Goal: Task Accomplishment & Management: Manage account settings

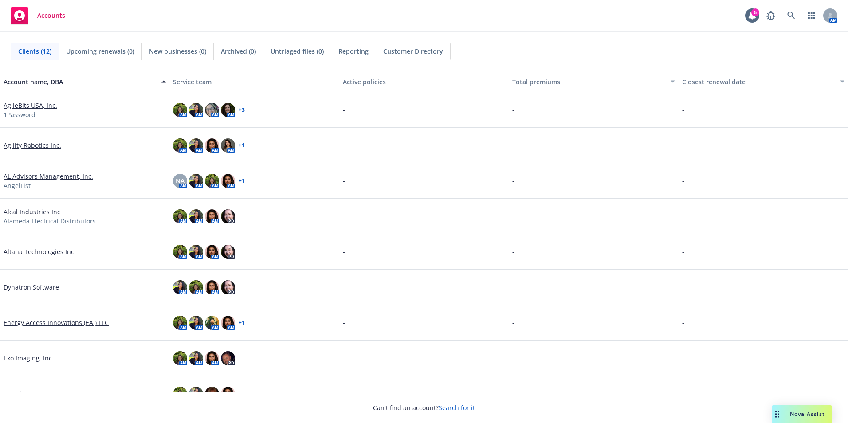
click at [798, 415] on span "Nova Assist" at bounding box center [807, 414] width 35 height 8
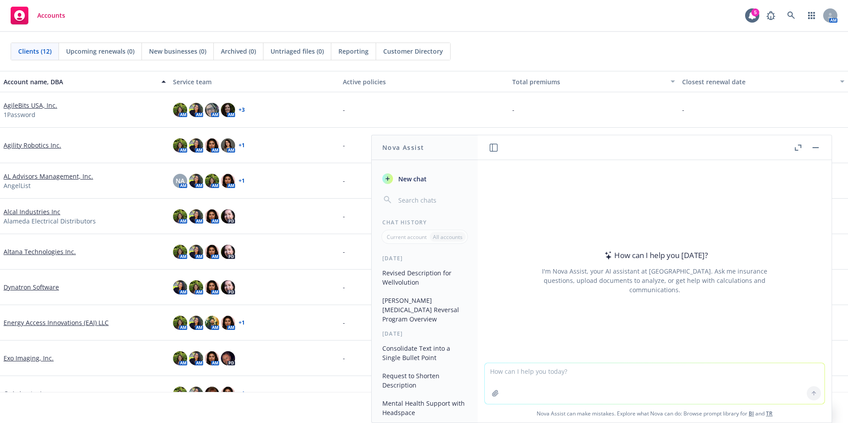
click at [574, 386] on textarea at bounding box center [655, 383] width 340 height 41
paste textarea "An employee reached out to provide feedback on his experience with Cigna. He an…"
type textarea "giving me probing question for this clients email An employee reached out to pr…"
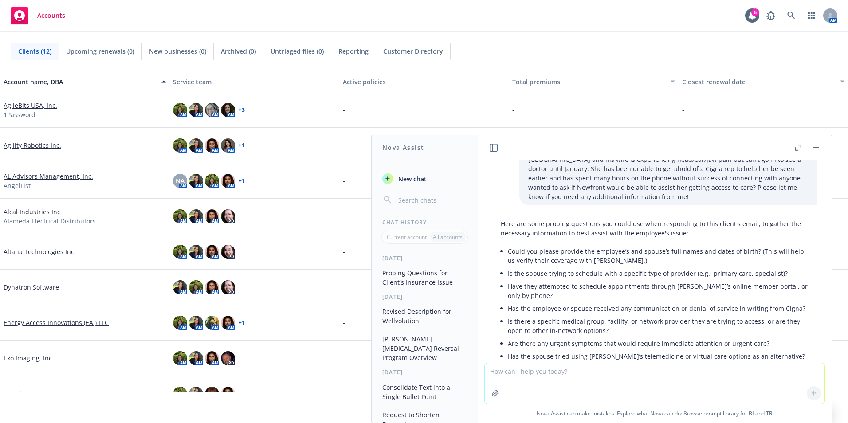
scroll to position [79, 0]
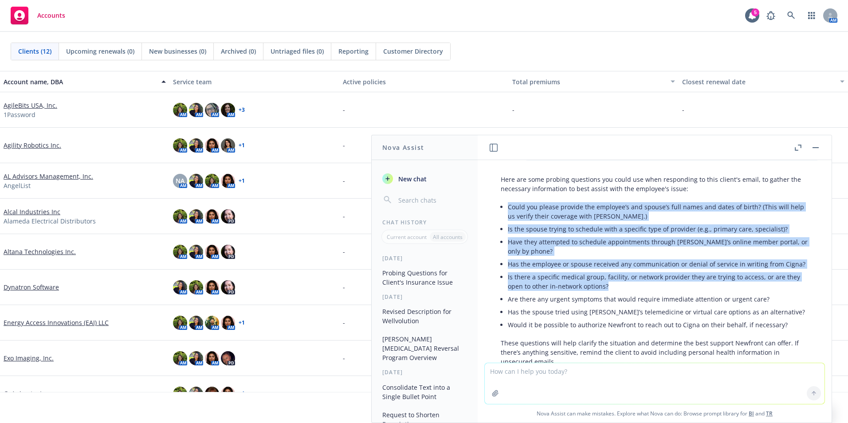
drag, startPoint x: 611, startPoint y: 287, endPoint x: 505, endPoint y: 198, distance: 138.8
click at [505, 198] on div "Here are some probing questions you could use when responding to this client's …" at bounding box center [655, 270] width 326 height 199
copy ul "Could you please provide the employee’s and spouse’s full names and dates of bi…"
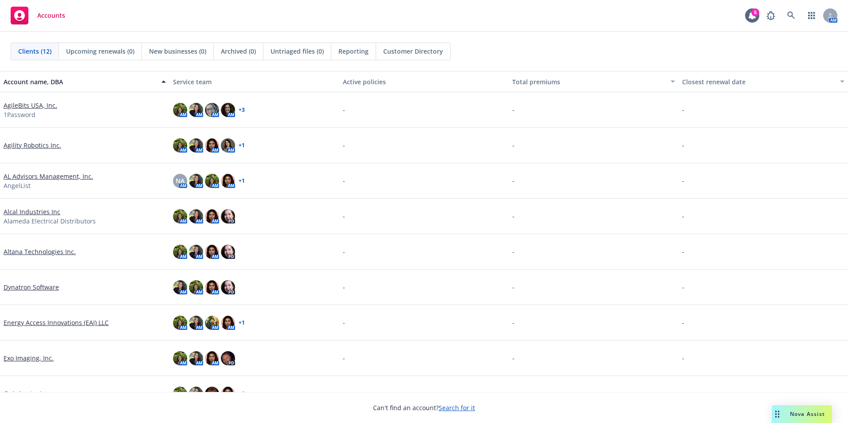
click at [788, 418] on div "Nova Assist" at bounding box center [802, 414] width 60 height 18
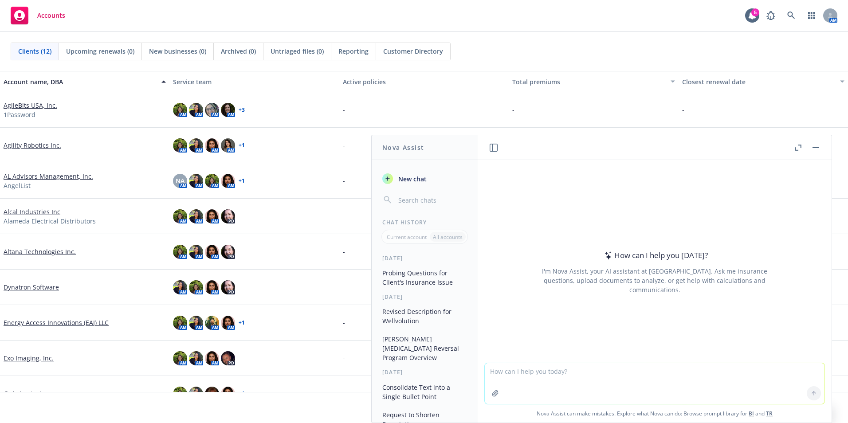
click at [560, 381] on textarea at bounding box center [655, 383] width 340 height 41
type textarea "w"
paste textarea "Hi Fei, We received a two notices from Kaiser regarding a past due payment for …"
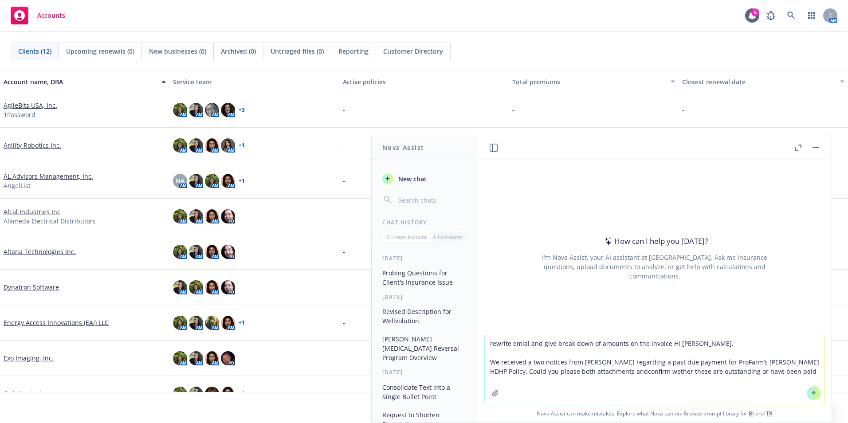
click at [667, 345] on textarea "rewrite emial and give break down of amounts on the invoice Hi Fei, We received…" at bounding box center [655, 369] width 340 height 69
click at [717, 345] on textarea "rewrite emial and give break down of amounts on the invoice Hi Fei, We received…" at bounding box center [655, 369] width 340 height 69
click at [664, 346] on textarea "rewrite emial and give break down of amounts on the invoice Hi Fei, We received…" at bounding box center [655, 369] width 340 height 69
click at [694, 344] on textarea "rewrite emial and give break down of amounts on the invoice due on 61/25 - $ Hi…" at bounding box center [655, 369] width 340 height 69
click at [715, 345] on textarea "rewrite emial and give break down of amounts on the invoice due on 7/1/25 - $ H…" at bounding box center [655, 369] width 340 height 69
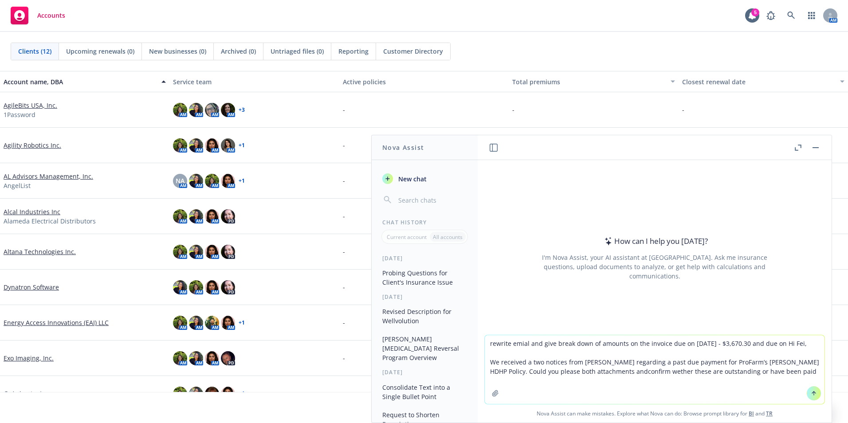
click at [765, 344] on textarea "rewrite emial and give break down of amounts on the invoice due on 7/1/25 - $3,…" at bounding box center [655, 369] width 340 height 69
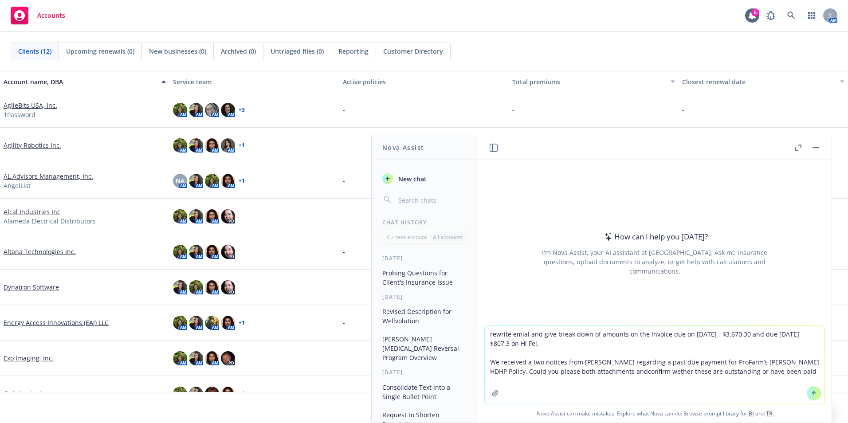
type textarea "rewrite emial and give break down of amounts on the invoice due on 7/1/25 - $3,…"
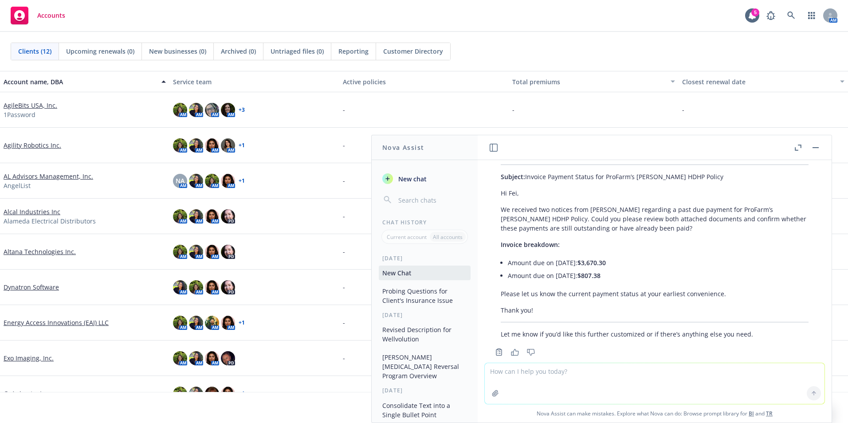
scroll to position [111, 0]
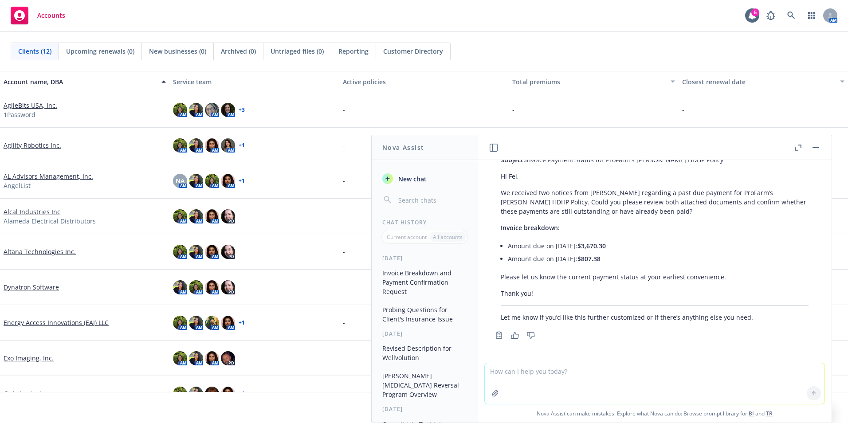
click at [539, 377] on textarea at bounding box center [655, 383] width 340 height 41
type textarea "retitle invoice breakdown"
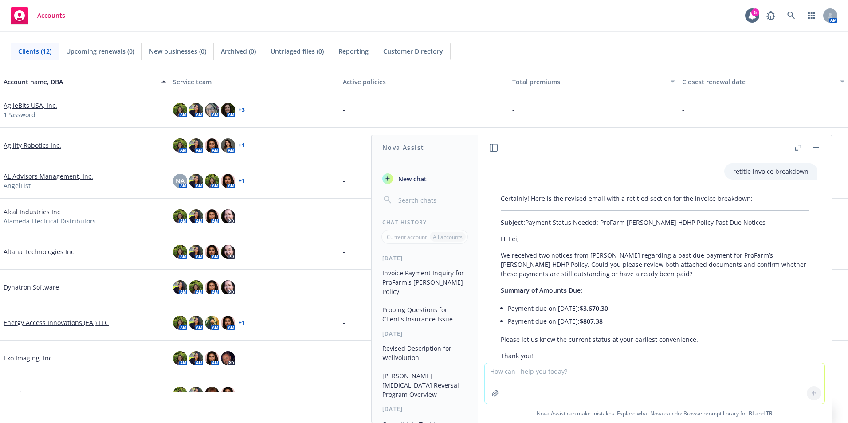
scroll to position [338, 0]
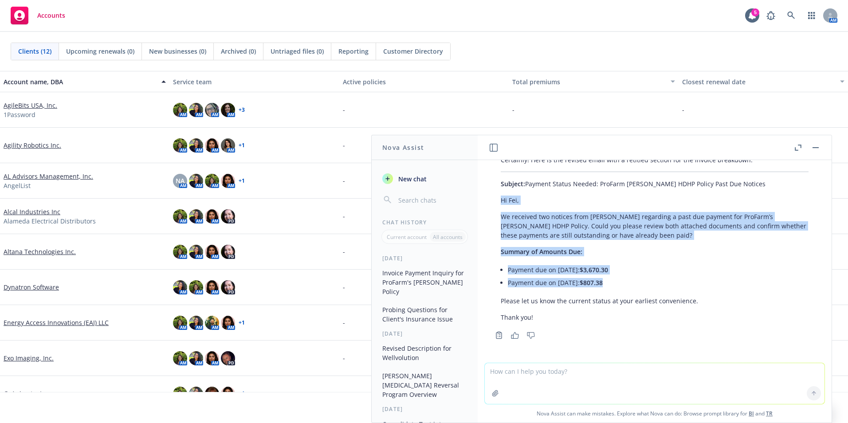
drag, startPoint x: 638, startPoint y: 287, endPoint x: 495, endPoint y: 204, distance: 165.2
click at [495, 204] on div "Certainly! Here is the revised email with a retitled section for the invoice br…" at bounding box center [655, 239] width 326 height 174
copy div "Hi Fei, We received two notices from Kaiser regarding a past due payment for Pr…"
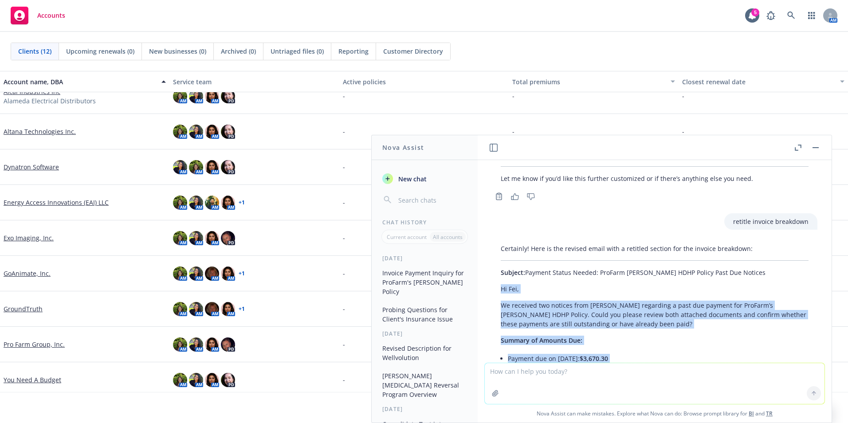
scroll to position [126, 0]
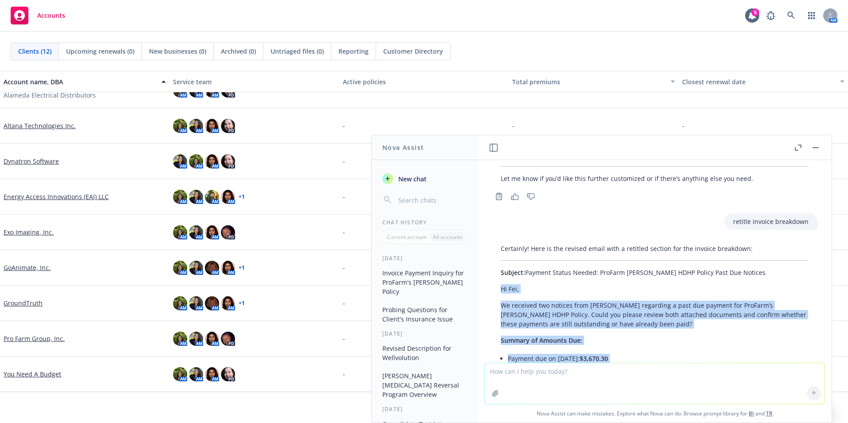
click at [28, 341] on link "Pro Farm Group, Inc." at bounding box center [34, 338] width 61 height 9
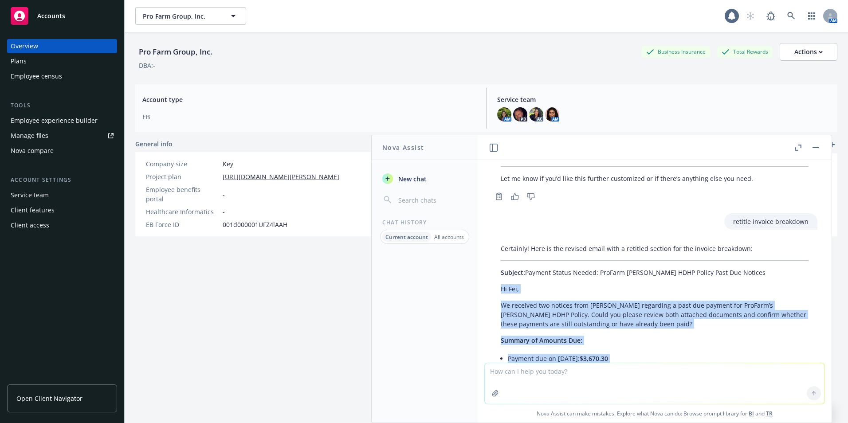
click at [818, 148] on rect "button" at bounding box center [816, 147] width 6 height 1
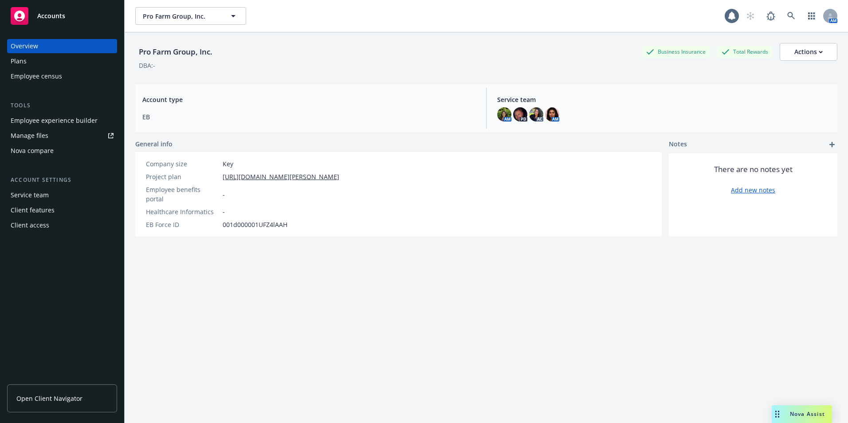
click at [19, 53] on div "Overview" at bounding box center [24, 46] width 27 height 14
drag, startPoint x: 19, startPoint y: 59, endPoint x: 69, endPoint y: 58, distance: 49.7
click at [20, 59] on div "Plans" at bounding box center [19, 61] width 16 height 14
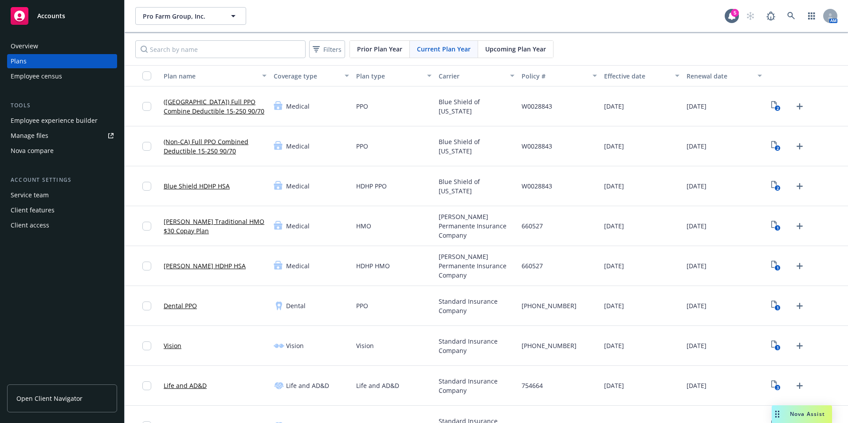
click at [502, 44] on span "Upcoming Plan Year" at bounding box center [515, 48] width 61 height 9
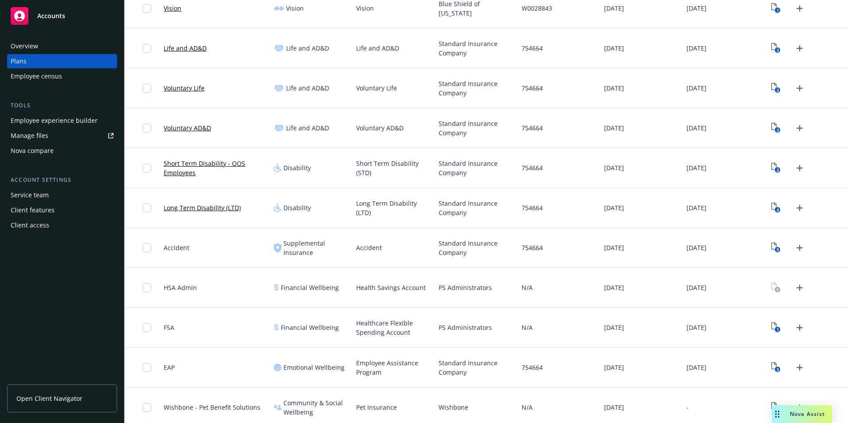
scroll to position [382, 0]
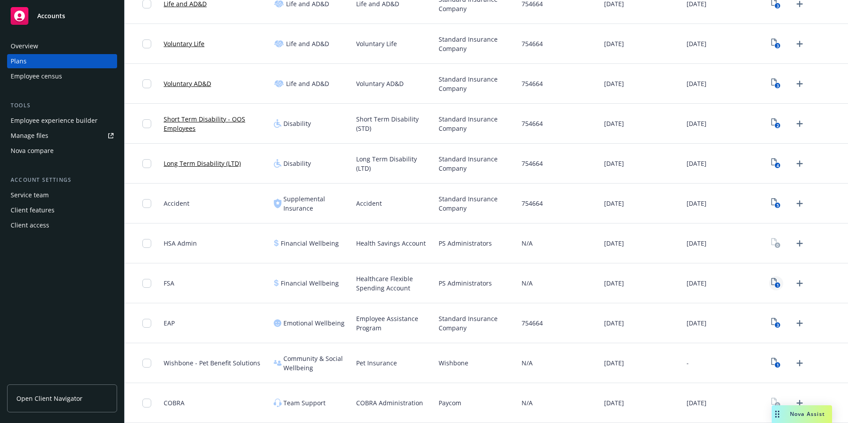
click at [777, 284] on text "1" at bounding box center [778, 286] width 2 height 6
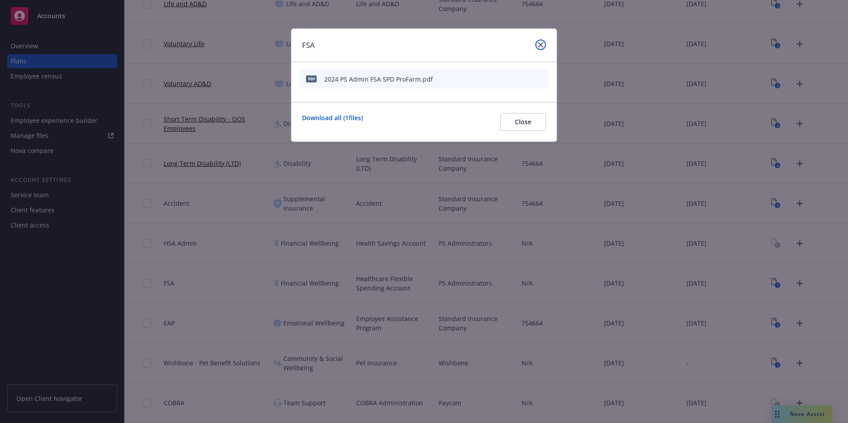
click at [535, 45] on link "close" at bounding box center [540, 44] width 11 height 11
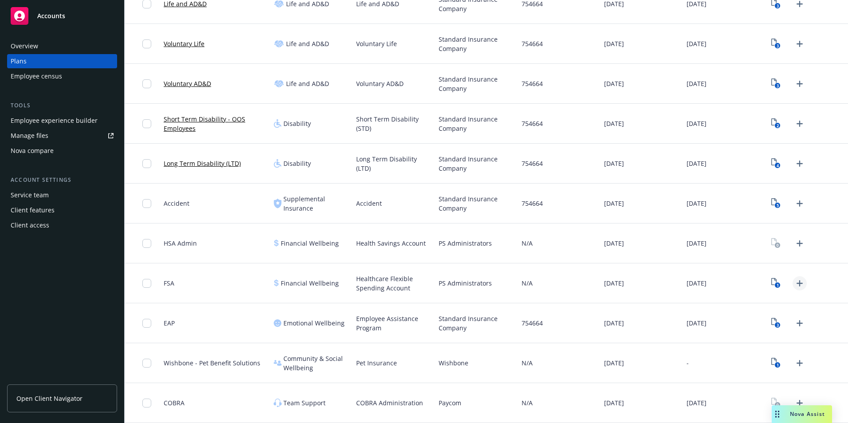
click at [795, 282] on icon "Upload Plan Documents" at bounding box center [799, 283] width 11 height 11
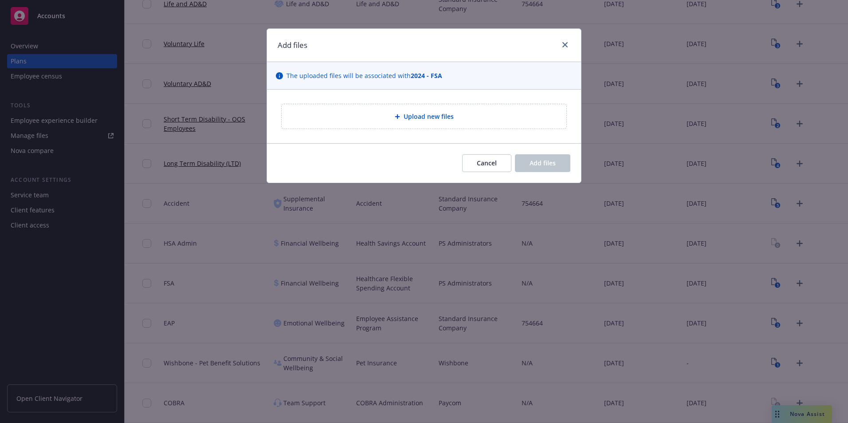
click at [425, 122] on div "Upload new files" at bounding box center [424, 116] width 285 height 24
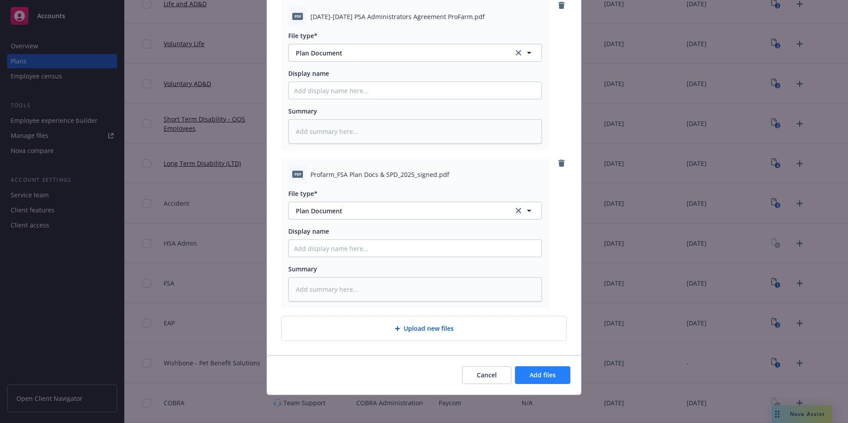
scroll to position [104, 0]
click at [558, 164] on icon "remove" at bounding box center [561, 162] width 6 height 7
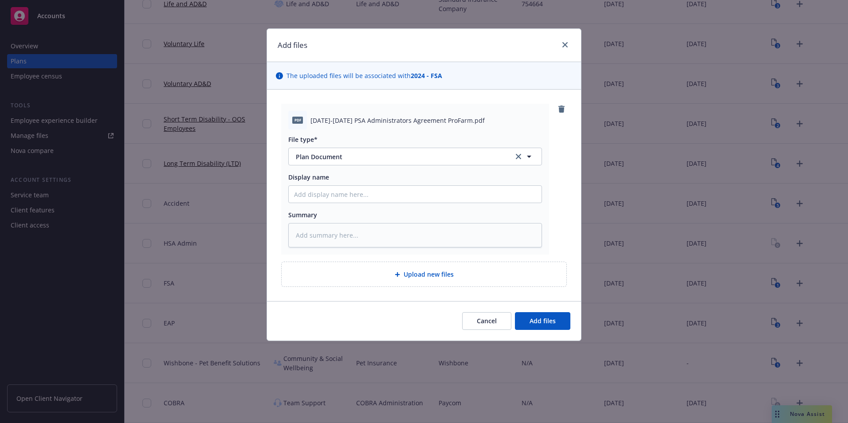
scroll to position [0, 0]
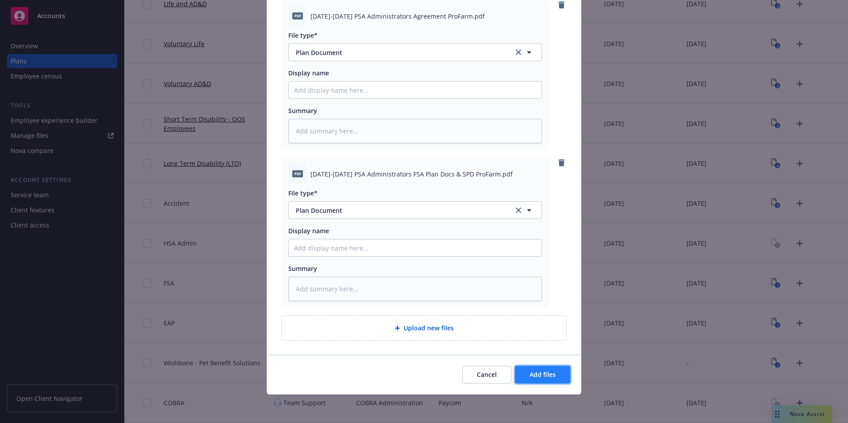
click at [534, 369] on button "Add files" at bounding box center [542, 375] width 55 height 18
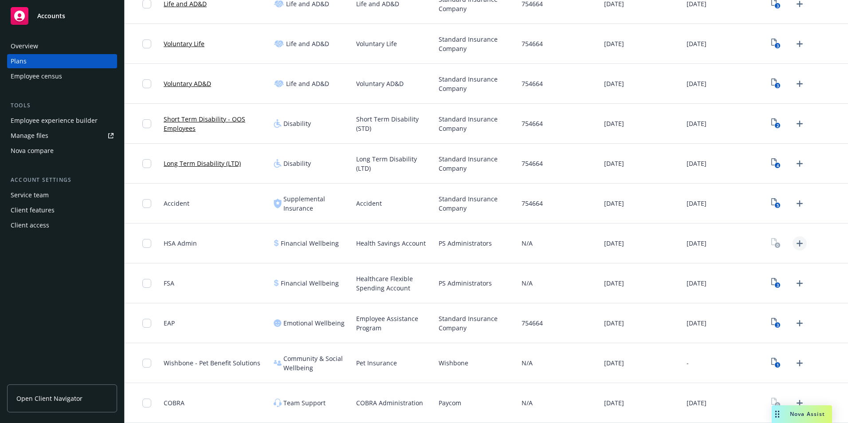
click at [798, 242] on icon "Upload Plan Documents" at bounding box center [799, 243] width 11 height 11
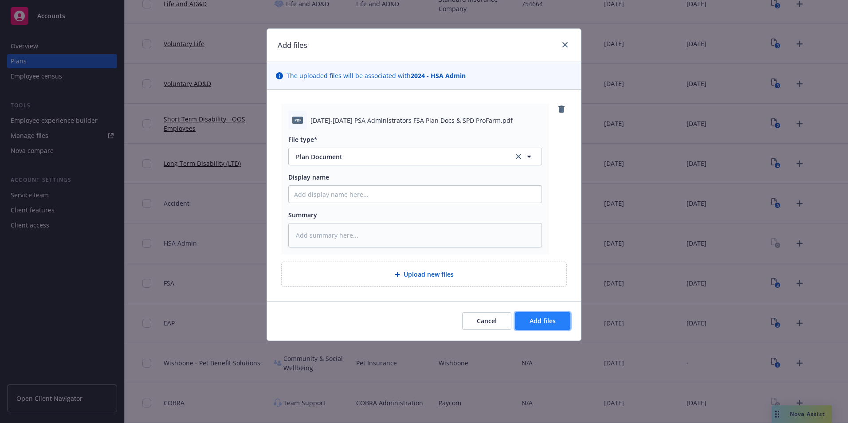
click at [546, 317] on span "Add files" at bounding box center [543, 321] width 26 height 8
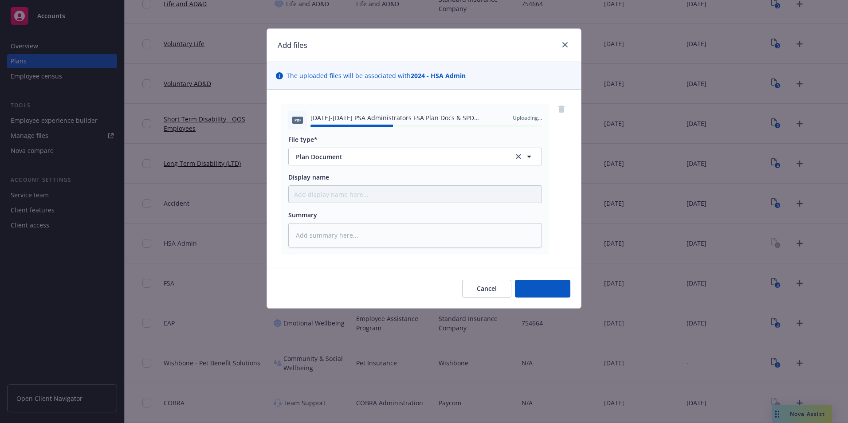
type textarea "x"
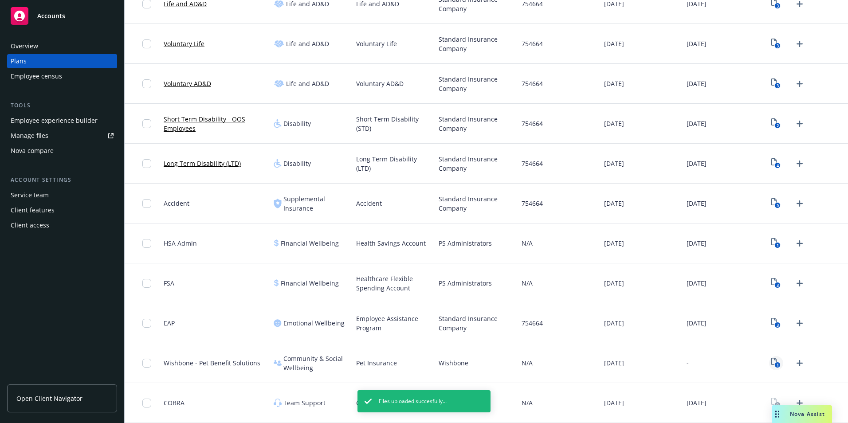
click at [775, 365] on link "1" at bounding box center [776, 363] width 14 height 14
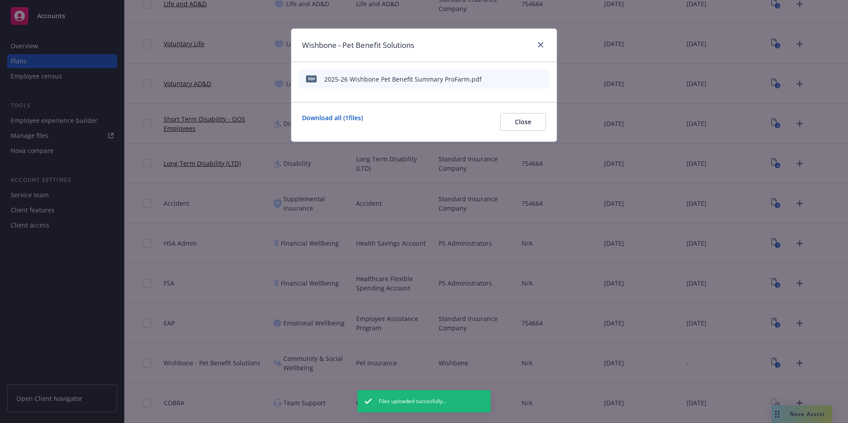
click at [526, 77] on icon "preview file" at bounding box center [527, 78] width 8 height 6
drag, startPoint x: 541, startPoint y: 46, endPoint x: 544, endPoint y: 53, distance: 8.3
click at [542, 50] on link "close" at bounding box center [540, 44] width 11 height 11
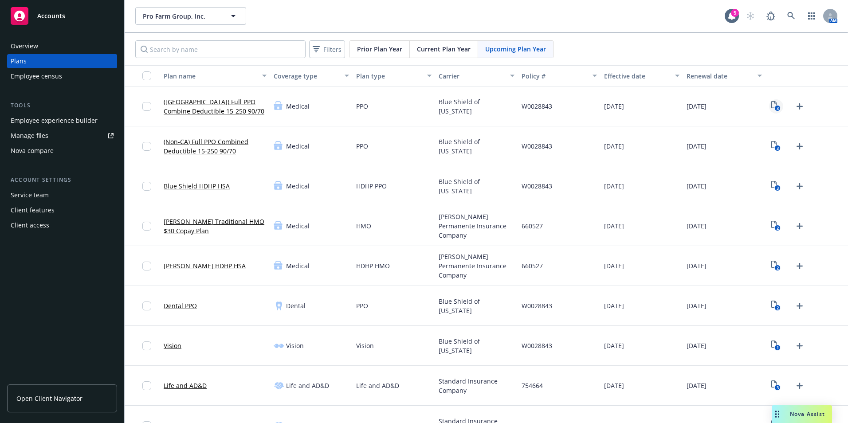
click at [777, 106] on text "3" at bounding box center [778, 109] width 2 height 6
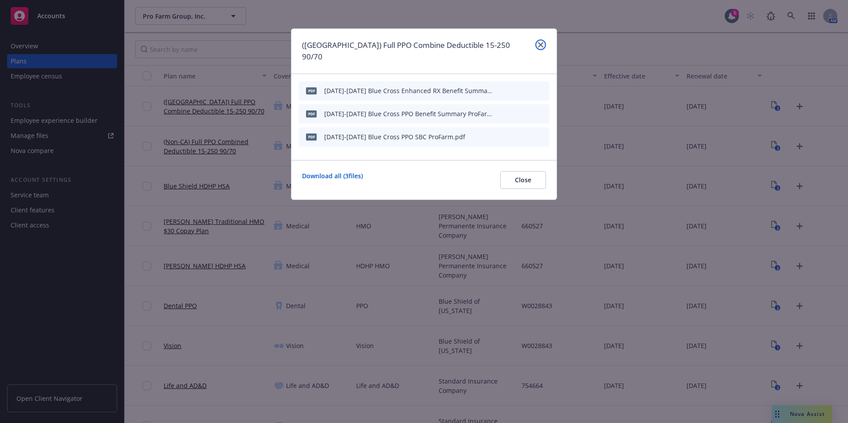
click at [541, 45] on icon "close" at bounding box center [540, 44] width 5 height 5
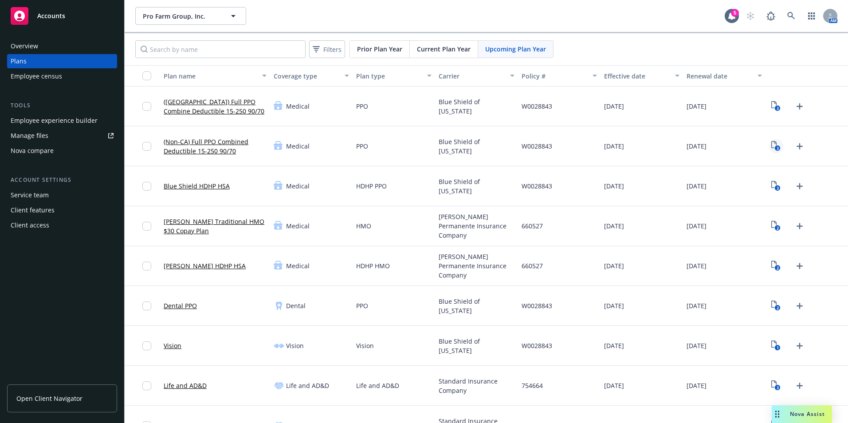
click at [771, 144] on icon "3" at bounding box center [775, 146] width 9 height 10
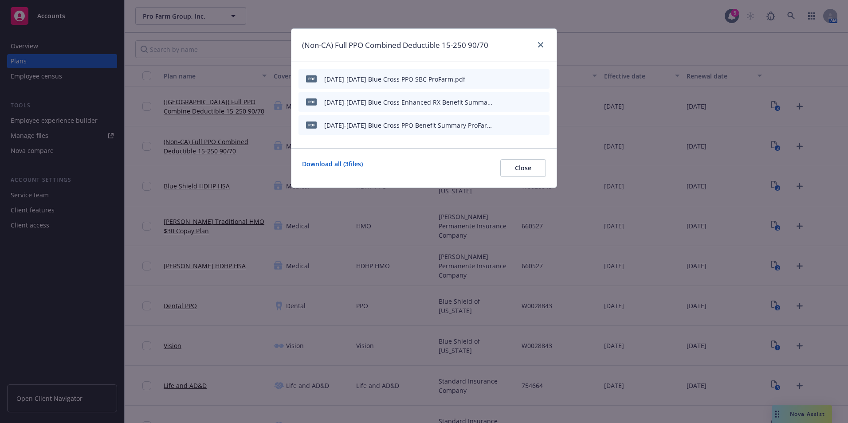
click at [538, 39] on div at bounding box center [539, 45] width 14 height 12
click at [538, 42] on link "close" at bounding box center [540, 44] width 11 height 11
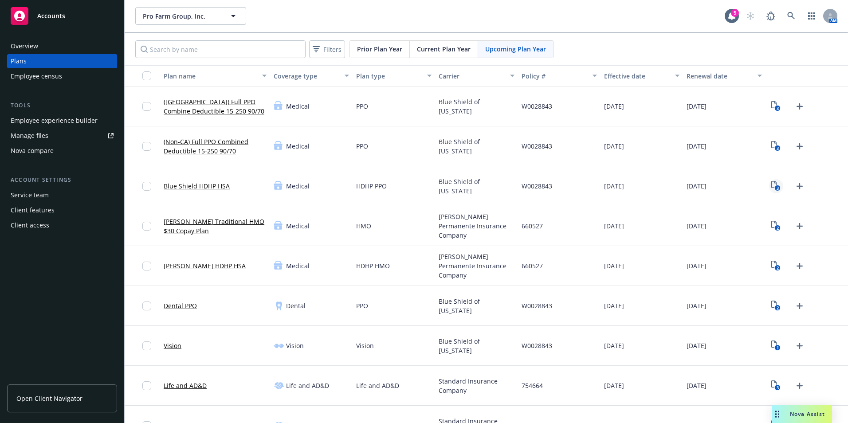
click at [769, 191] on link "3" at bounding box center [776, 186] width 14 height 14
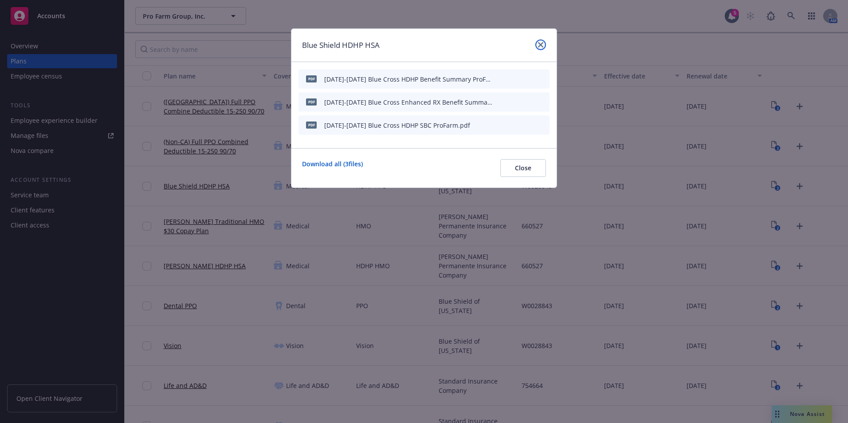
click at [543, 47] on icon "close" at bounding box center [540, 44] width 5 height 5
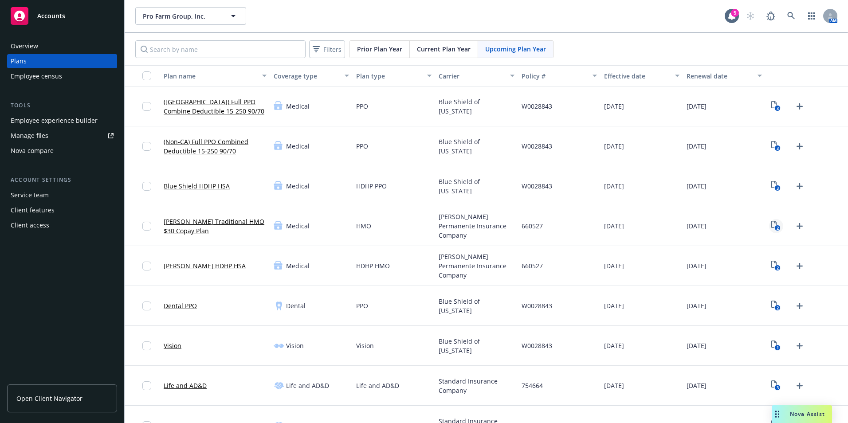
click at [769, 224] on link "2" at bounding box center [776, 226] width 14 height 14
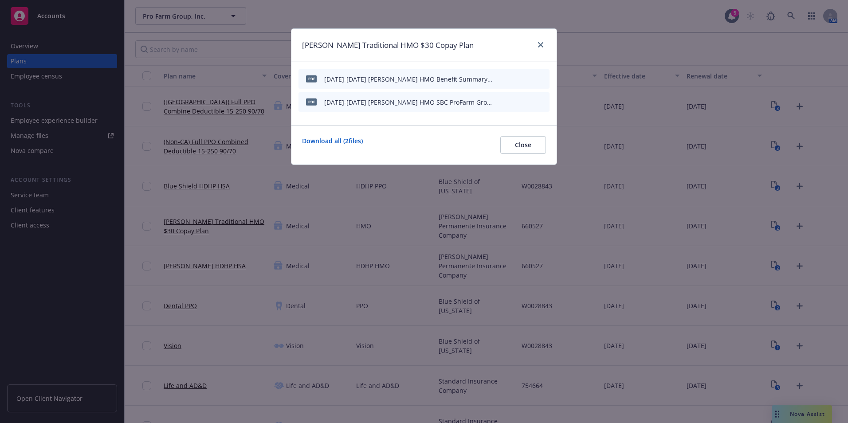
click at [537, 49] on div at bounding box center [539, 45] width 14 height 12
click at [541, 46] on icon "close" at bounding box center [540, 44] width 5 height 5
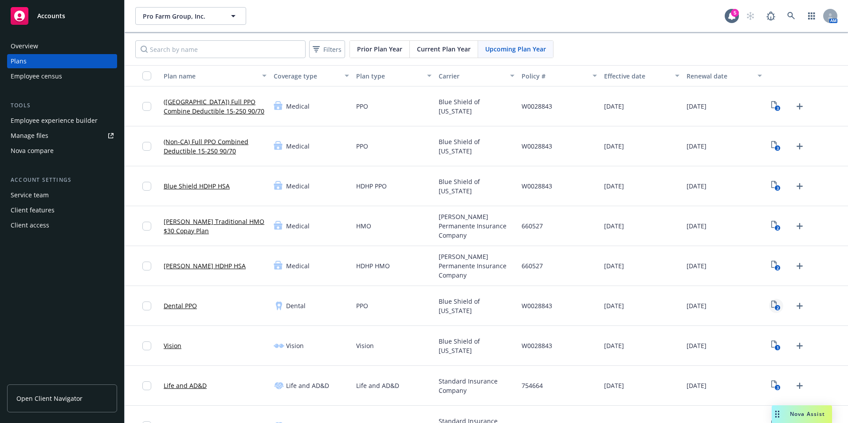
click at [775, 307] on rect "View Plan Documents" at bounding box center [778, 308] width 6 height 6
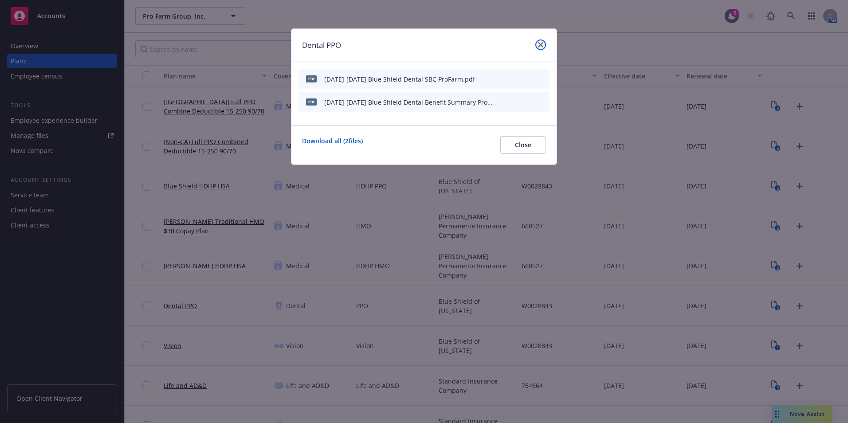
click at [538, 42] on icon "close" at bounding box center [540, 44] width 5 height 5
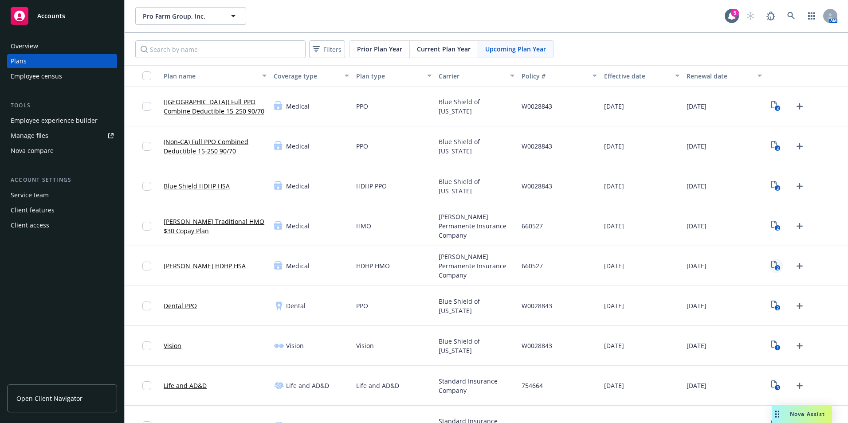
click at [771, 267] on icon "2" at bounding box center [775, 266] width 9 height 10
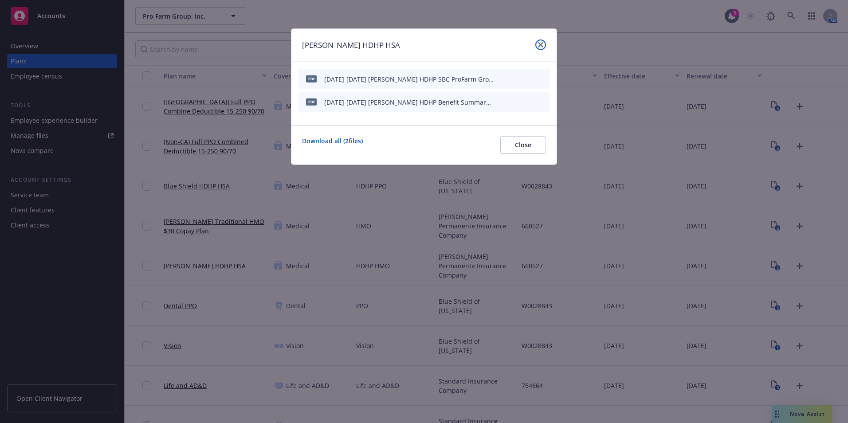
click at [539, 47] on icon "close" at bounding box center [540, 44] width 5 height 5
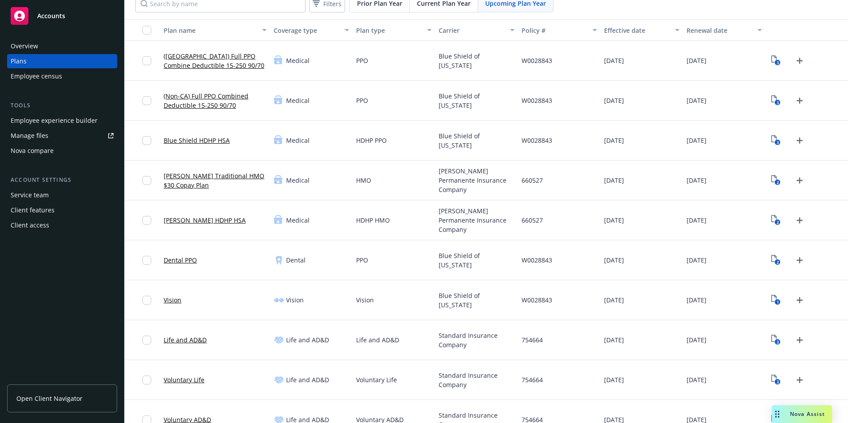
scroll to position [89, 0]
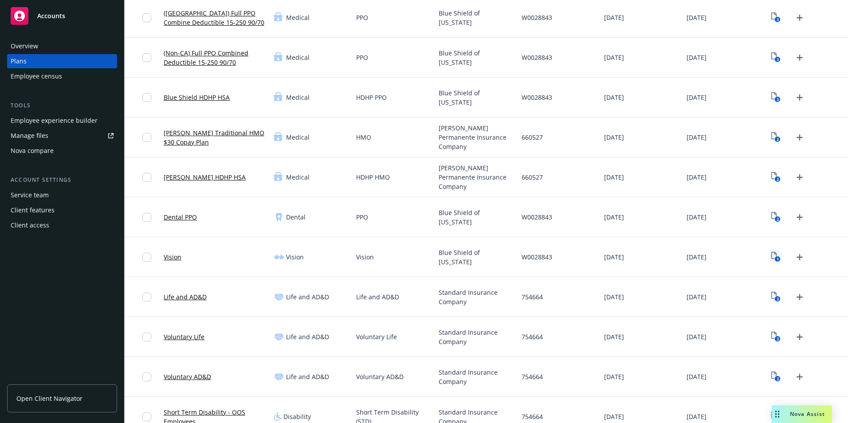
click at [771, 260] on icon "1" at bounding box center [775, 257] width 9 height 10
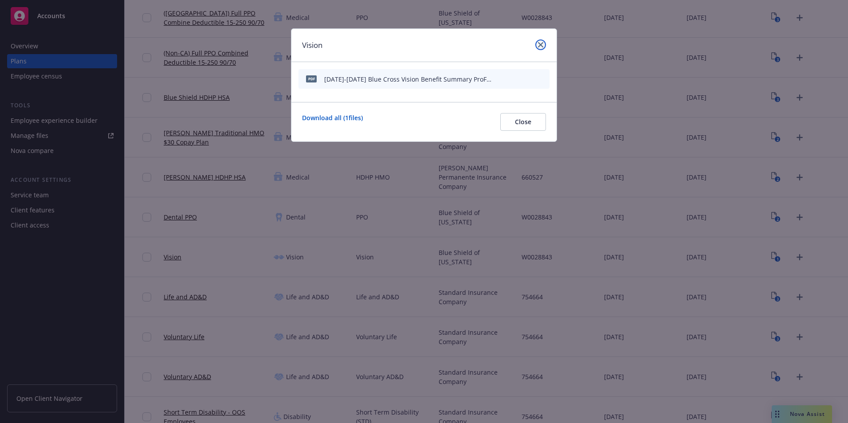
click at [535, 46] on link "close" at bounding box center [540, 44] width 11 height 11
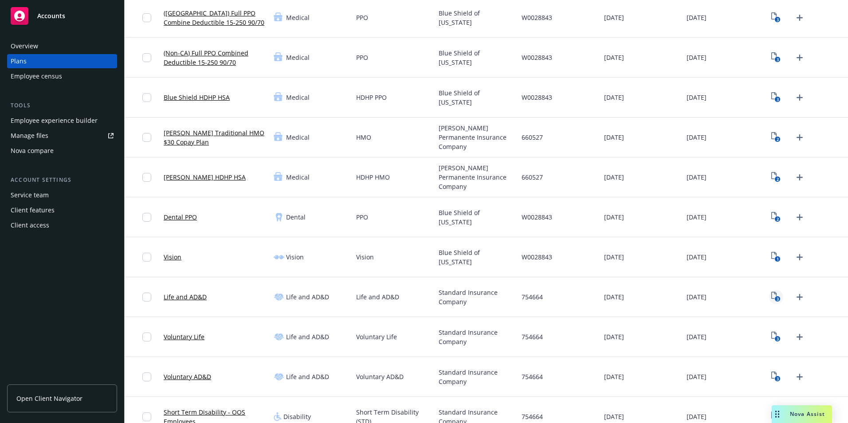
click at [771, 293] on icon "3" at bounding box center [775, 297] width 9 height 10
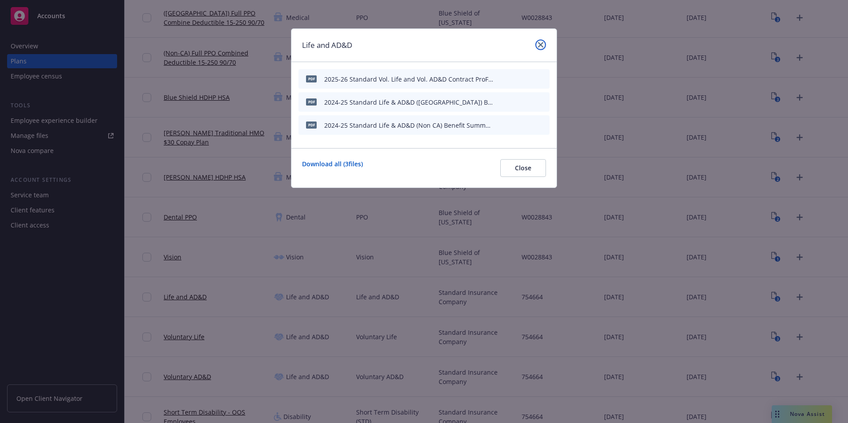
click at [538, 46] on link "close" at bounding box center [540, 44] width 11 height 11
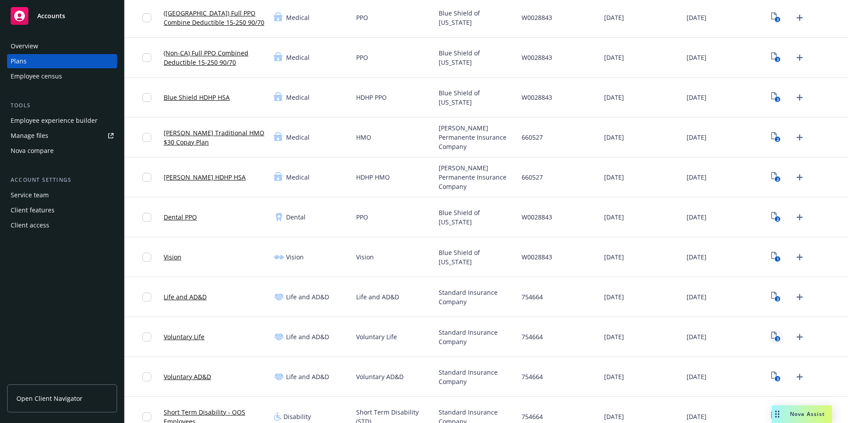
click at [774, 335] on icon "3" at bounding box center [775, 337] width 9 height 10
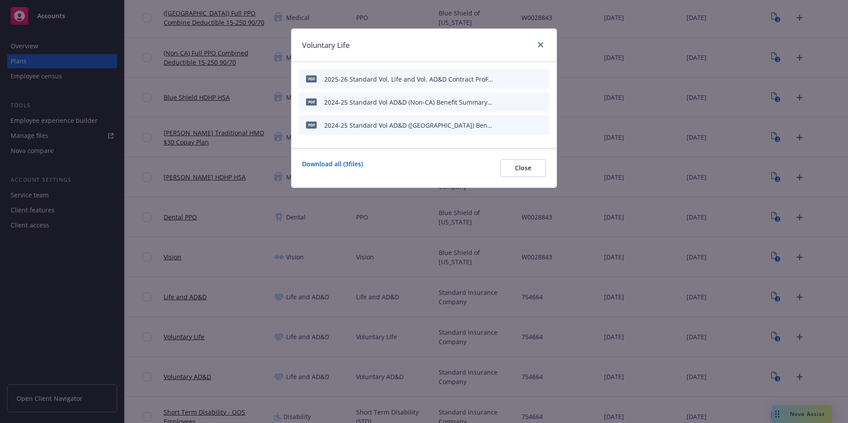
click at [490, 102] on div "2024-25 Standard Vol AD&D (Non-CA) Benefit Summary ProFarm.PDF" at bounding box center [408, 102] width 169 height 9
click at [499, 102] on icon "button" at bounding box center [498, 101] width 5 height 5
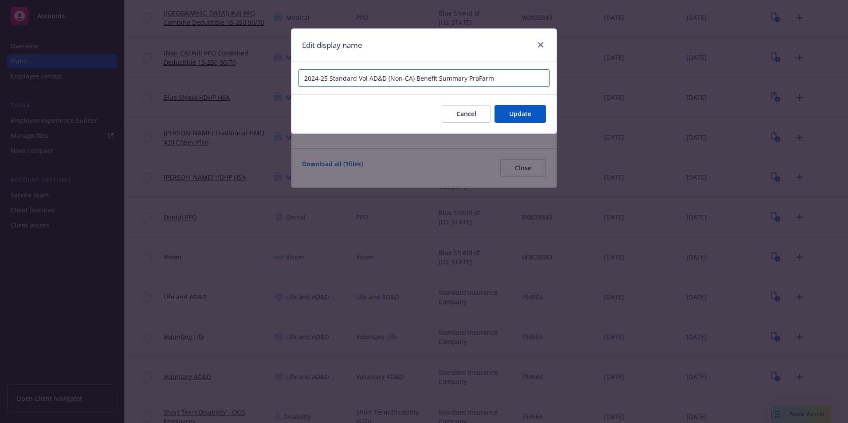
click at [327, 79] on input "2024-25 Standard Vol AD&D (Non-CA) Benefit Summary ProFarm" at bounding box center [423, 78] width 251 height 18
drag, startPoint x: 327, startPoint y: 79, endPoint x: 280, endPoint y: 81, distance: 47.5
click at [280, 81] on div "Edit display name 2024-25 Standard Vol AD&D (Non-CA) Benefit Summary ProFarm Ca…" at bounding box center [424, 211] width 848 height 423
drag, startPoint x: 335, startPoint y: 79, endPoint x: 299, endPoint y: 72, distance: 36.0
click at [299, 72] on input "2025-2026 Standard Vol AD&D (Non-CA) Benefit Summary ProFarm" at bounding box center [423, 78] width 251 height 18
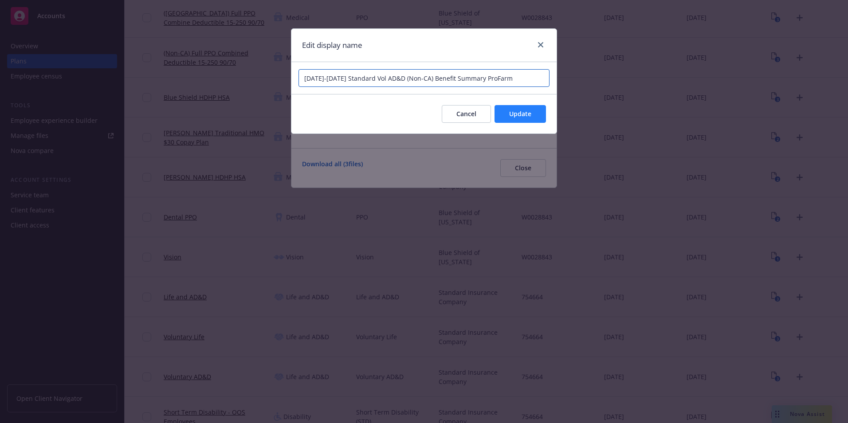
type input "2025-2026 Standard Vol AD&D (Non-CA) Benefit Summary ProFarm"
click at [524, 115] on span "Update" at bounding box center [520, 114] width 22 height 8
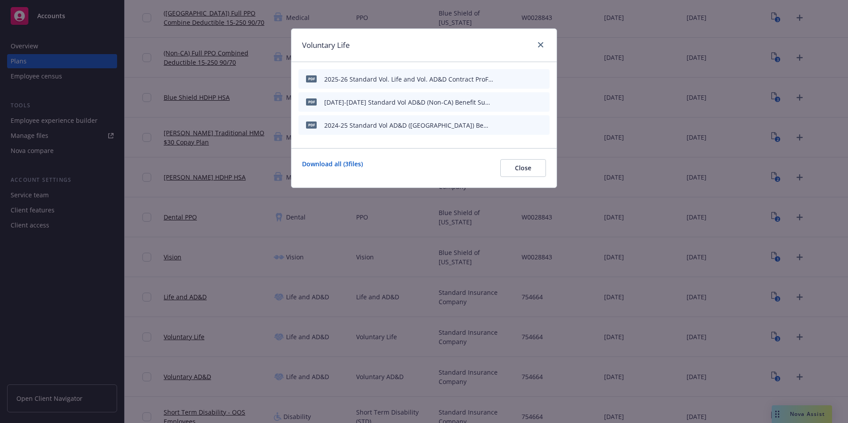
click at [498, 126] on icon "button" at bounding box center [498, 125] width 4 height 4
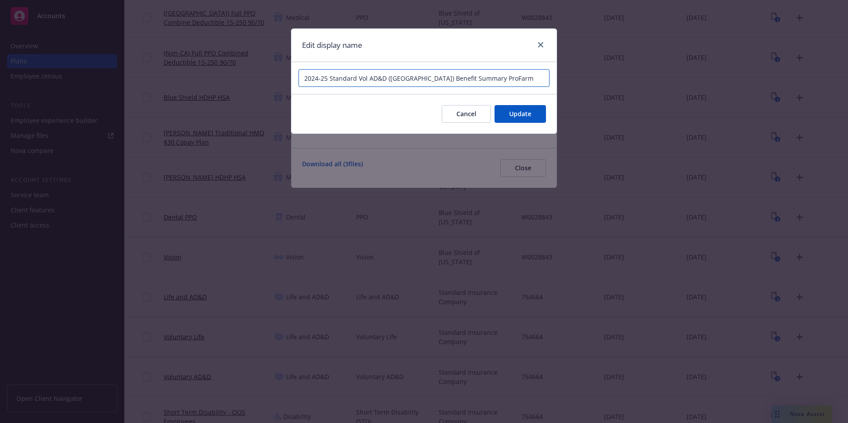
drag, startPoint x: 329, startPoint y: 82, endPoint x: 260, endPoint y: 82, distance: 68.8
click at [261, 82] on div "Edit display name 2024-25 Standard Vol AD&D (CA) Benefit Summary ProFarm Cancel…" at bounding box center [424, 211] width 848 height 423
paste input "5-2026"
type input "2025-2026 Standard Vol AD&D (CA) Benefit Summary ProFarm"
click at [506, 112] on button "Update" at bounding box center [520, 114] width 51 height 18
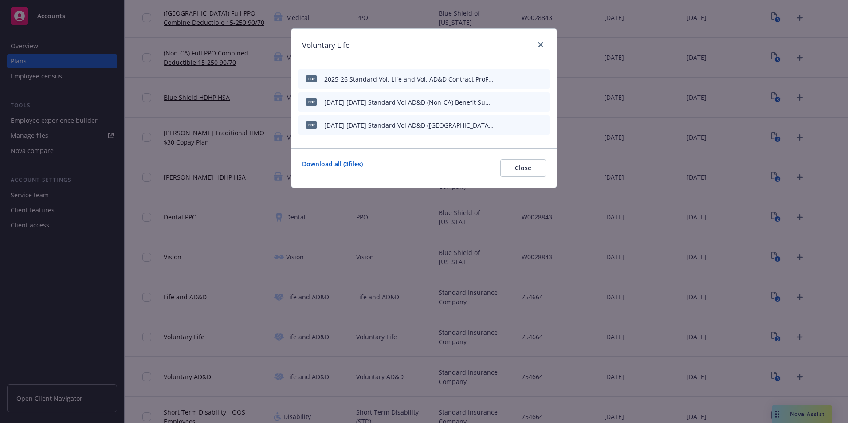
click at [507, 159] on div "Download all ( 3 files) Close" at bounding box center [423, 167] width 265 height 39
click at [534, 166] on button "Close" at bounding box center [523, 168] width 46 height 18
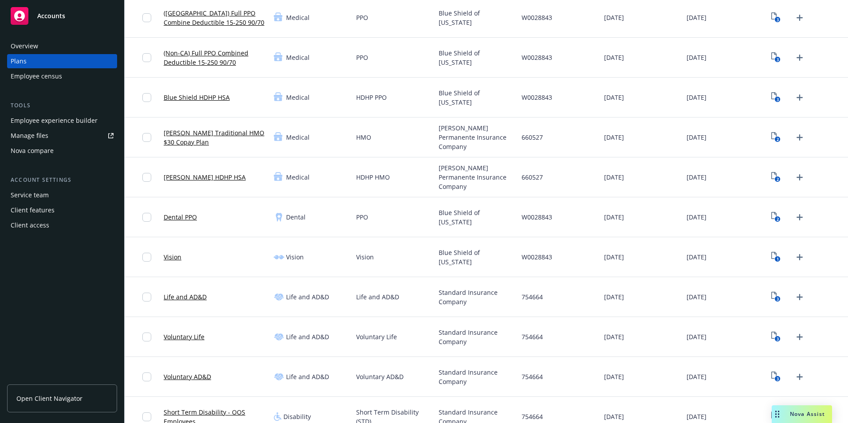
scroll to position [133, 0]
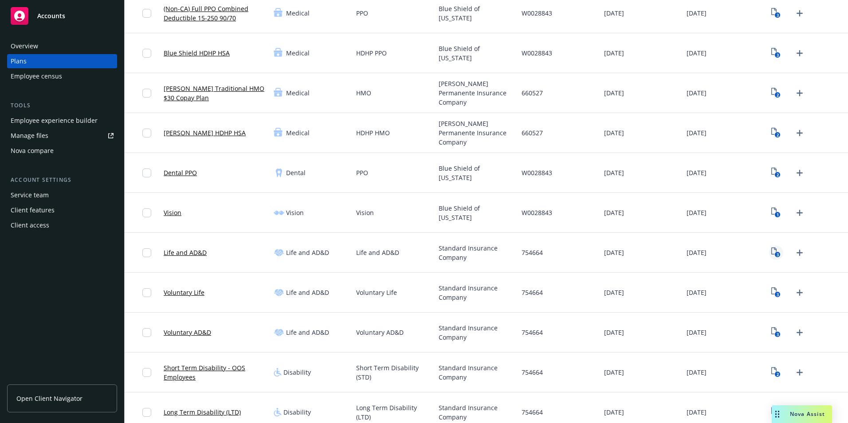
click at [777, 254] on text "3" at bounding box center [778, 255] width 2 height 6
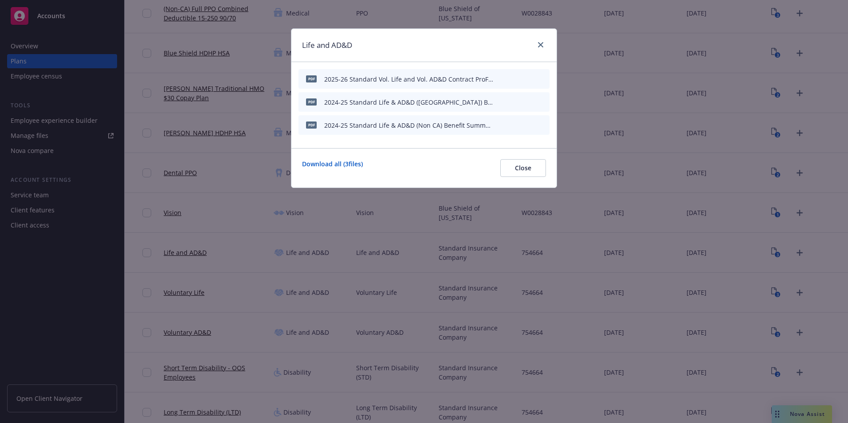
click at [496, 103] on div "PDF 2024-25 Standard Life & AD&D (CA) Benefit Summary ProFarm.PDF" at bounding box center [423, 102] width 251 height 20
click at [499, 103] on icon "button" at bounding box center [498, 102] width 4 height 4
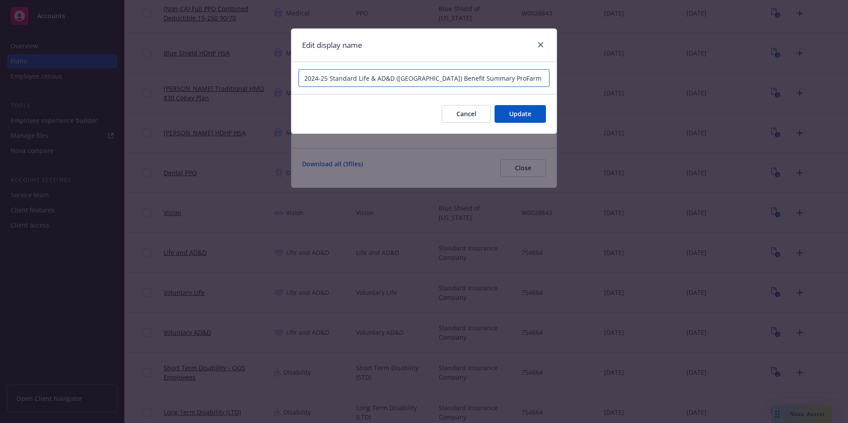
drag, startPoint x: 329, startPoint y: 79, endPoint x: 261, endPoint y: 87, distance: 67.9
click at [264, 79] on div "Edit display name 2024-25 Standard Life & AD&D (CA) Benefit Summary ProFarm Can…" at bounding box center [424, 211] width 848 height 423
paste input "5-2026"
type input "2025-2026 Standard Life & AD&D (CA) Benefit Summary ProFarm"
click at [527, 115] on span "Update" at bounding box center [520, 114] width 22 height 8
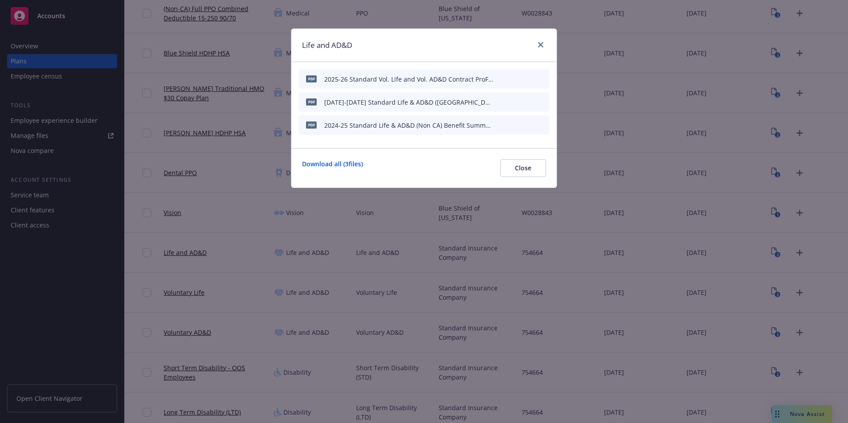
click at [498, 128] on button at bounding box center [499, 125] width 5 height 9
click at [502, 124] on button "button" at bounding box center [498, 125] width 7 height 7
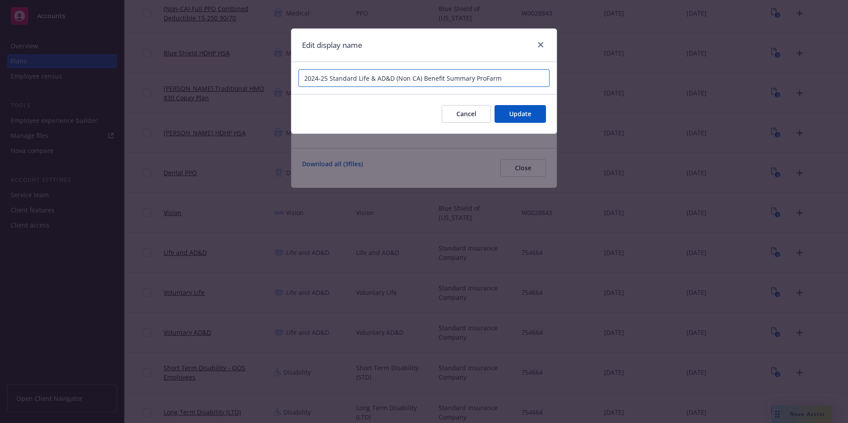
click at [324, 79] on input "2024-25 Standard Life & AD&D (Non CA) Benefit Summary ProFarm" at bounding box center [423, 78] width 251 height 18
drag, startPoint x: 328, startPoint y: 79, endPoint x: 295, endPoint y: 86, distance: 34.2
click at [280, 82] on div "Edit display name 2024-25 Standard Life & AD&D (Non CA) Benefit Summary ProFarm…" at bounding box center [424, 211] width 848 height 423
paste input "5-2026"
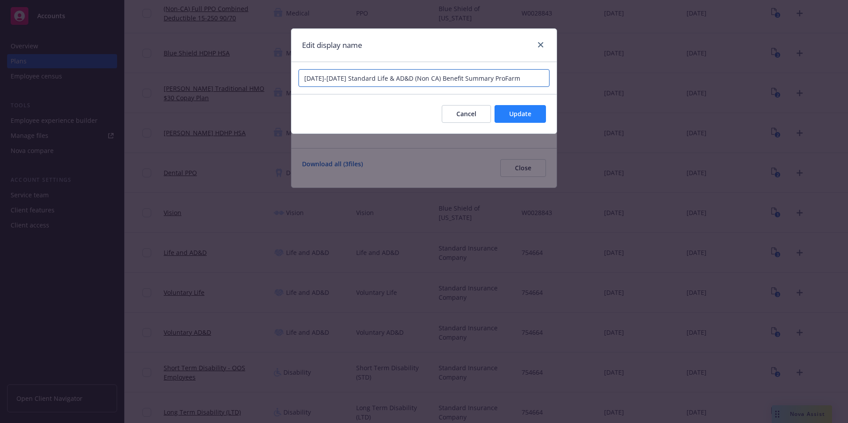
type input "2025-2026 Standard Life & AD&D (Non CA) Benefit Summary ProFarm"
click at [538, 112] on button "Update" at bounding box center [520, 114] width 51 height 18
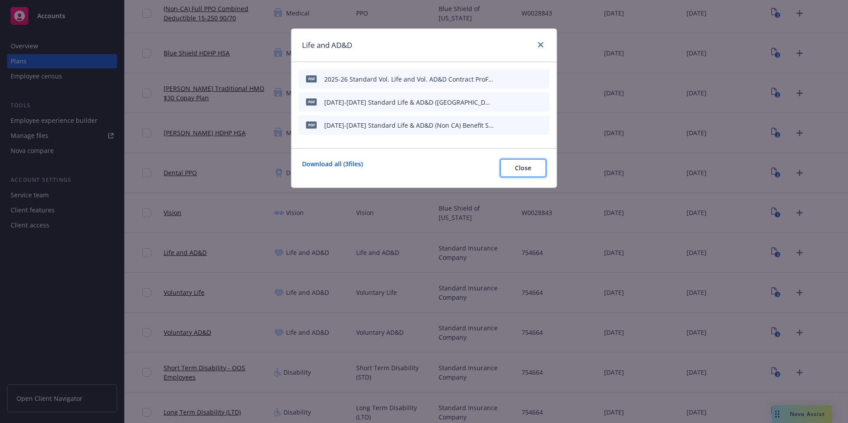
click at [521, 165] on span "Close" at bounding box center [523, 168] width 16 height 8
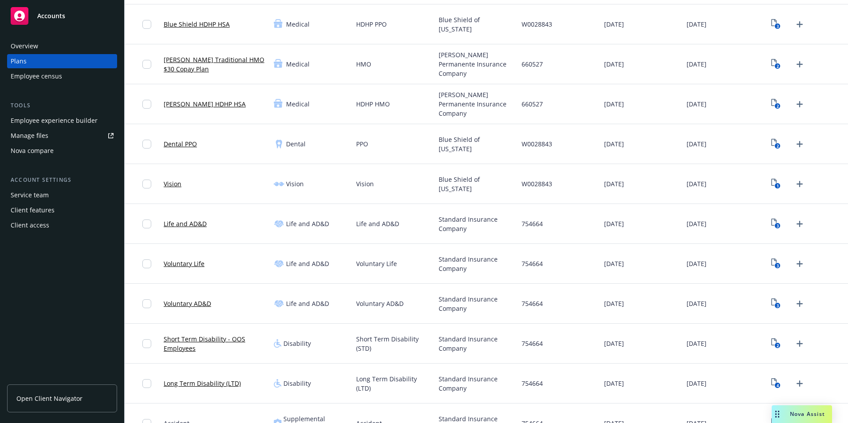
scroll to position [177, 0]
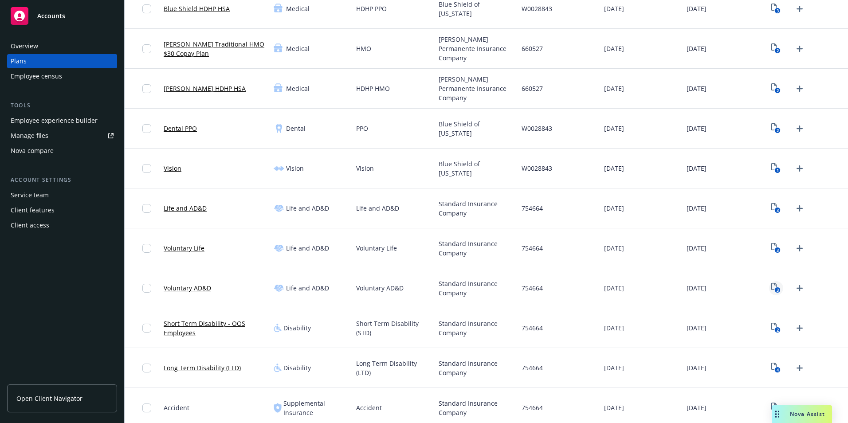
click at [771, 283] on icon "View Plan Documents" at bounding box center [773, 286] width 5 height 7
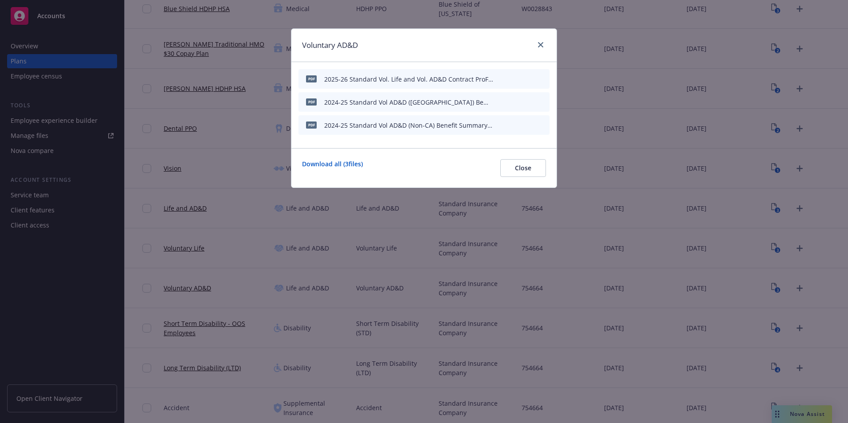
click at [502, 101] on button "button" at bounding box center [498, 101] width 7 height 7
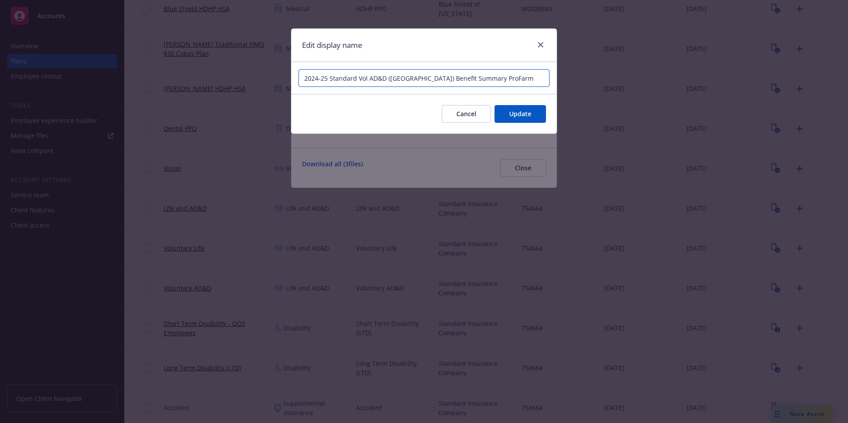
drag, startPoint x: 329, startPoint y: 77, endPoint x: 251, endPoint y: 82, distance: 77.7
click at [257, 81] on div "Edit display name 2024-25 Standard Vol AD&D (CA) Benefit Summary ProFarm Cancel…" at bounding box center [424, 211] width 848 height 423
paste input "5-2026"
type input "2025-2026 Standard Vol AD&D (CA) Benefit Summary ProFarm"
click at [504, 113] on button "Update" at bounding box center [520, 114] width 51 height 18
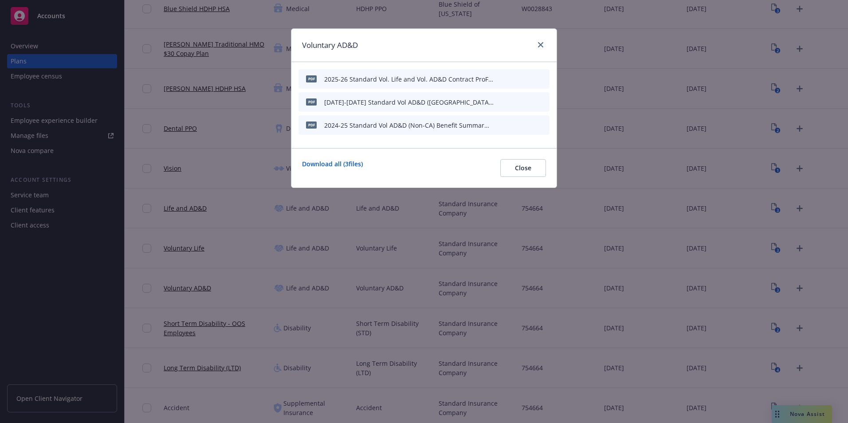
click at [498, 126] on icon "button" at bounding box center [498, 125] width 4 height 4
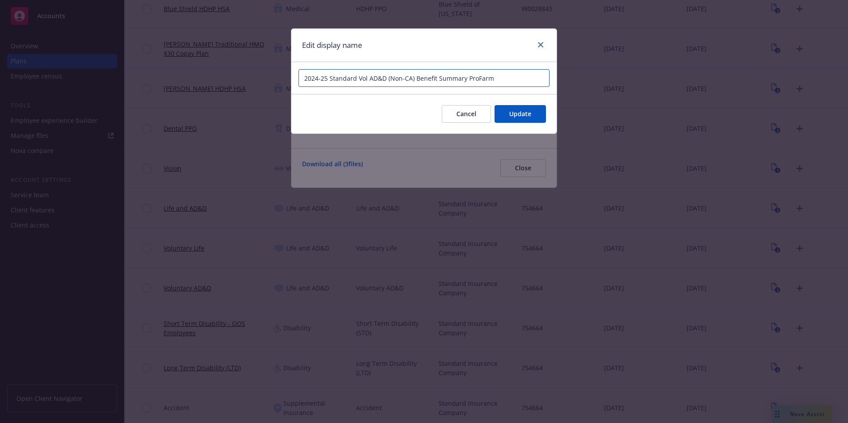
drag, startPoint x: 327, startPoint y: 80, endPoint x: 250, endPoint y: 80, distance: 77.6
click at [251, 80] on div "Edit display name 2024-25 Standard Vol AD&D (Non-CA) Benefit Summary ProFarm Ca…" at bounding box center [424, 211] width 848 height 423
paste input "5-2026"
type input "2025-2026 Standard Vol AD&D (Non-CA) Benefit Summary ProFarm"
click at [530, 122] on button "Update" at bounding box center [520, 114] width 51 height 18
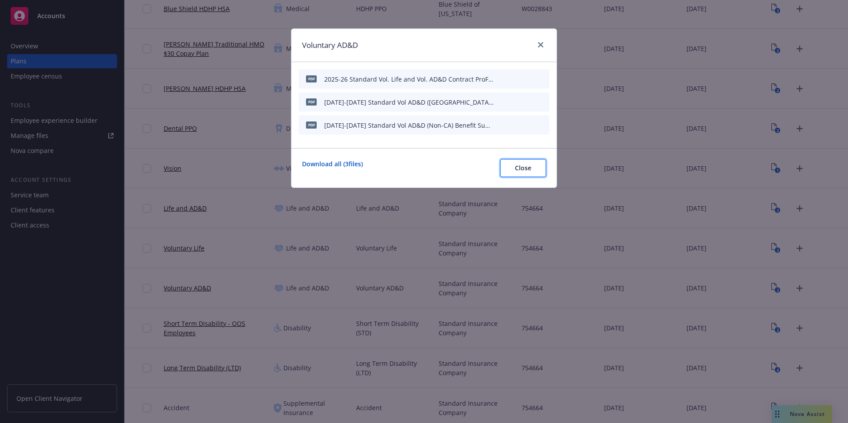
click at [522, 164] on span "Close" at bounding box center [523, 168] width 16 height 8
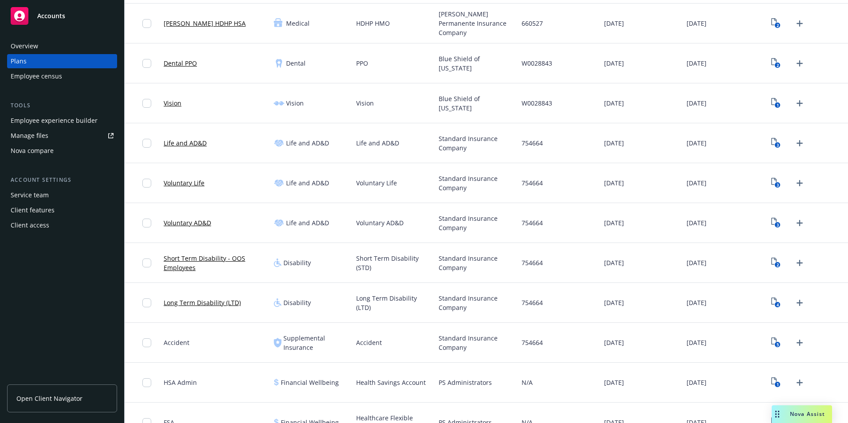
scroll to position [310, 0]
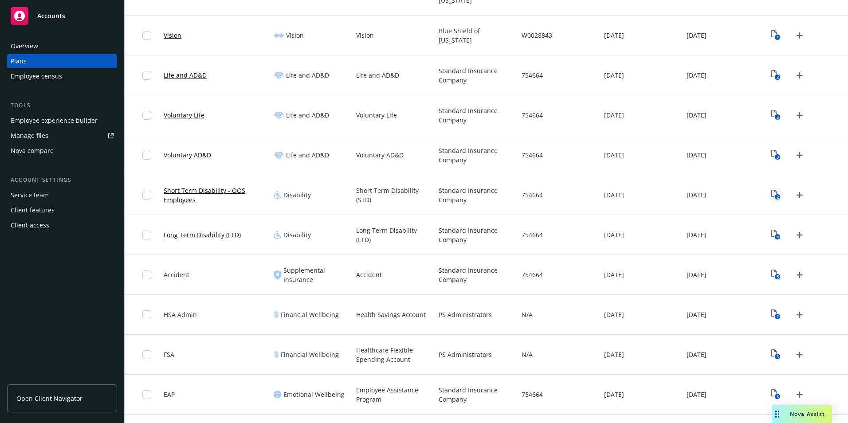
click at [771, 193] on icon "2" at bounding box center [775, 195] width 9 height 10
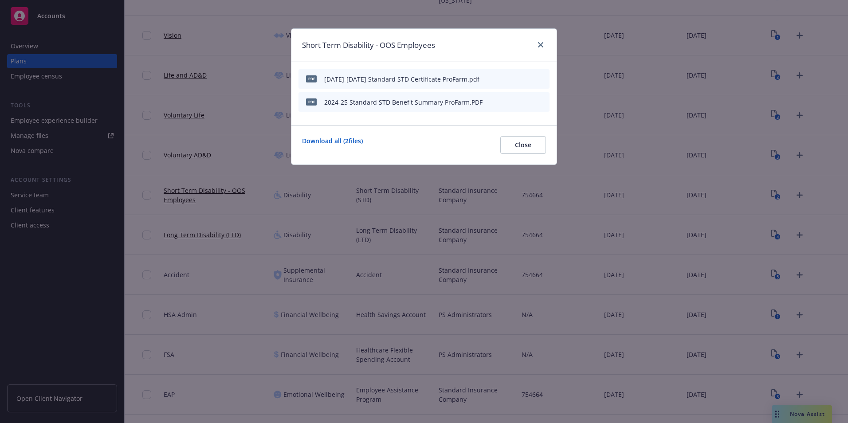
click at [499, 101] on icon "button" at bounding box center [498, 101] width 5 height 5
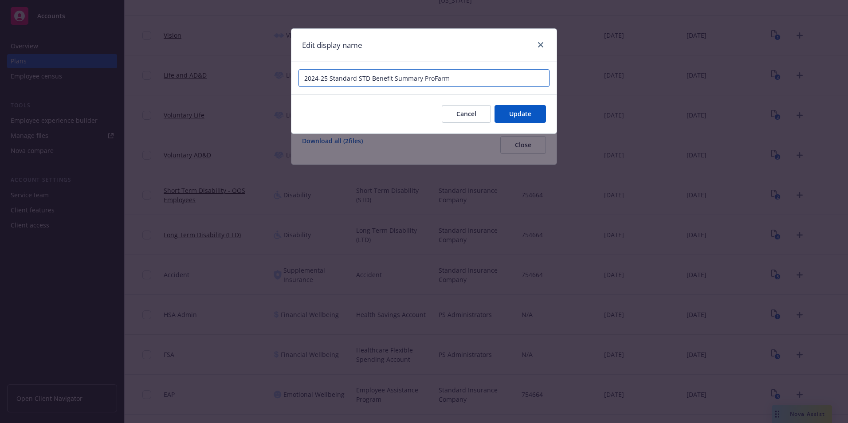
drag, startPoint x: 328, startPoint y: 78, endPoint x: 261, endPoint y: 86, distance: 67.4
click at [263, 85] on div "Edit display name 2024-25 Standard STD Benefit Summary ProFarm Cancel Update" at bounding box center [424, 211] width 848 height 423
paste input "5-2026"
type input "2025-2026 Standard STD Benefit Summary ProFarm"
click at [543, 110] on button "Update" at bounding box center [520, 114] width 51 height 18
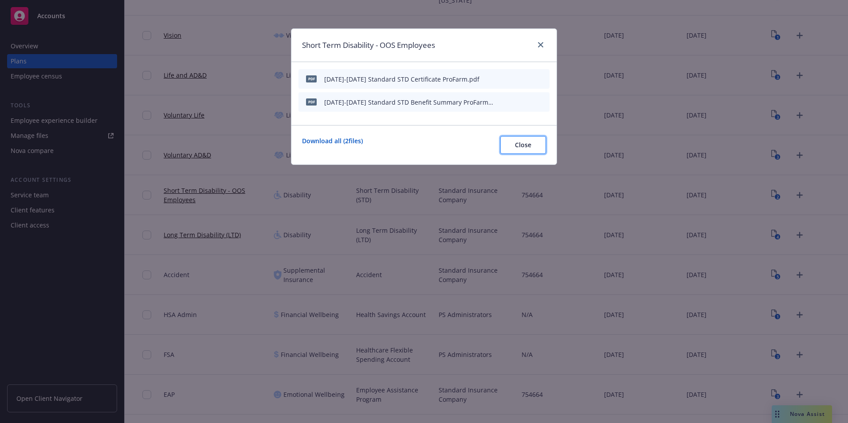
click at [522, 150] on button "Close" at bounding box center [523, 145] width 46 height 18
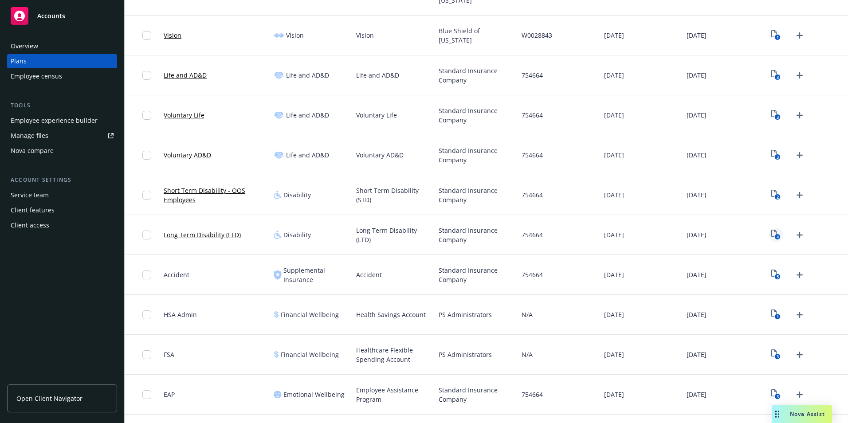
click at [775, 236] on rect "View Plan Documents" at bounding box center [778, 237] width 6 height 6
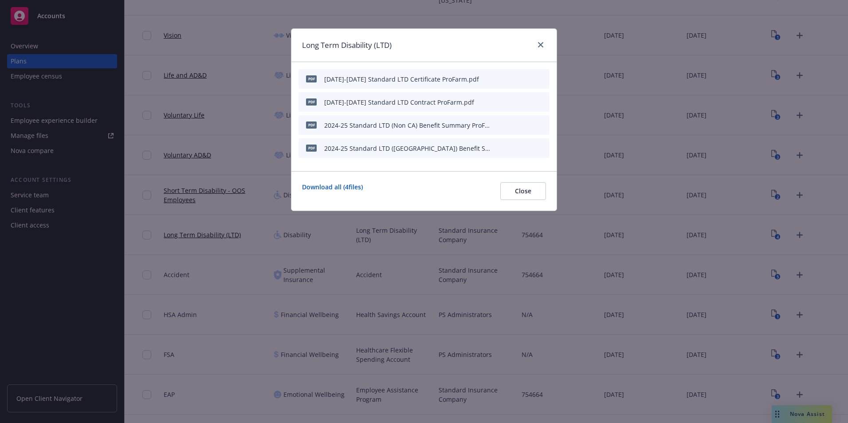
click at [498, 125] on icon "button" at bounding box center [498, 124] width 5 height 5
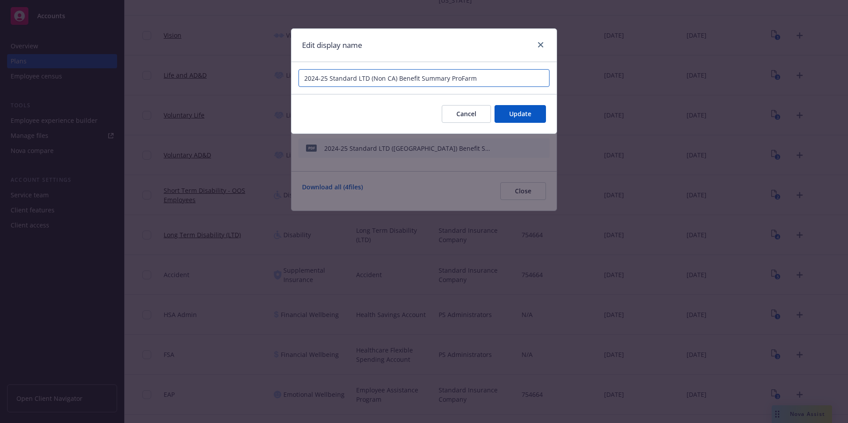
click at [329, 79] on input "2024-25 Standard LTD (Non CA) Benefit Summary ProFarm" at bounding box center [423, 78] width 251 height 18
drag, startPoint x: 328, startPoint y: 79, endPoint x: 266, endPoint y: 86, distance: 62.1
click at [275, 76] on div "Edit display name 2024-25 Standard LTD (Non CA) Benefit Summary ProFarm Cancel …" at bounding box center [424, 211] width 848 height 423
paste input "5-2026"
type input "2025-2026 Standard LTD (Non CA) Benefit Summary ProFarm"
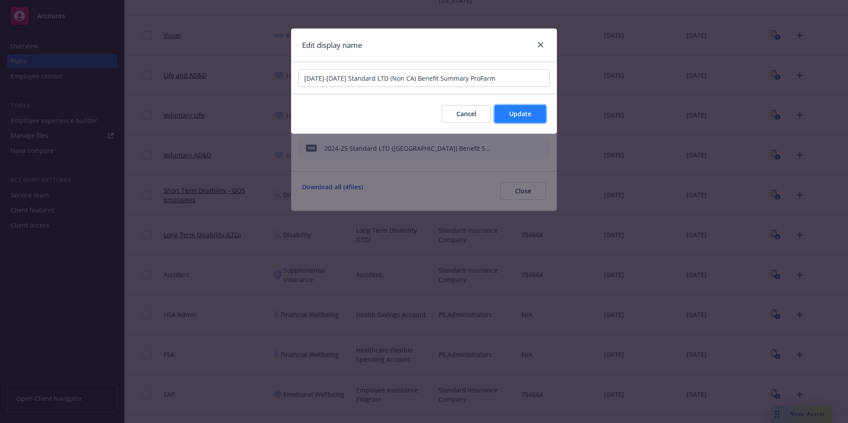
click at [543, 118] on button "Update" at bounding box center [520, 114] width 51 height 18
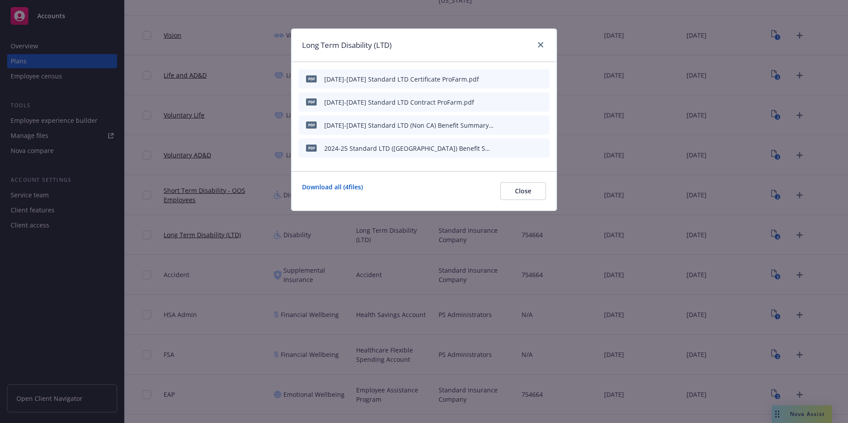
click at [501, 149] on icon "button" at bounding box center [498, 147] width 5 height 5
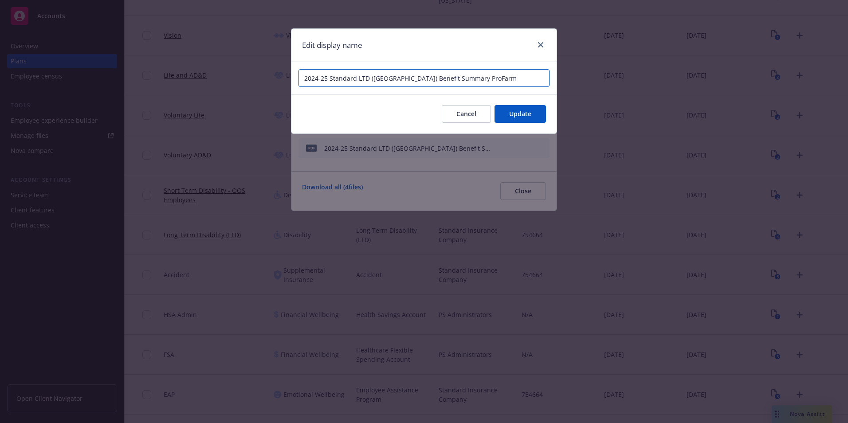
drag, startPoint x: 327, startPoint y: 81, endPoint x: 276, endPoint y: 81, distance: 51.0
click at [277, 81] on div "Edit display name 2024-25 Standard LTD (CA) Benefit Summary ProFarm Cancel Upda…" at bounding box center [424, 211] width 848 height 423
paste input "5-2026"
type input "2025-2026 Standard LTD (CA) Benefit Summary ProFarm"
drag, startPoint x: 538, startPoint y: 117, endPoint x: 538, endPoint y: 141, distance: 24.0
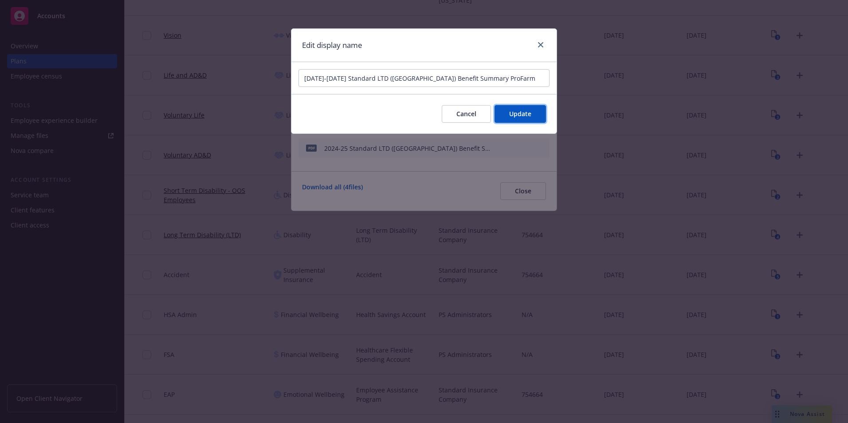
click at [538, 117] on button "Update" at bounding box center [520, 114] width 51 height 18
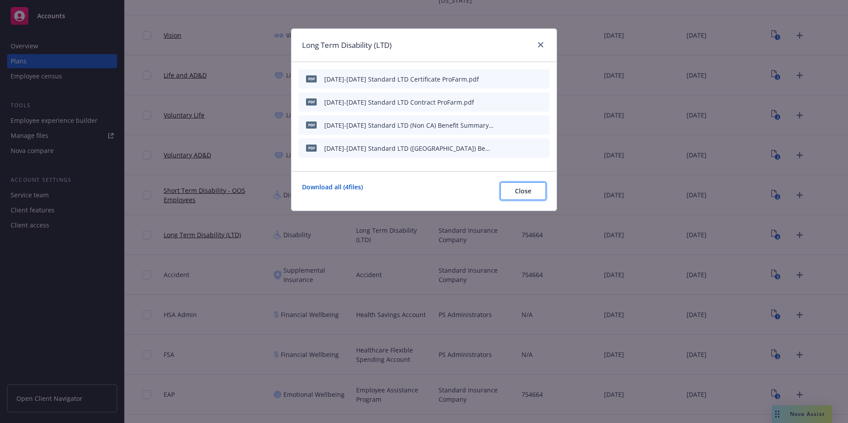
click at [519, 195] on span "Close" at bounding box center [523, 191] width 16 height 8
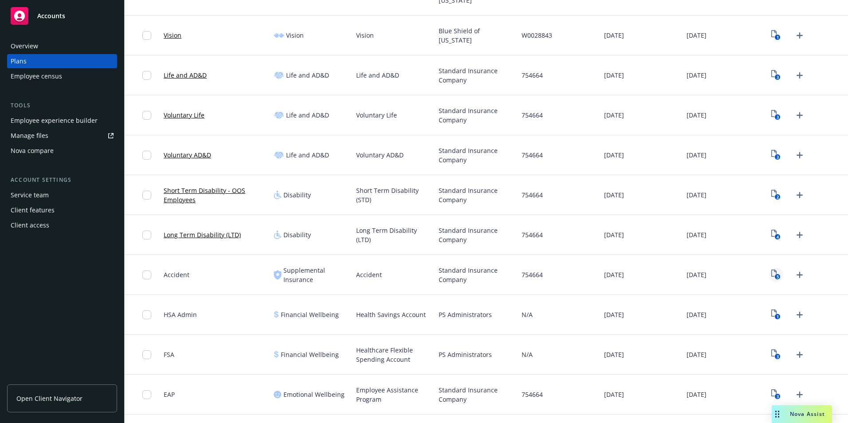
click at [775, 278] on rect "View Plan Documents" at bounding box center [778, 277] width 6 height 6
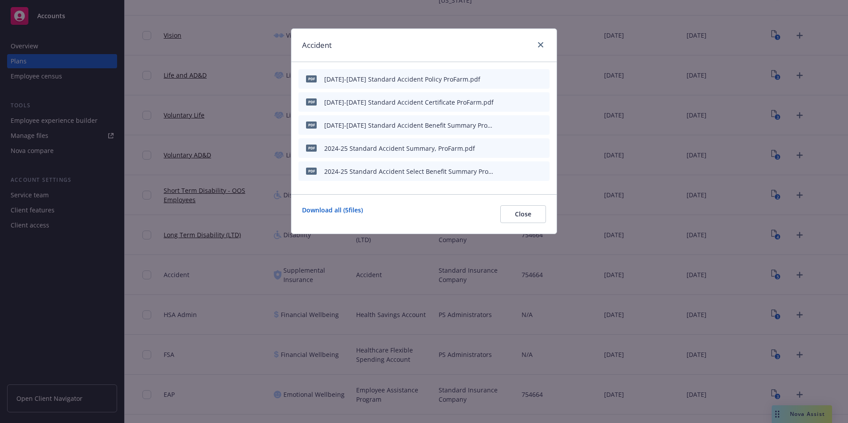
click at [542, 148] on icon "archive file" at bounding box center [541, 147] width 6 height 7
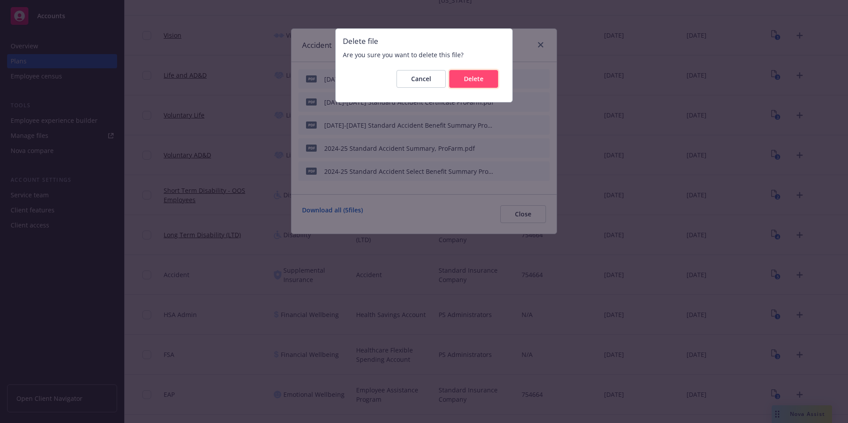
drag, startPoint x: 471, startPoint y: 83, endPoint x: 479, endPoint y: 94, distance: 12.4
click at [472, 84] on button "Delete" at bounding box center [473, 79] width 49 height 18
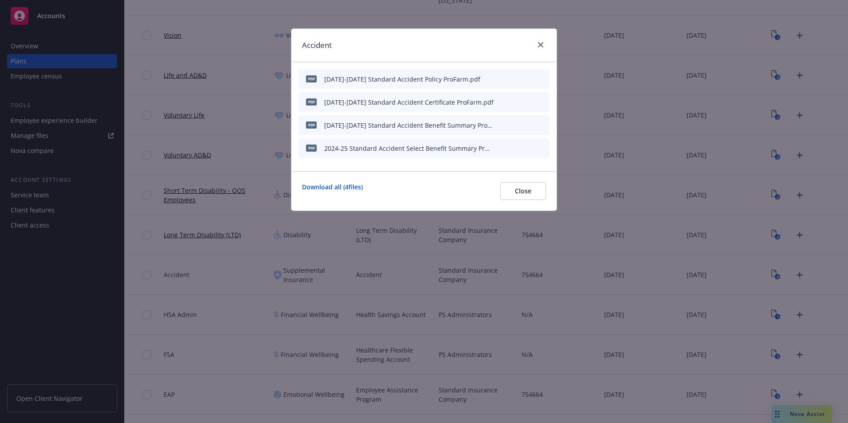
click at [542, 147] on icon "archive file" at bounding box center [541, 147] width 6 height 7
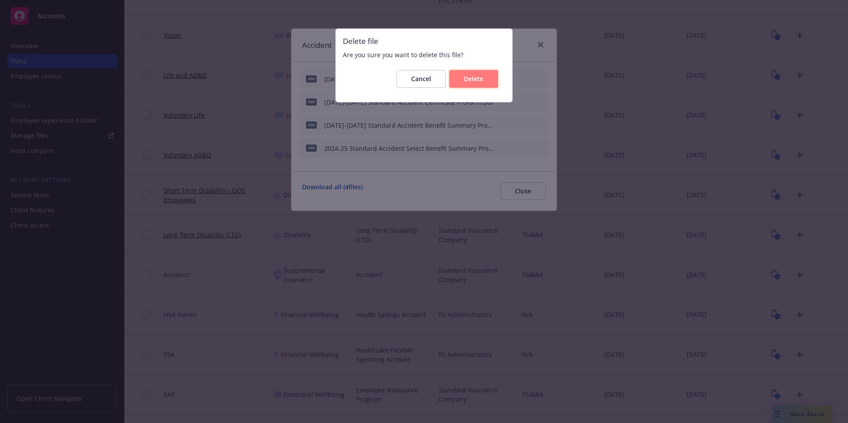
click at [485, 79] on button "Delete" at bounding box center [473, 79] width 49 height 18
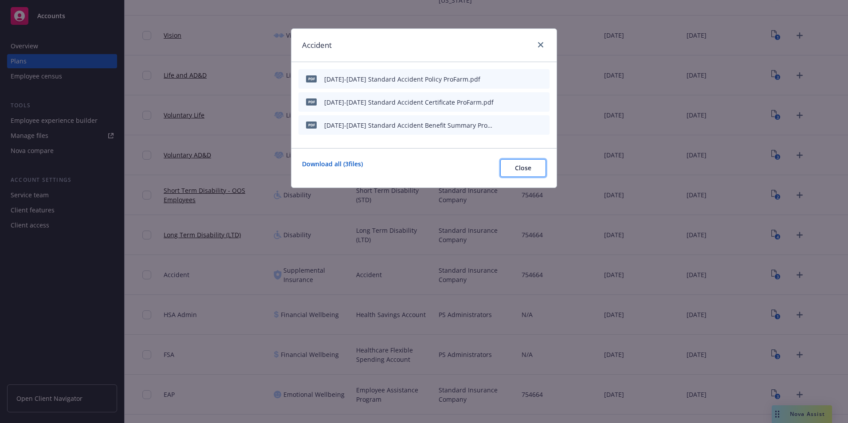
click at [514, 164] on button "Close" at bounding box center [523, 168] width 46 height 18
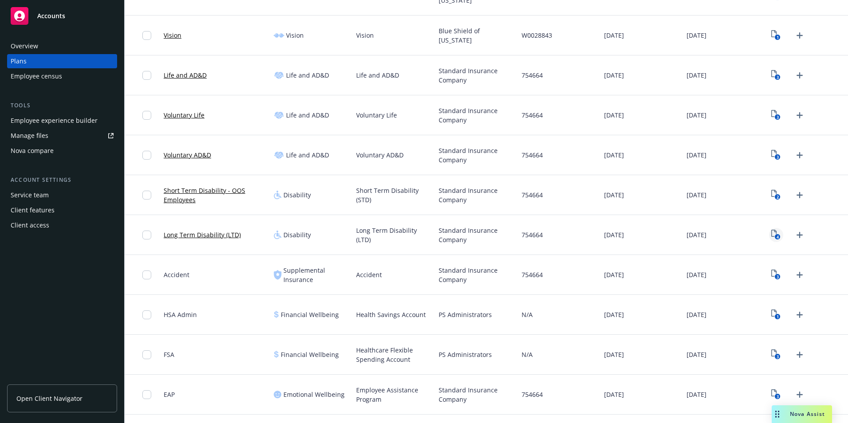
click at [771, 232] on icon "4" at bounding box center [775, 235] width 9 height 10
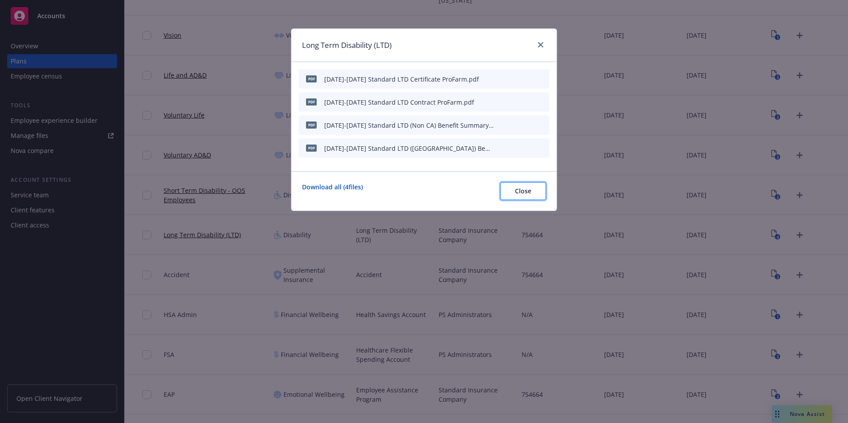
click at [516, 192] on span "Close" at bounding box center [523, 191] width 16 height 8
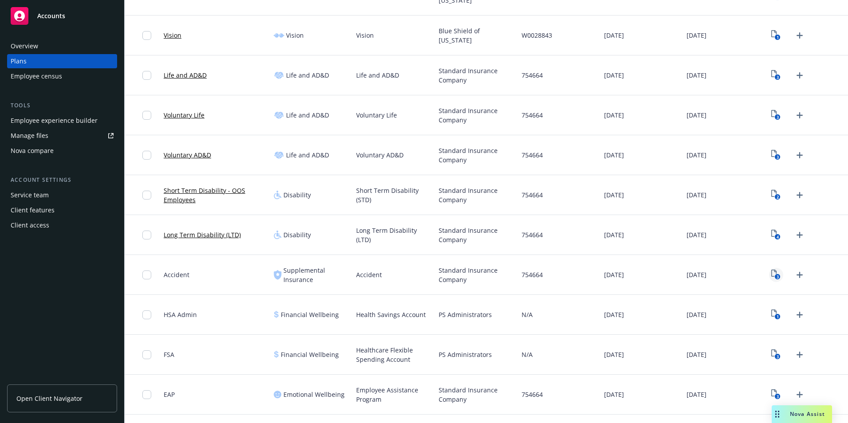
click at [771, 275] on icon "3" at bounding box center [775, 275] width 9 height 10
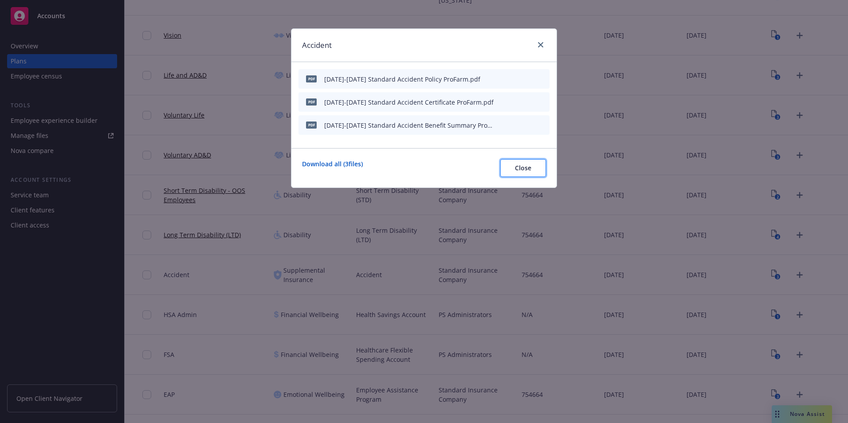
click at [525, 170] on span "Close" at bounding box center [523, 168] width 16 height 8
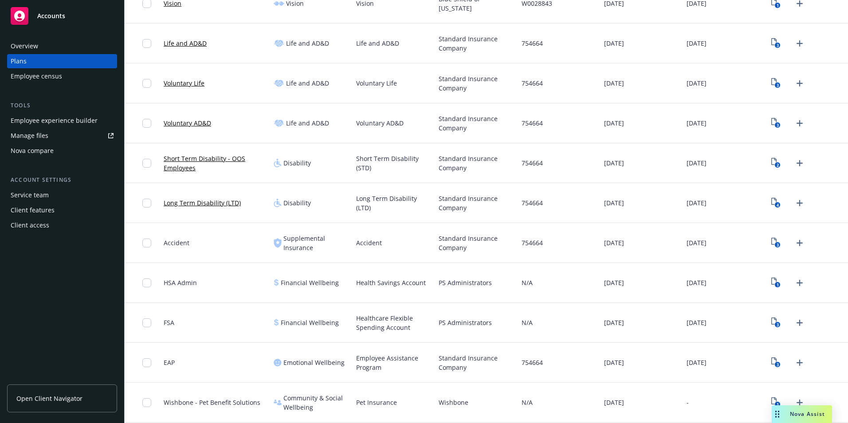
scroll to position [382, 0]
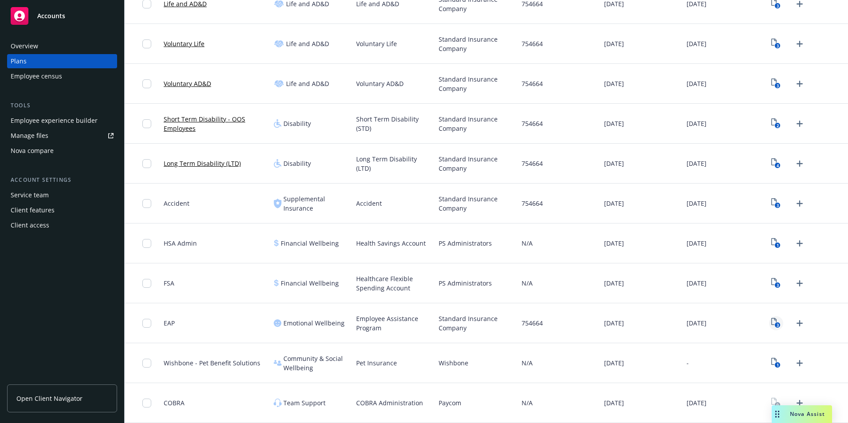
click at [776, 322] on link "3" at bounding box center [776, 323] width 14 height 14
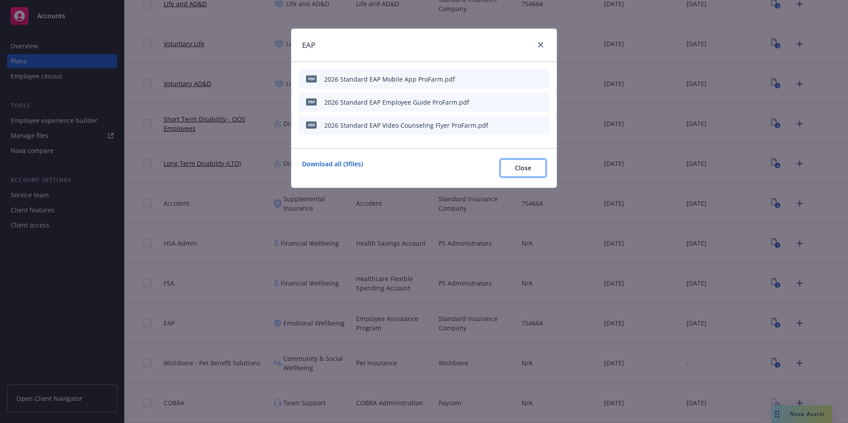
click at [526, 170] on span "Close" at bounding box center [523, 168] width 16 height 8
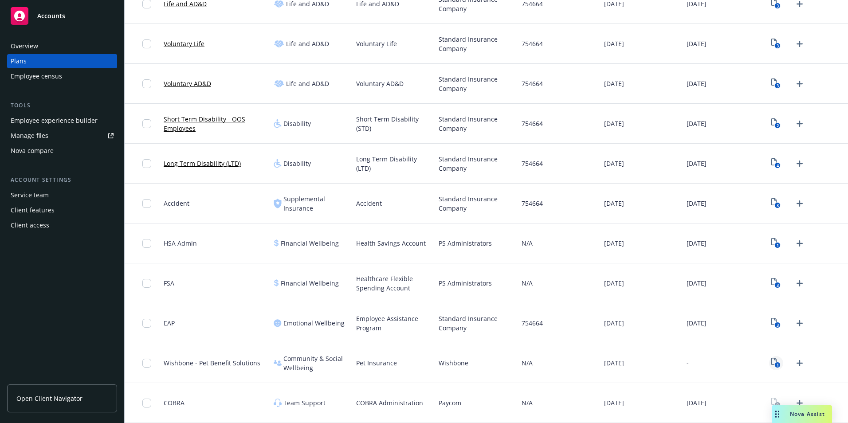
click at [771, 358] on icon "View Plan Documents" at bounding box center [773, 361] width 5 height 7
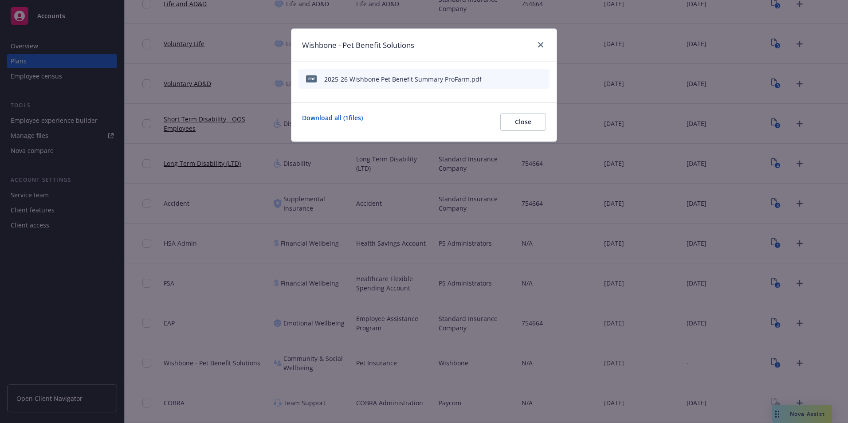
click at [492, 117] on div "Download all ( 1 files) Close" at bounding box center [424, 122] width 244 height 18
click at [498, 122] on div "Download all ( 1 files) Close" at bounding box center [424, 122] width 244 height 18
click at [523, 126] on button "Close" at bounding box center [523, 122] width 46 height 18
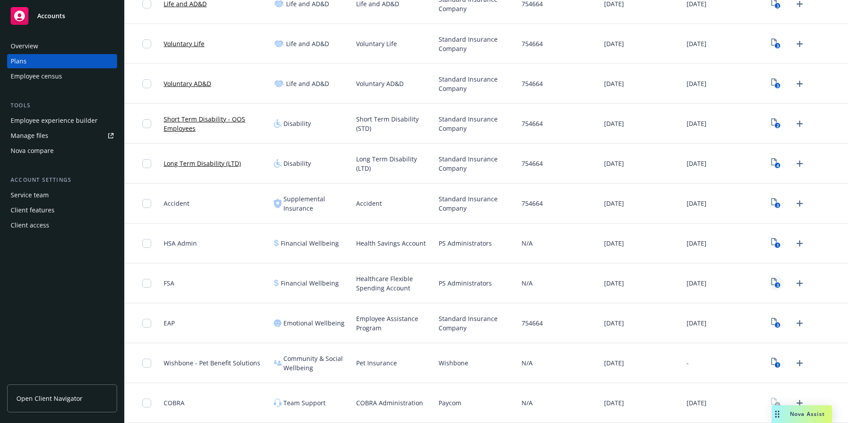
click at [777, 286] on text "3" at bounding box center [778, 286] width 2 height 6
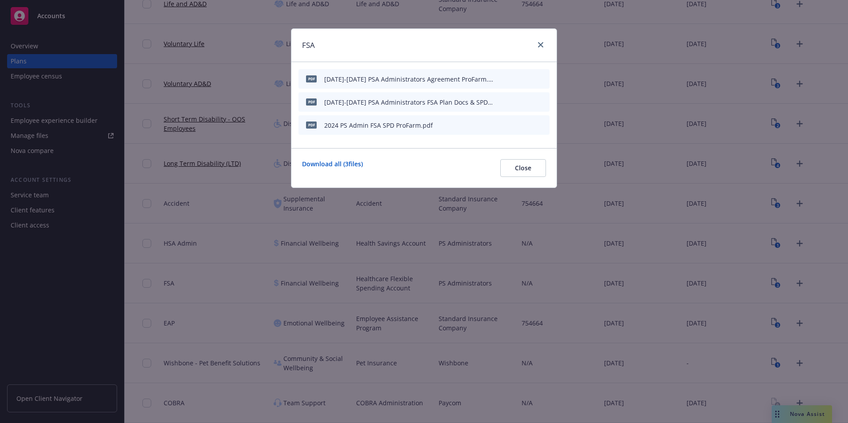
click at [530, 180] on div "Download all ( 3 files) Close" at bounding box center [423, 167] width 265 height 39
click at [542, 123] on icon "archive file" at bounding box center [541, 124] width 6 height 7
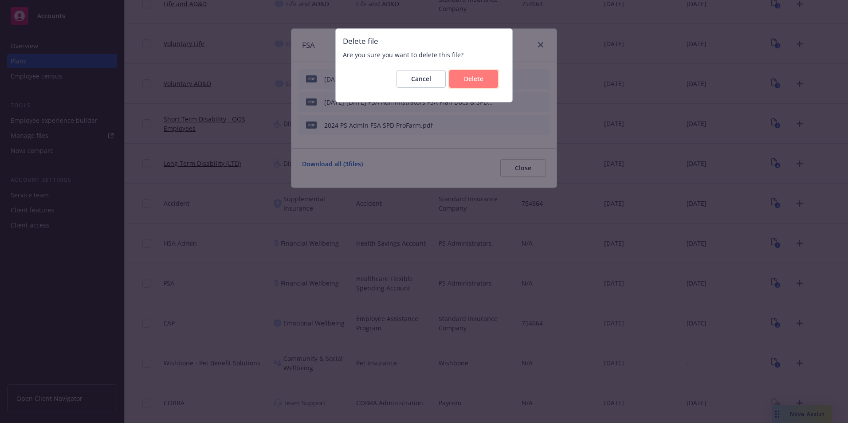
drag, startPoint x: 460, startPoint y: 72, endPoint x: 455, endPoint y: 71, distance: 5.8
click at [461, 72] on button "Delete" at bounding box center [473, 79] width 49 height 18
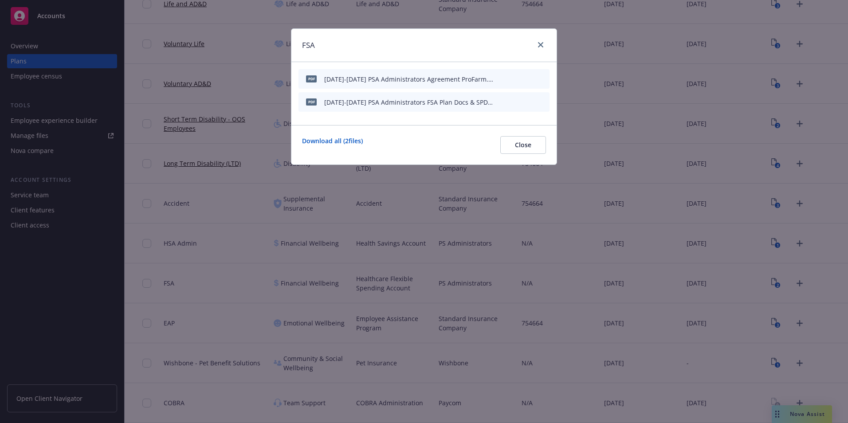
click at [553, 227] on div "FSA pdf 2025-2026 PSA Administrators Agreement ProFarm.pdf pdf 2025-2026 PSA Ad…" at bounding box center [424, 211] width 848 height 423
click at [535, 50] on div at bounding box center [539, 45] width 14 height 12
click at [537, 49] on link "close" at bounding box center [540, 44] width 11 height 11
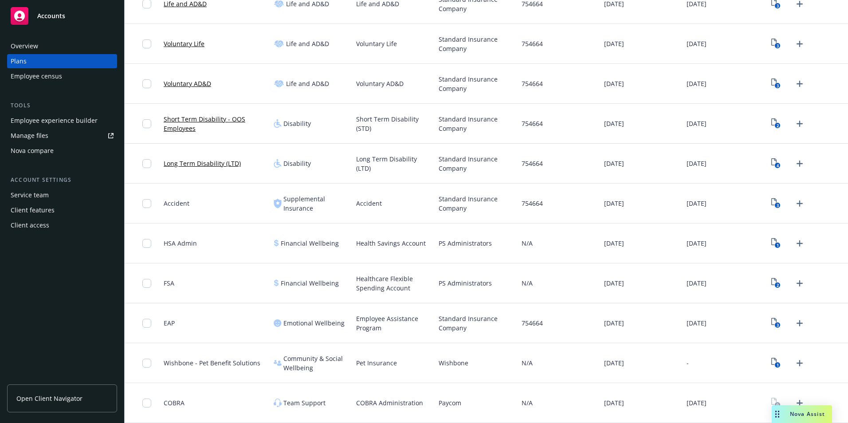
click at [43, 39] on div "Overview" at bounding box center [62, 46] width 103 height 14
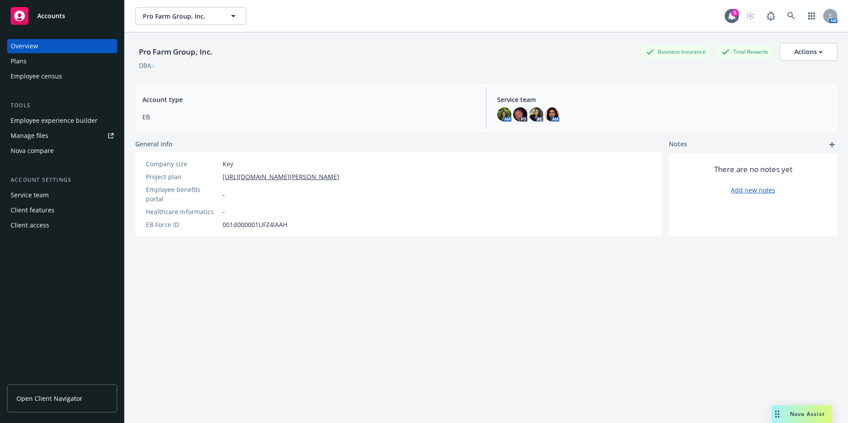
click at [66, 400] on span "Open Client Navigator" at bounding box center [49, 398] width 66 height 9
click at [31, 63] on div "Plans" at bounding box center [62, 61] width 103 height 14
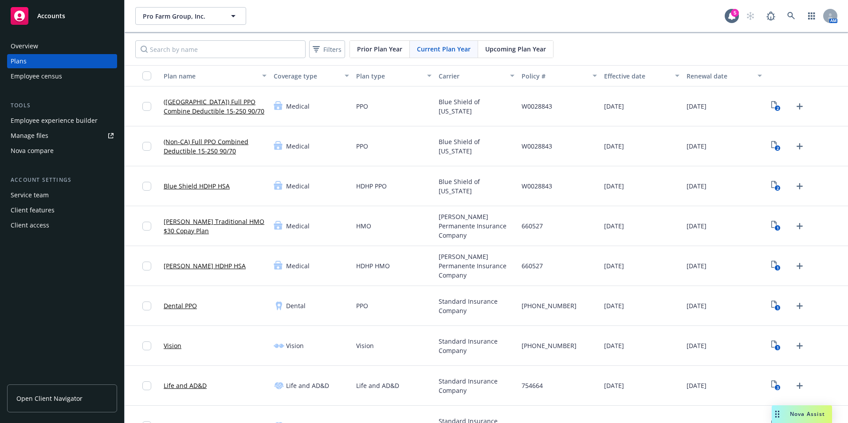
click at [532, 44] on span "Upcoming Plan Year" at bounding box center [515, 48] width 61 height 9
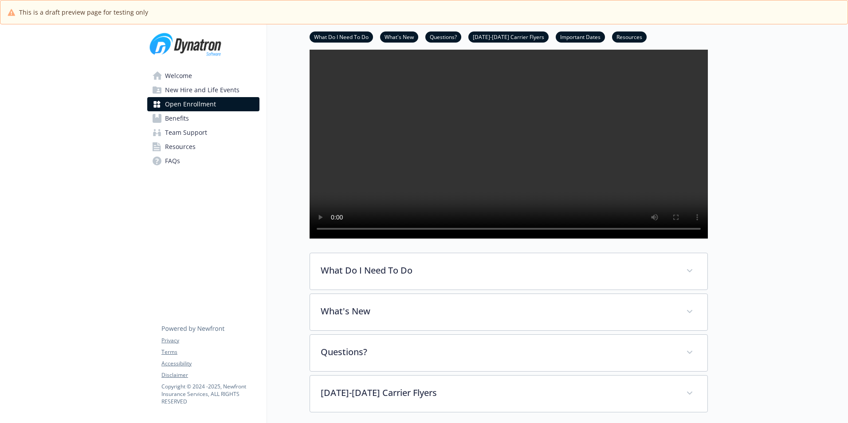
scroll to position [89, 0]
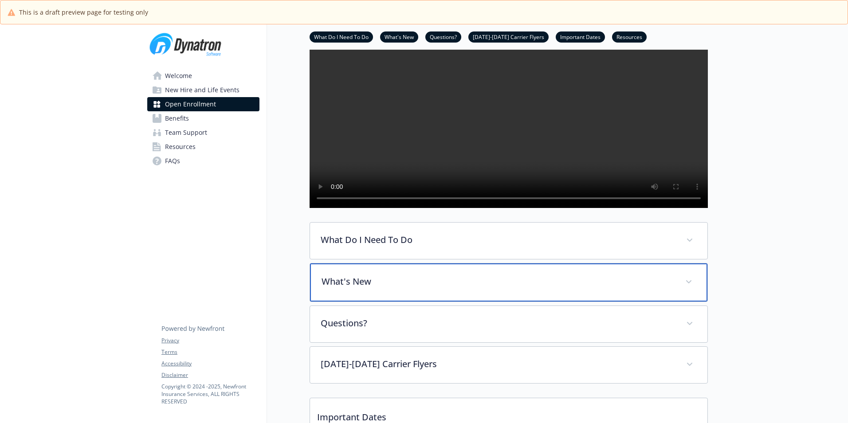
click at [401, 291] on div "What's New" at bounding box center [508, 282] width 397 height 38
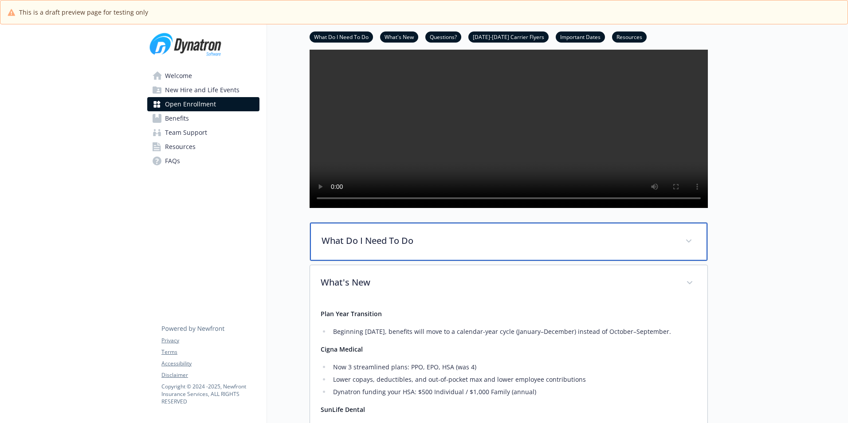
click at [408, 261] on div "What Do I Need To Do" at bounding box center [508, 242] width 397 height 38
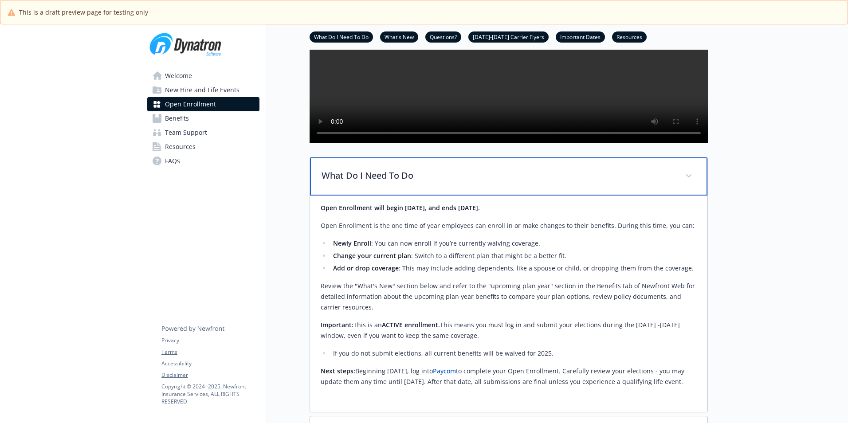
scroll to position [177, 0]
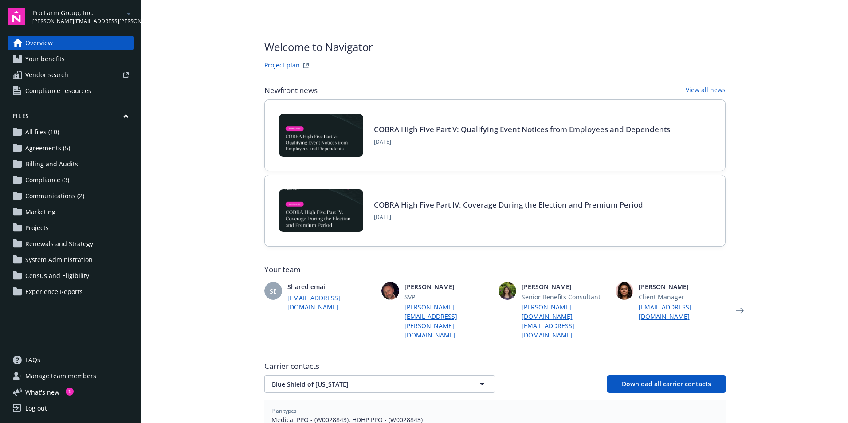
click at [67, 62] on link "Your benefits" at bounding box center [71, 59] width 126 height 14
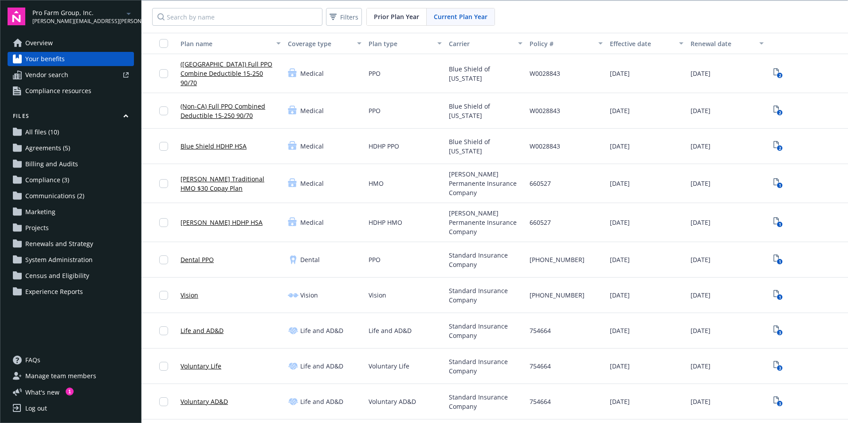
click at [470, 10] on div "Current Plan Year" at bounding box center [461, 16] width 68 height 17
click at [401, 19] on span "Prior Plan Year" at bounding box center [396, 16] width 45 height 9
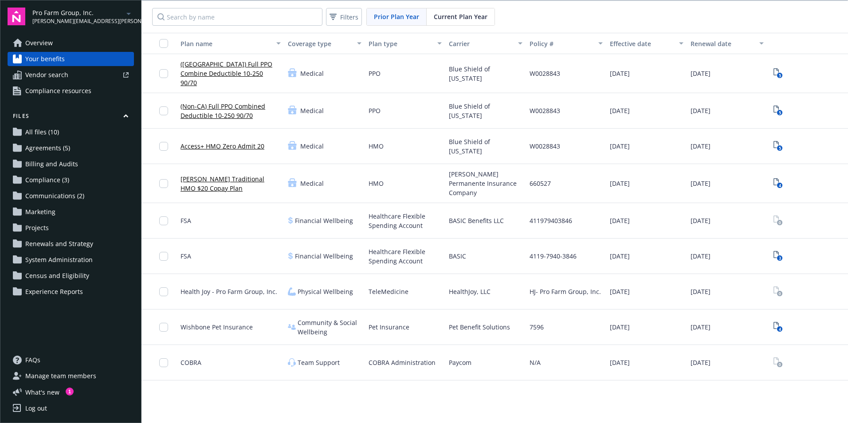
click at [454, 15] on span "Current Plan Year" at bounding box center [461, 16] width 54 height 9
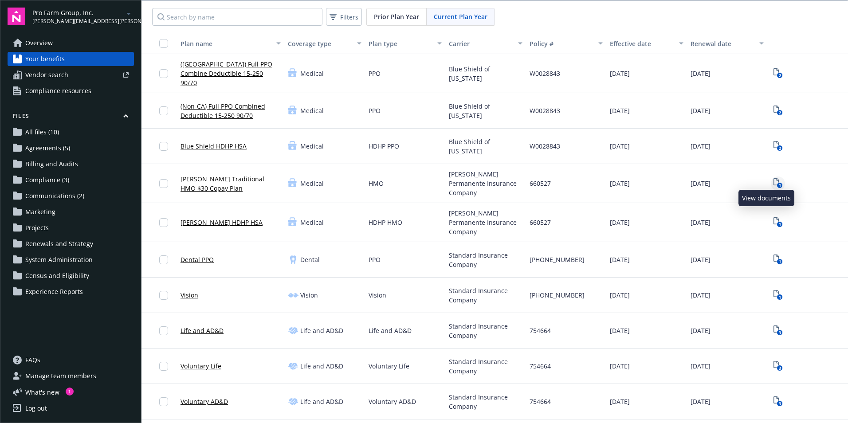
click at [774, 178] on icon "View Plan Documents" at bounding box center [776, 181] width 5 height 7
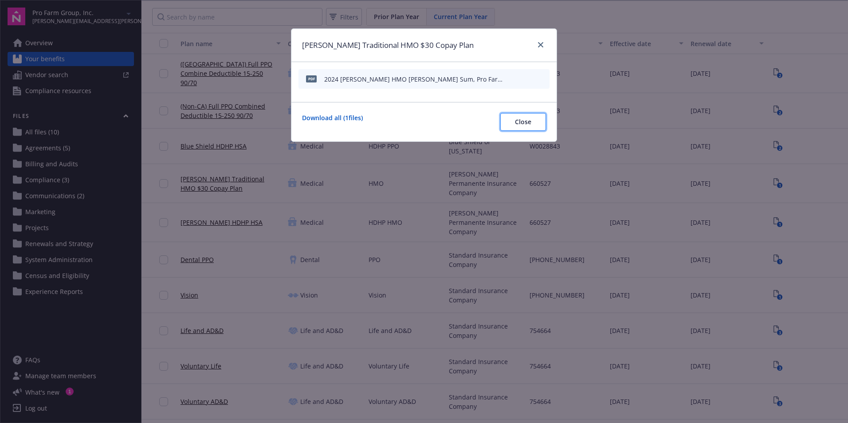
click at [527, 118] on span "Close" at bounding box center [523, 122] width 16 height 8
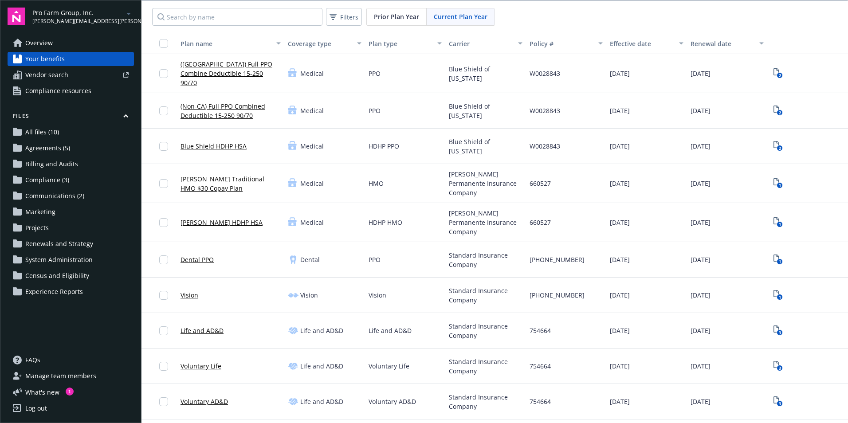
click at [79, 196] on span "Communications (2)" at bounding box center [54, 196] width 59 height 14
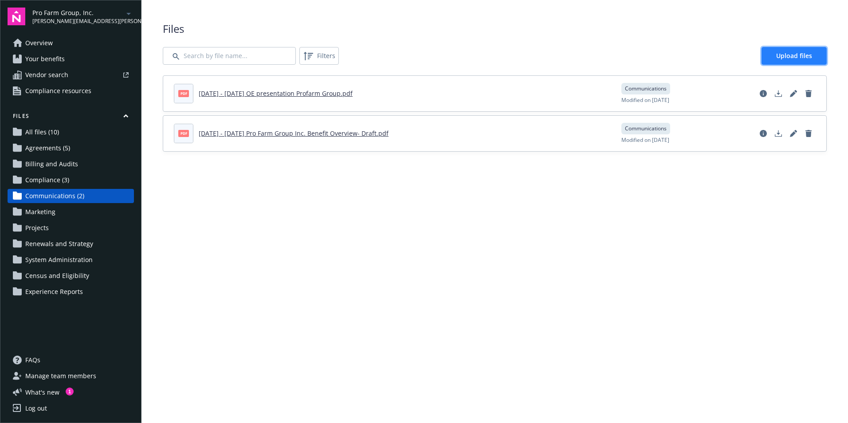
click at [794, 59] on span "Upload files" at bounding box center [794, 55] width 36 height 8
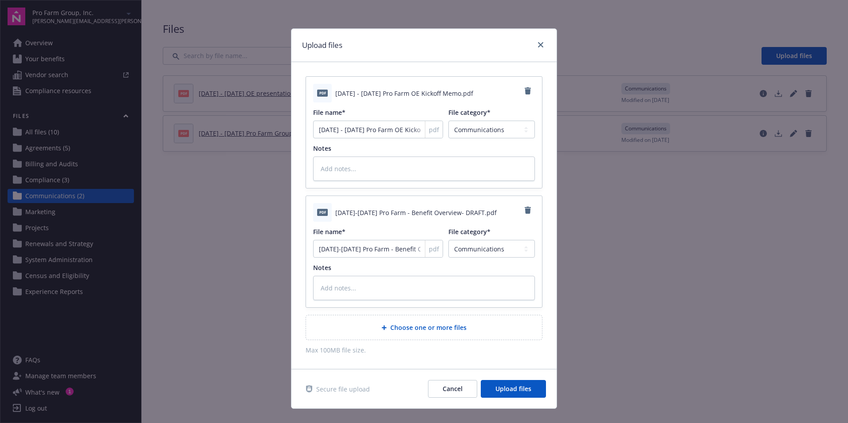
click at [425, 251] on div "pdf" at bounding box center [434, 248] width 18 height 17
drag, startPoint x: 403, startPoint y: 251, endPoint x: 438, endPoint y: 253, distance: 35.1
click at [403, 251] on input "2025-2026 Pro Farm - Benefit Overview- DRAFT" at bounding box center [378, 249] width 130 height 18
drag, startPoint x: 396, startPoint y: 251, endPoint x: 469, endPoint y: 246, distance: 73.0
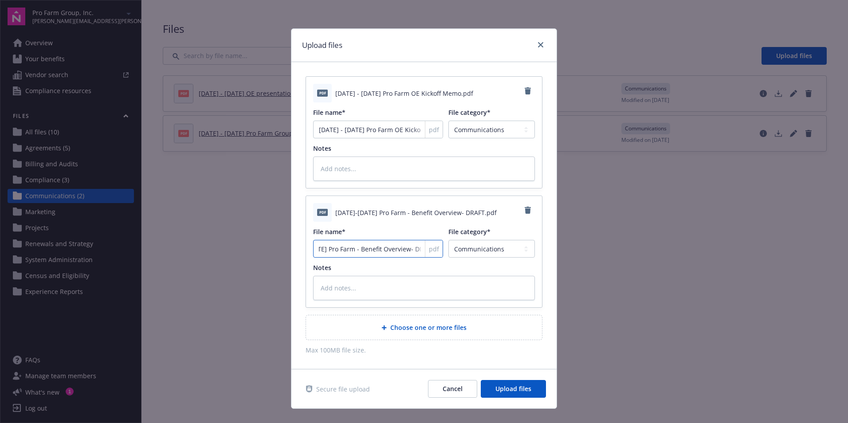
click at [455, 247] on div "File name* 2025-2026 Pro Farm - Benefit Overview- DRAFT pdf File category* Agre…" at bounding box center [424, 242] width 222 height 31
type textarea "x"
type input "2025-2026 Pro Farm - Benefit Overview-"
type textarea "x"
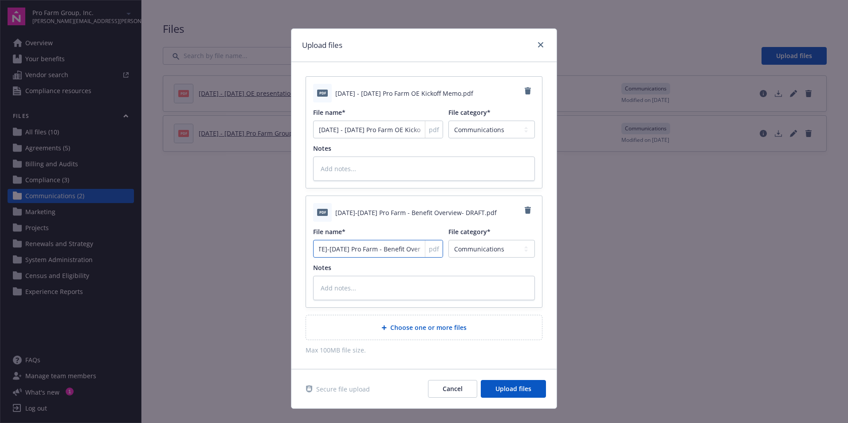
type input "2025-2026 Pro Farm - Benefit Overview"
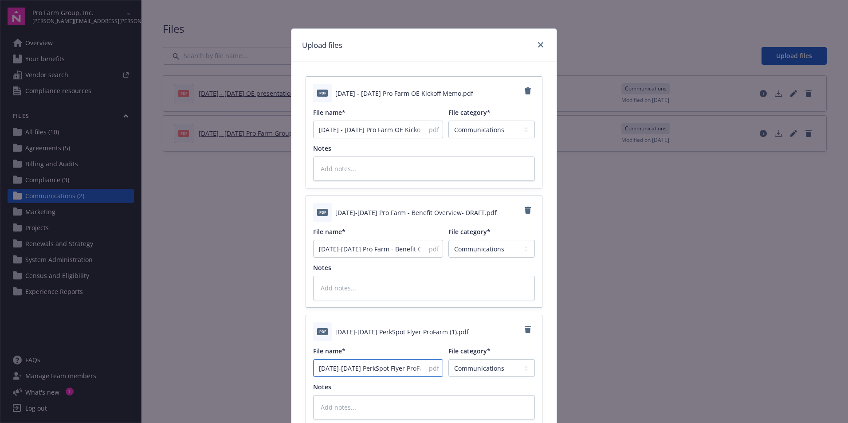
scroll to position [0, 8]
drag, startPoint x: 384, startPoint y: 371, endPoint x: 447, endPoint y: 377, distance: 63.3
click at [444, 373] on div "File name* 2025-2026 PerkSpot Flyer ProFarm (1) pdf File category* Agreements B…" at bounding box center [424, 361] width 222 height 31
type textarea "x"
type input "2025-2026 PerkSpot Flyer"
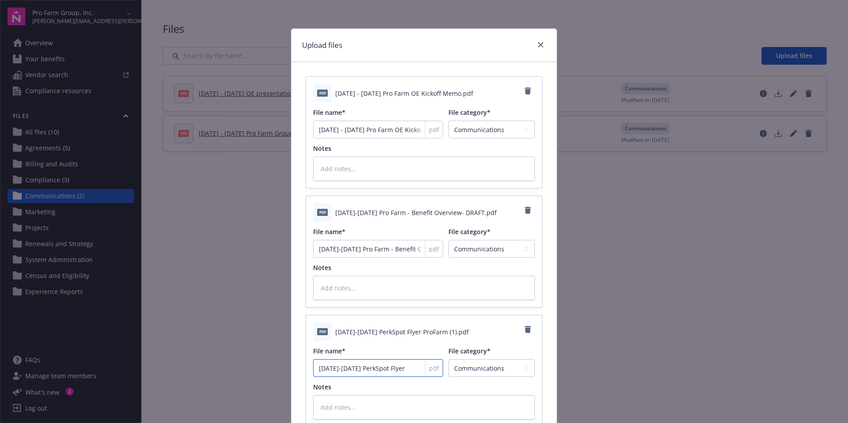
scroll to position [0, 0]
type textarea "x"
type input "2025-2026 PPerkSpot Flyer"
type textarea "x"
type input "2025-2026 PrPerkSpot Flyer"
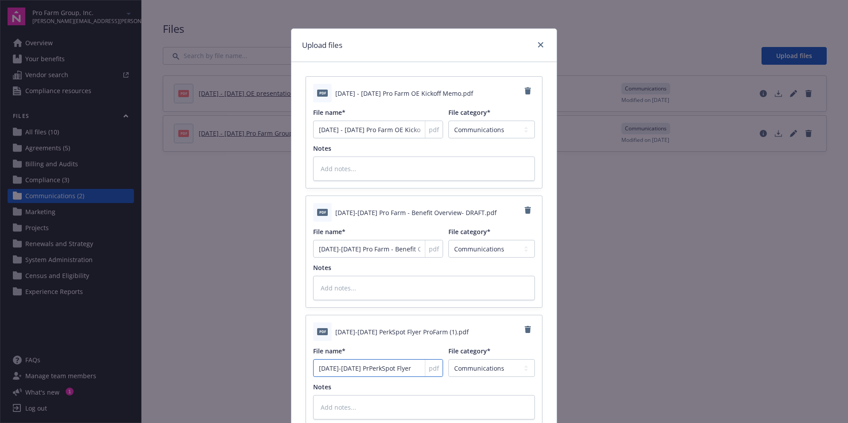
type textarea "x"
type input "2025-2026 ProPerkSpot Flyer"
type textarea "x"
type input "2025-2026 ProFPerkSpot Flyer"
type textarea "x"
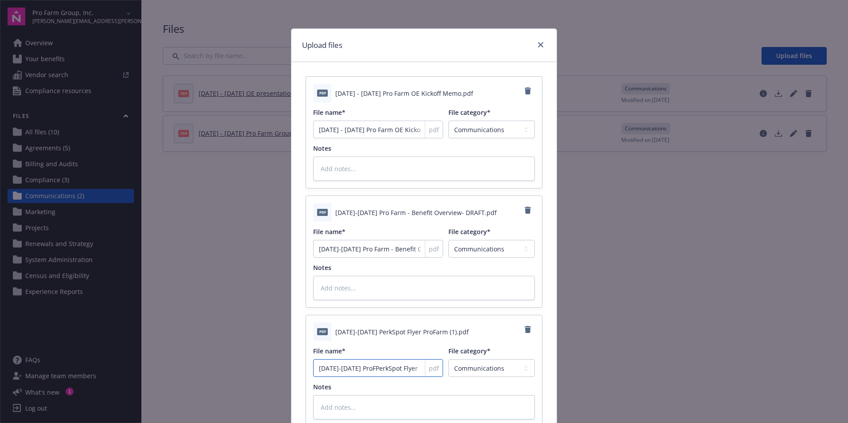
type input "2025-2026 ProFaPerkSpot Flyer"
type textarea "x"
type input "2025-2026 ProFarPerkSpot Flyer"
type textarea "x"
type input "2025-2026 ProFarmPerkSpot Flyer"
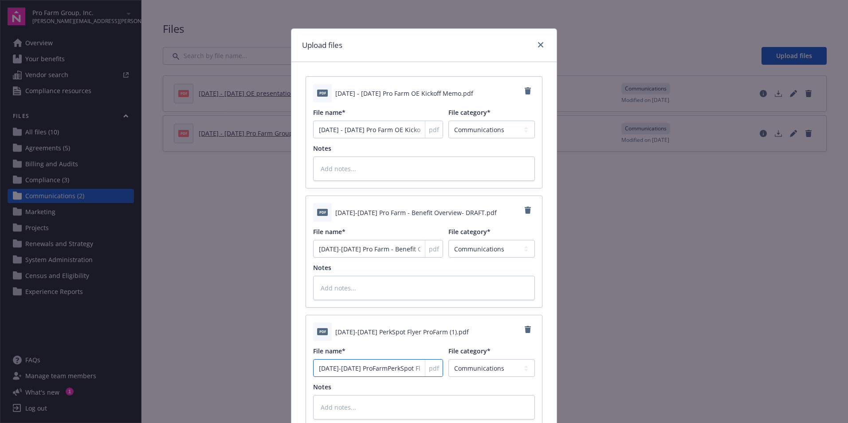
type textarea "x"
type input "2025-2026 ProFarm PerkSpot Flyer"
drag, startPoint x: 363, startPoint y: 133, endPoint x: 401, endPoint y: 144, distance: 39.7
click at [364, 133] on input "2025 - 2026 Pro Farm OE Kickoff Memo" at bounding box center [378, 130] width 130 height 18
type textarea "x"
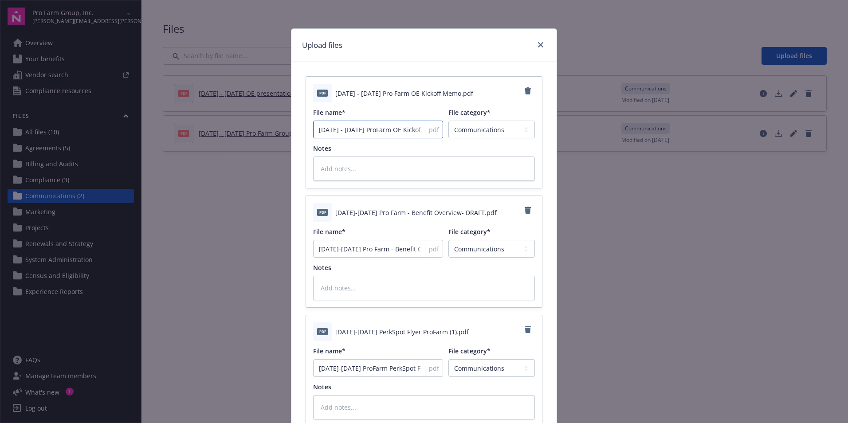
type input "2025 - 2026 ProFarm OE Kickoff Memo"
click at [361, 253] on input "2025-2026 Pro Farm - Benefit Overview" at bounding box center [378, 249] width 130 height 18
type textarea "x"
type input "2025-2026 Pro arm - Benefit Overview"
type textarea "x"
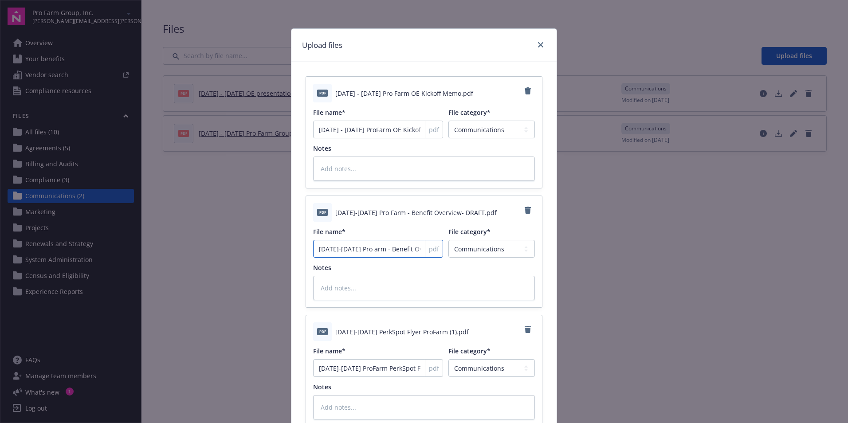
type input "2025-2026 Proarm - Benefit Overview"
type textarea "x"
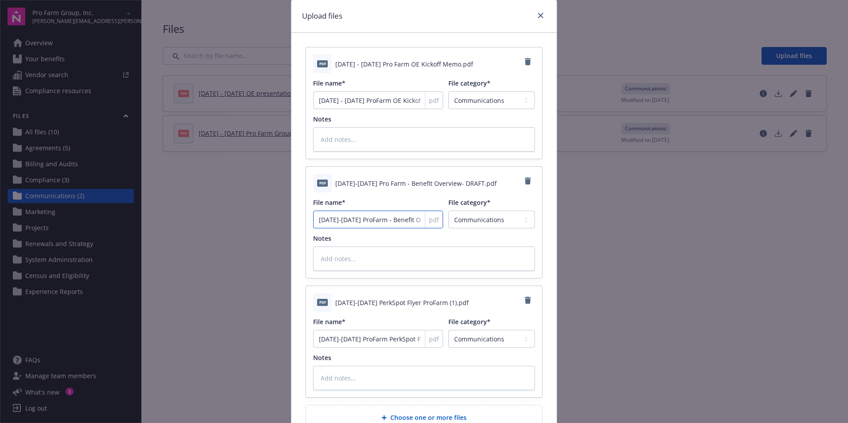
scroll to position [44, 0]
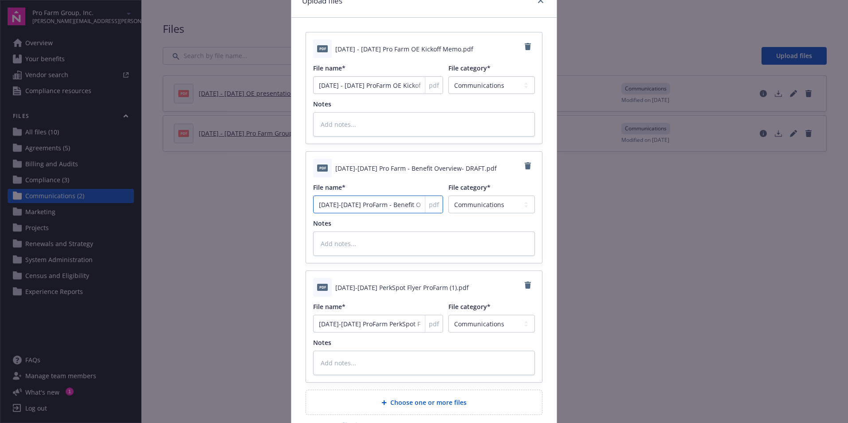
type input "2025-2026 ProFarm - Benefit Overview"
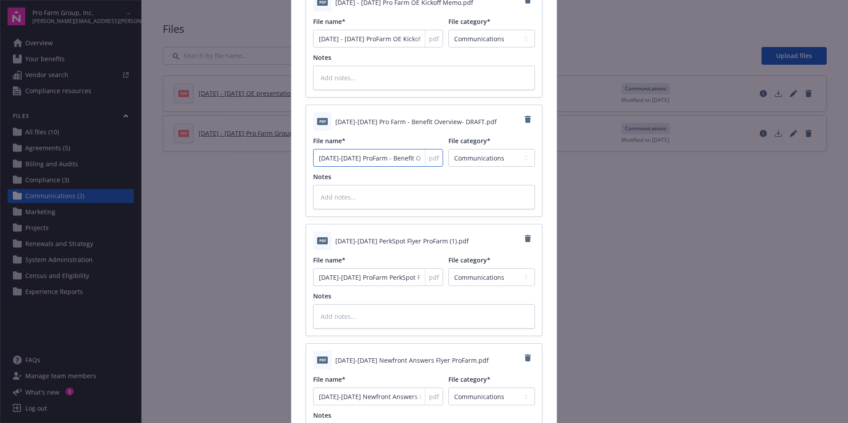
scroll to position [133, 0]
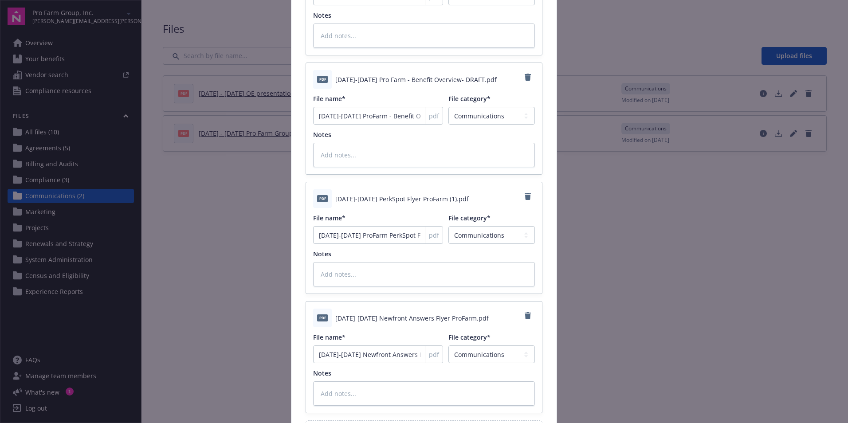
click at [425, 358] on div "pdf" at bounding box center [434, 354] width 18 height 17
click at [406, 355] on input "2025-2026 Newfront Answers Flyer ProFarm" at bounding box center [378, 355] width 130 height 18
type textarea "x"
type input "2025-2026 Newfront Answers Flyer P"
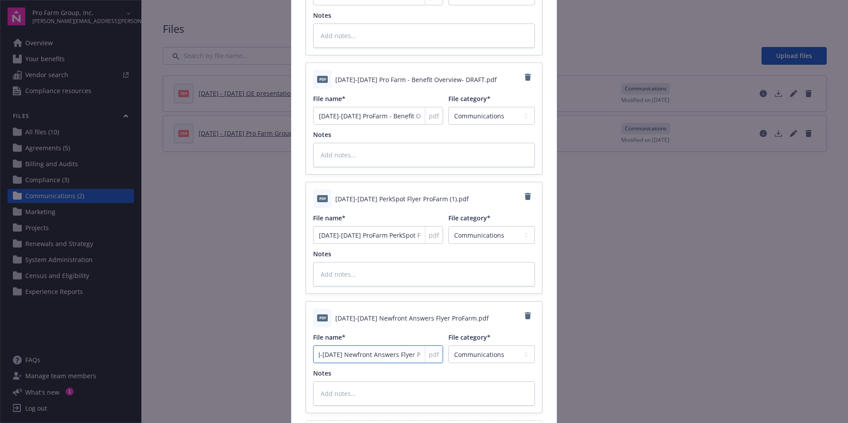
drag, startPoint x: 395, startPoint y: 356, endPoint x: 441, endPoint y: 359, distance: 46.2
click at [441, 357] on div "File name* 2025-2026 Newfront Answers Flyer P pdf File category* Agreements Bil…" at bounding box center [424, 348] width 222 height 31
type textarea "x"
type input "2025-2026 Newfront Answers Flyer"
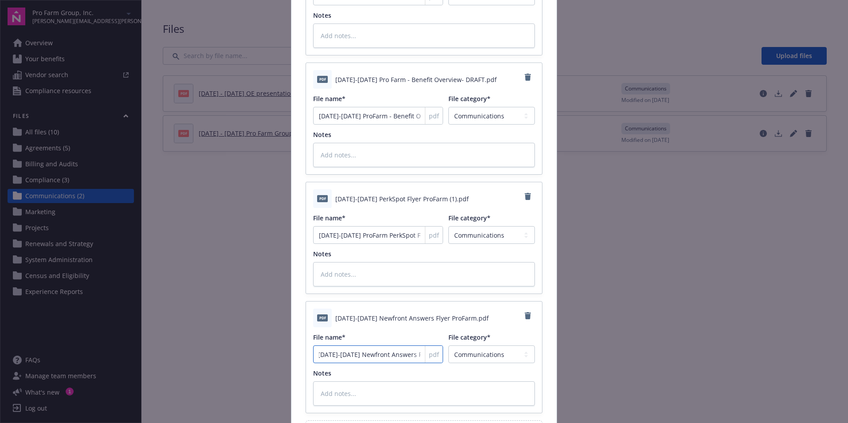
click at [345, 356] on input "2025-2026 Newfront Answers Flyer" at bounding box center [378, 355] width 130 height 18
type textarea "x"
type input "2025-2026 Newfront Answers Flyer"
type textarea "x"
type input "2025-2026 P Newfront Answers Flyer"
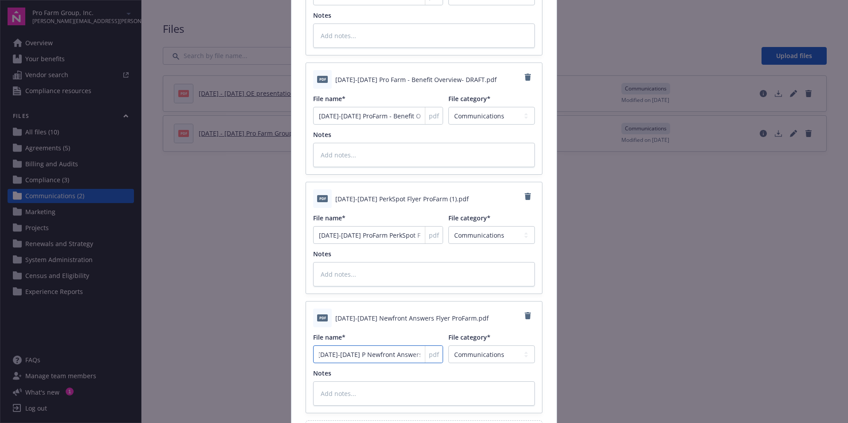
type textarea "x"
type input "2025-2026 Pr Newfront Answers Flyer"
type textarea "x"
type input "2025-2026 PrF Newfront Answers Flyer"
type textarea "x"
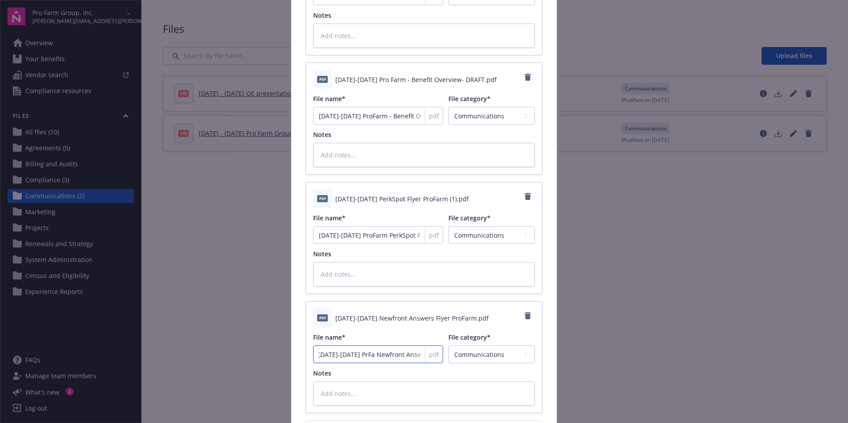
type input "2025-2026 PrF Newfront Answers Flyer"
type textarea "x"
type input "2025-2026 Pr Newfront Answers Flyer"
type textarea "x"
type input "2025-2026 Prp Newfront Answers Flyer"
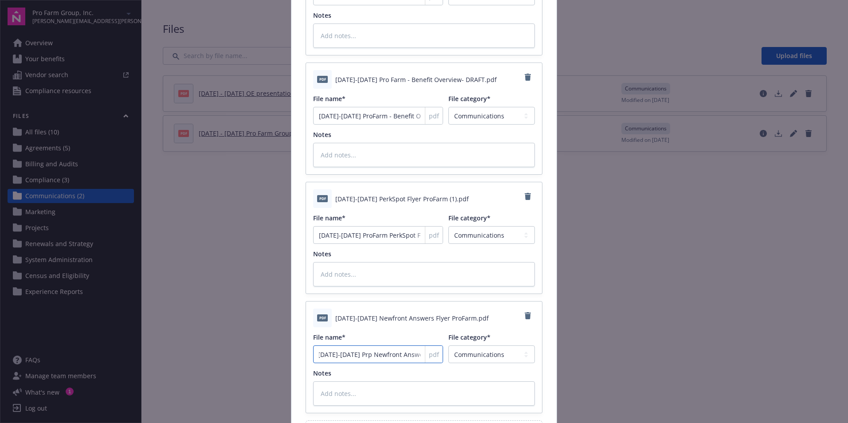
type textarea "x"
type input "2025-2026 Pr Newfront Answers Flyer"
type textarea "x"
type input "2025-2026 Pro Newfront Answers Flyer"
type textarea "x"
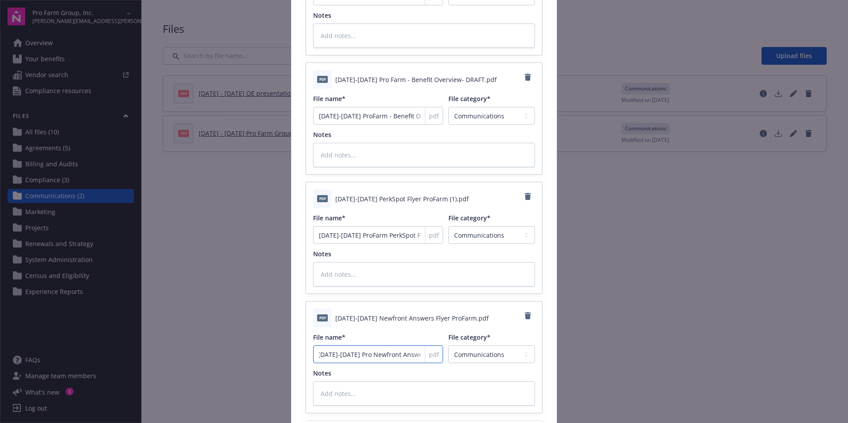
type input "2025-2026 ProF Newfront Answers Flyer"
type textarea "x"
type input "2025-2026 ProFa Newfront Answers Flyer"
type textarea "x"
type input "2025-2026 ProFar Newfront Answers Flyer"
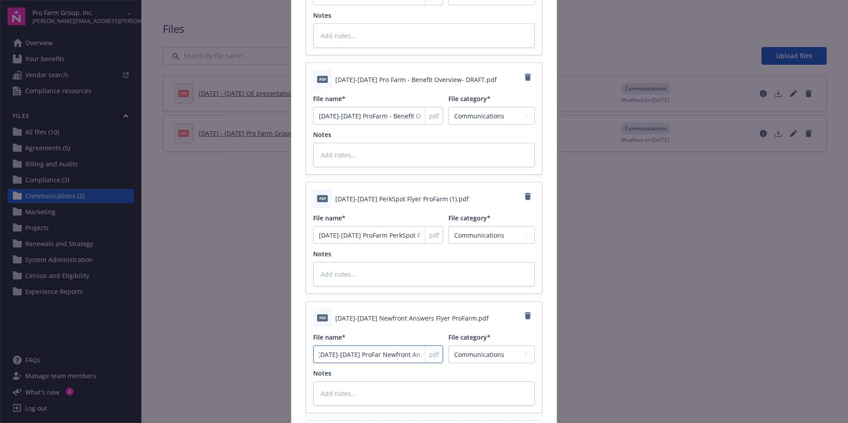
type textarea "x"
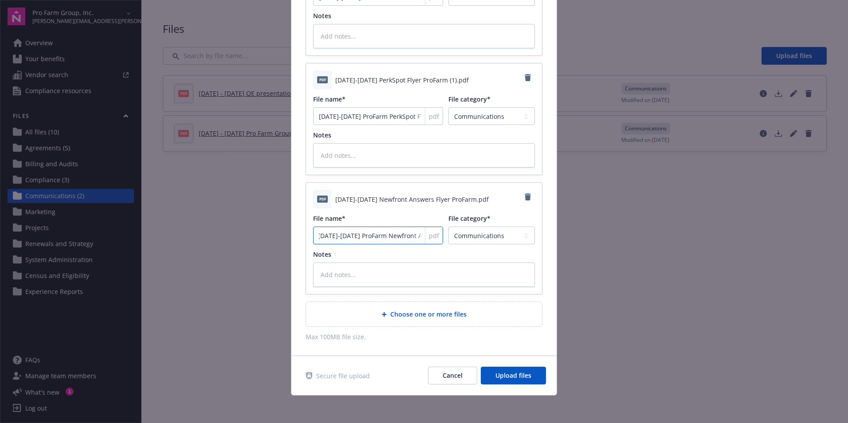
scroll to position [253, 0]
type input "2025-2026 ProFarm Newfront Answers Flyer"
click at [518, 369] on button "Upload files" at bounding box center [513, 375] width 65 height 18
type textarea "x"
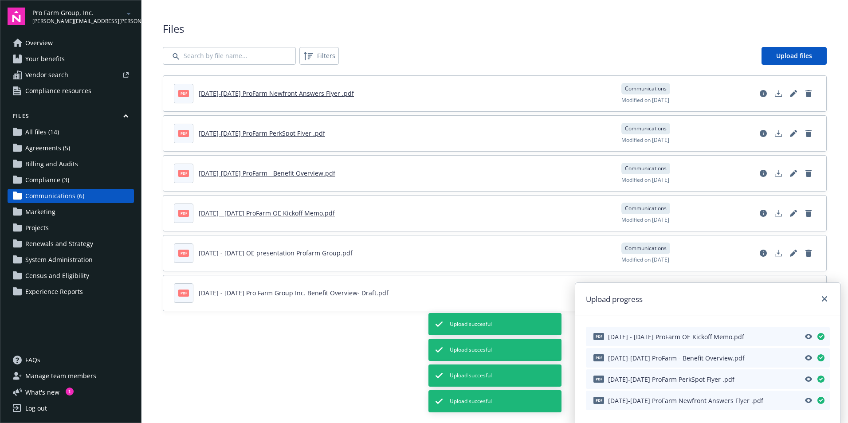
click at [51, 131] on span "All files (14)" at bounding box center [42, 132] width 34 height 14
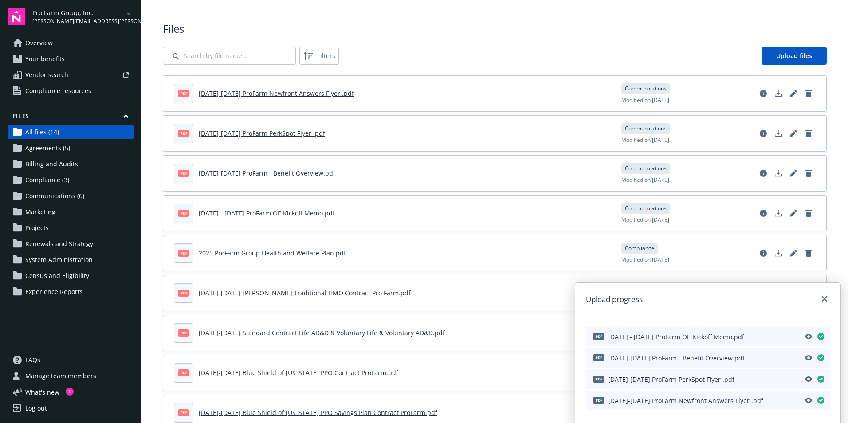
click at [55, 55] on span "Your benefits" at bounding box center [44, 59] width 39 height 14
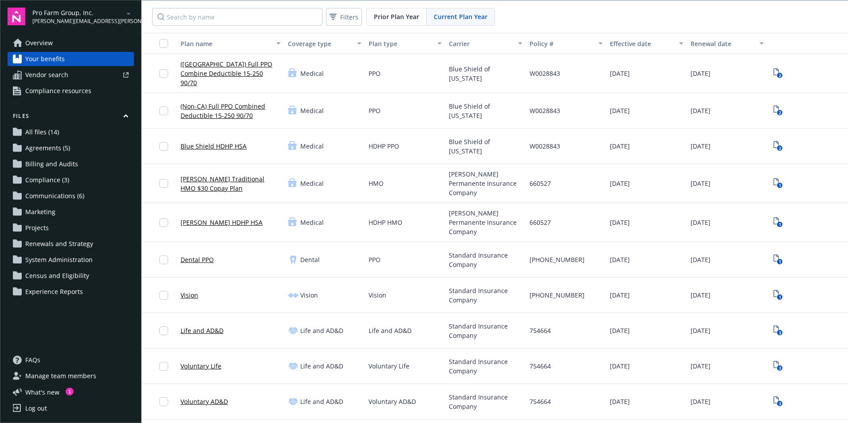
click at [39, 33] on div "Pro Farm Group, Inc. natalia.figueroa@newfront.com Overview Your benefits Vendo…" at bounding box center [70, 211] width 141 height 423
click at [39, 38] on span "Overview" at bounding box center [38, 43] width 27 height 14
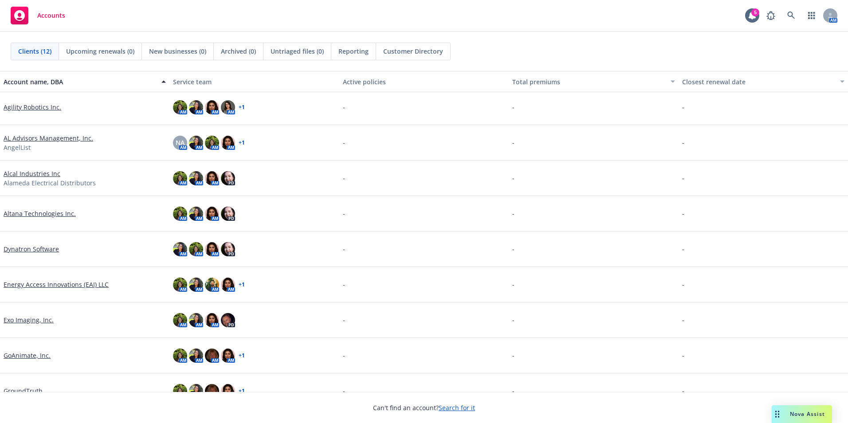
scroll to position [37, 0]
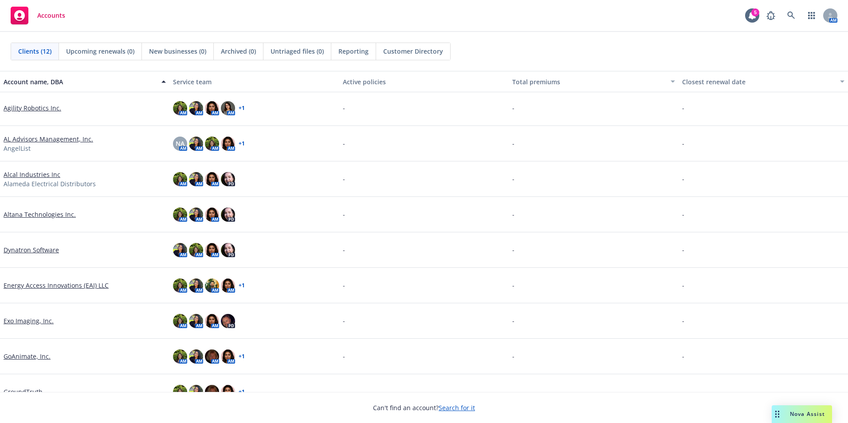
click at [26, 252] on link "Dynatron Software" at bounding box center [31, 249] width 55 height 9
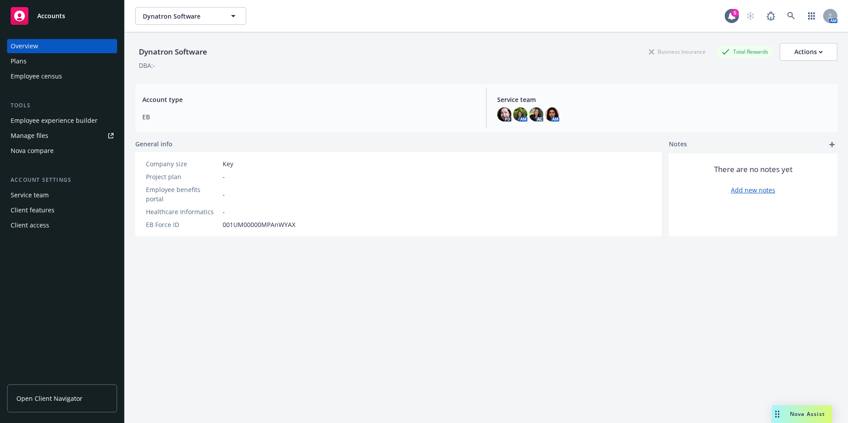
click at [30, 57] on div "Plans" at bounding box center [62, 61] width 103 height 14
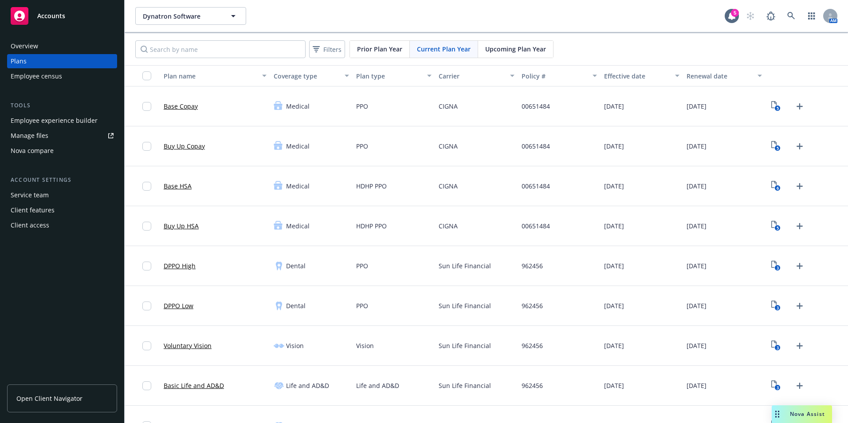
click at [512, 56] on div "Upcoming Plan Year" at bounding box center [515, 49] width 75 height 17
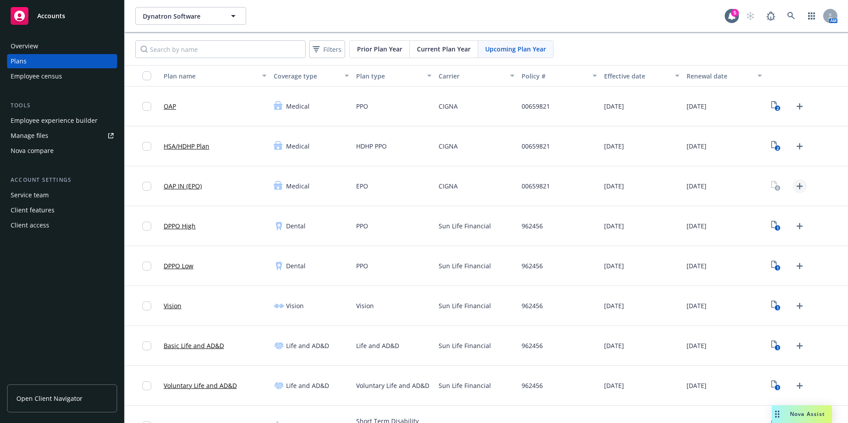
click at [798, 188] on icon "Upload Plan Documents" at bounding box center [799, 186] width 11 height 11
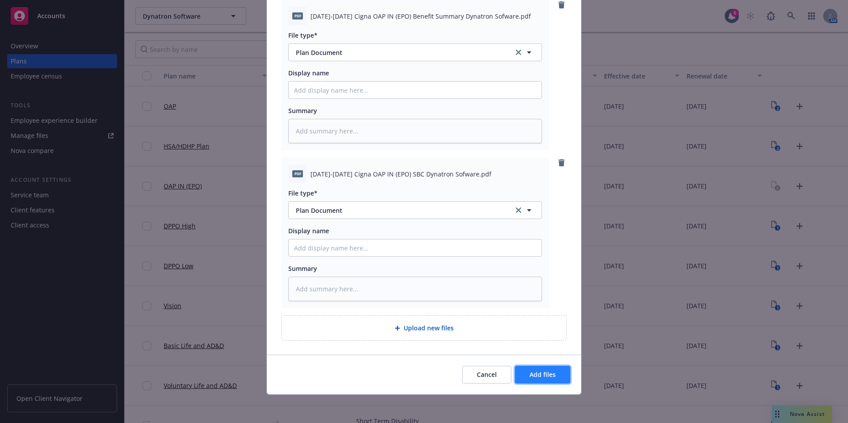
click at [553, 371] on button "Add files" at bounding box center [542, 375] width 55 height 18
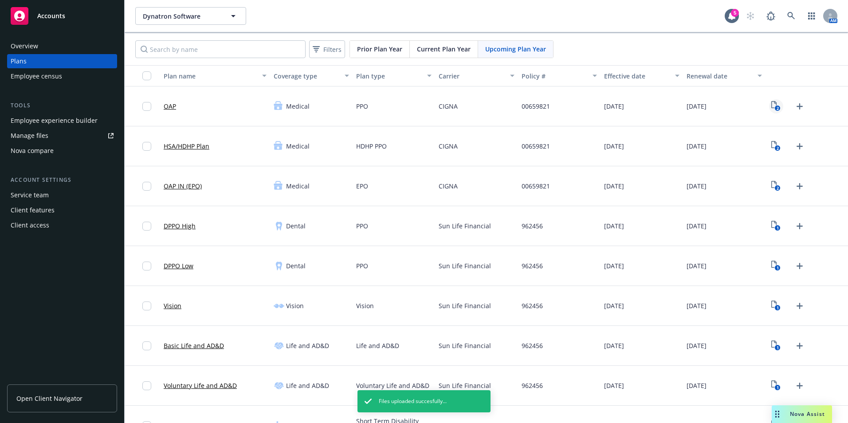
click at [775, 108] on link "2" at bounding box center [776, 106] width 14 height 14
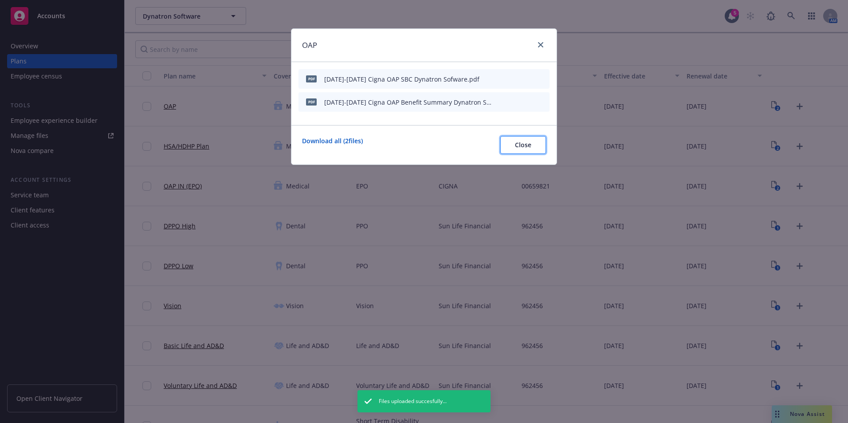
click at [516, 145] on span "Close" at bounding box center [523, 145] width 16 height 8
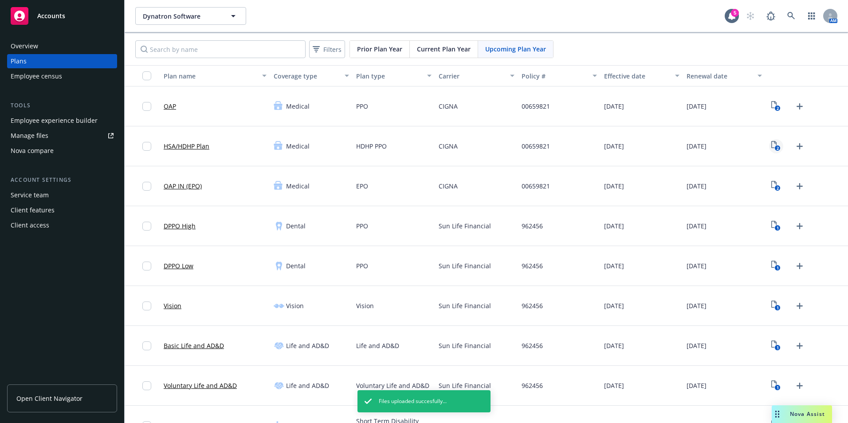
click at [771, 142] on icon "2" at bounding box center [775, 146] width 9 height 10
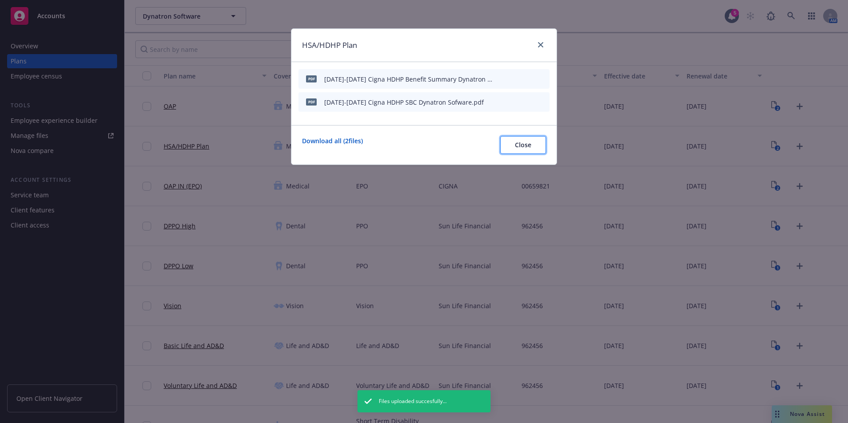
click at [535, 146] on button "Close" at bounding box center [523, 145] width 46 height 18
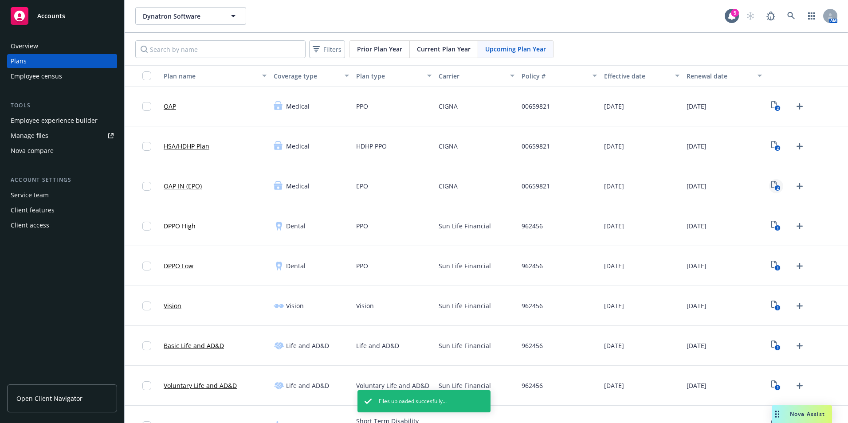
click at [771, 184] on icon "2" at bounding box center [775, 186] width 9 height 10
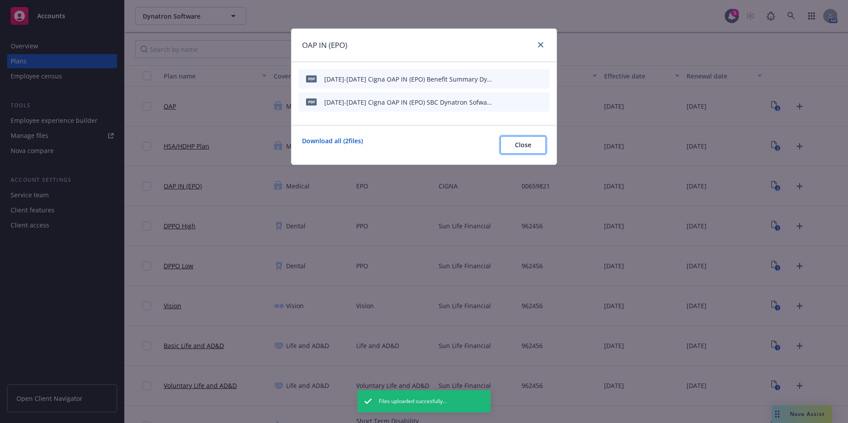
click at [534, 146] on button "Close" at bounding box center [523, 145] width 46 height 18
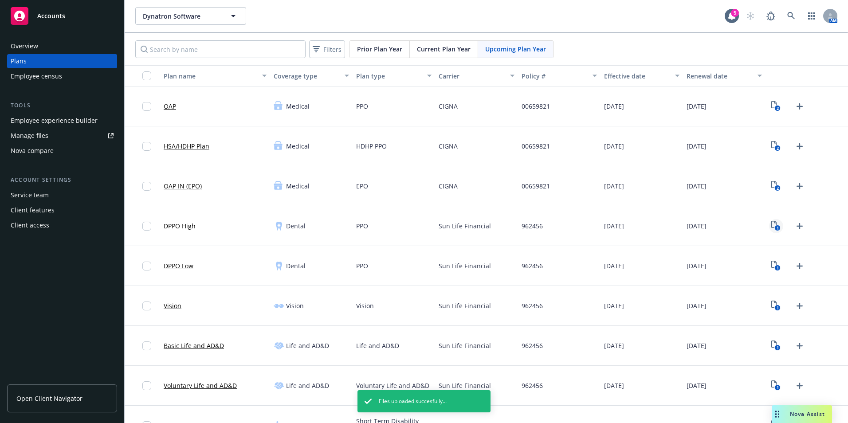
click at [769, 223] on link "1" at bounding box center [776, 226] width 14 height 14
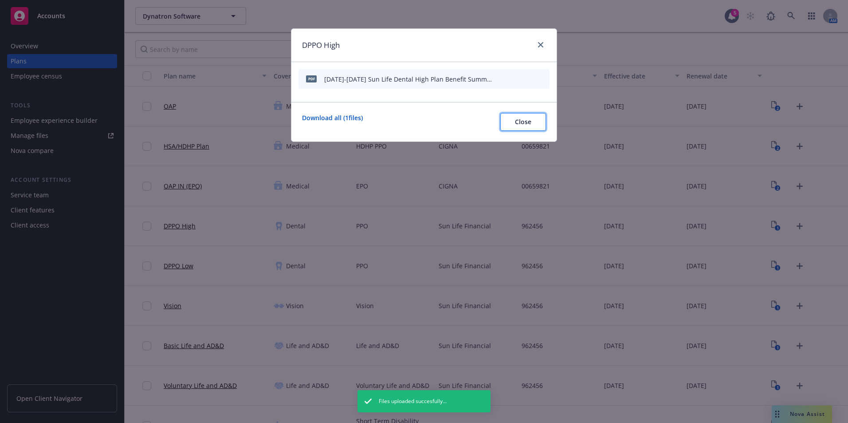
click at [505, 123] on button "Close" at bounding box center [523, 122] width 46 height 18
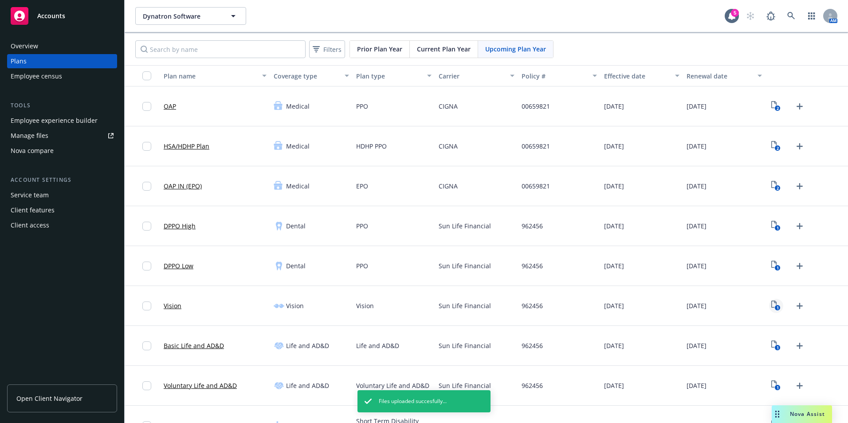
click at [771, 306] on icon "1" at bounding box center [775, 306] width 9 height 10
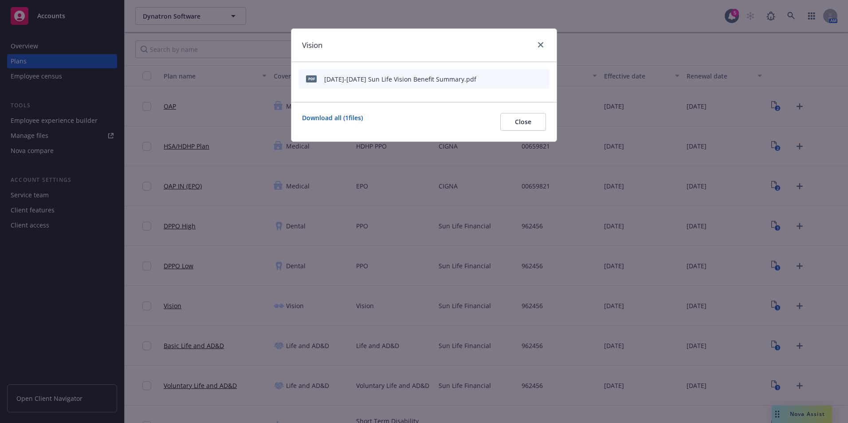
click at [519, 132] on div "Download all ( 1 files) Close" at bounding box center [423, 121] width 265 height 39
click at [518, 121] on span "Close" at bounding box center [523, 122] width 16 height 8
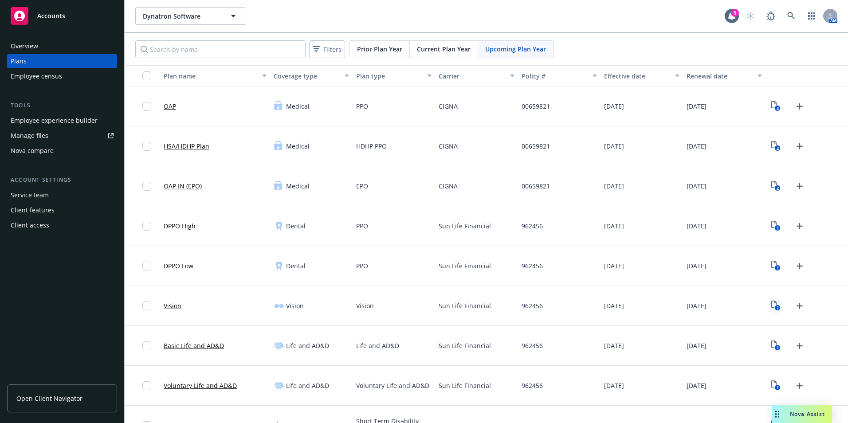
click at [771, 310] on icon "1" at bounding box center [775, 306] width 9 height 10
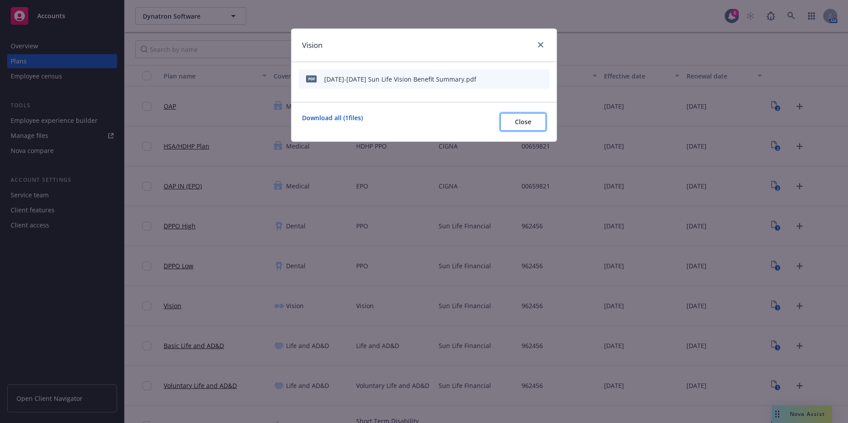
click at [524, 123] on span "Close" at bounding box center [523, 122] width 16 height 8
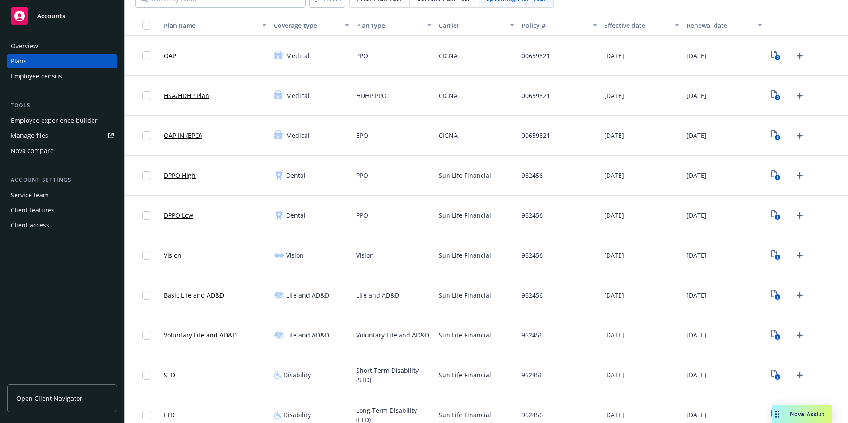
scroll to position [89, 0]
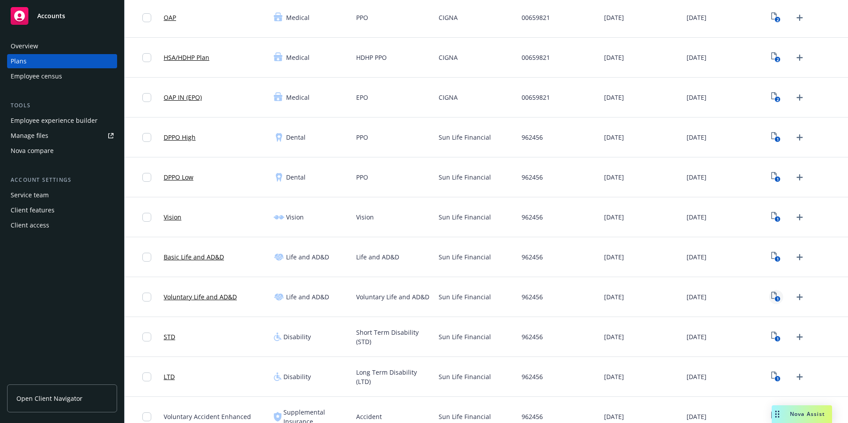
click at [771, 295] on icon "View Plan Documents" at bounding box center [773, 295] width 5 height 7
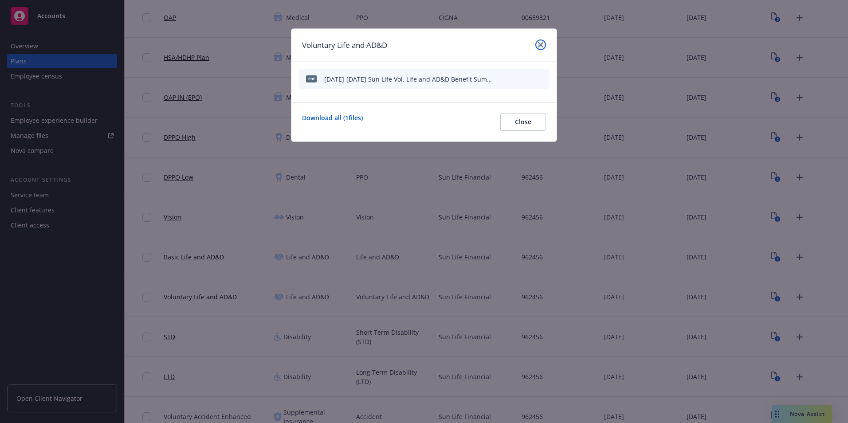
click at [541, 43] on icon "close" at bounding box center [540, 44] width 5 height 5
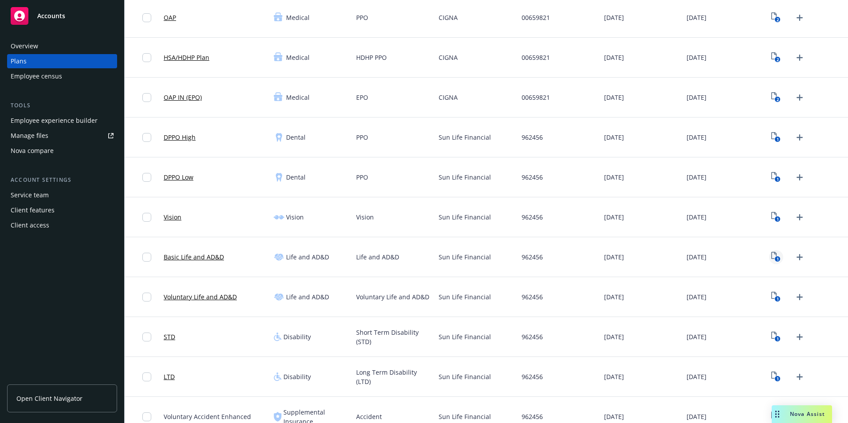
click at [771, 259] on icon "View Plan Documents" at bounding box center [773, 255] width 5 height 7
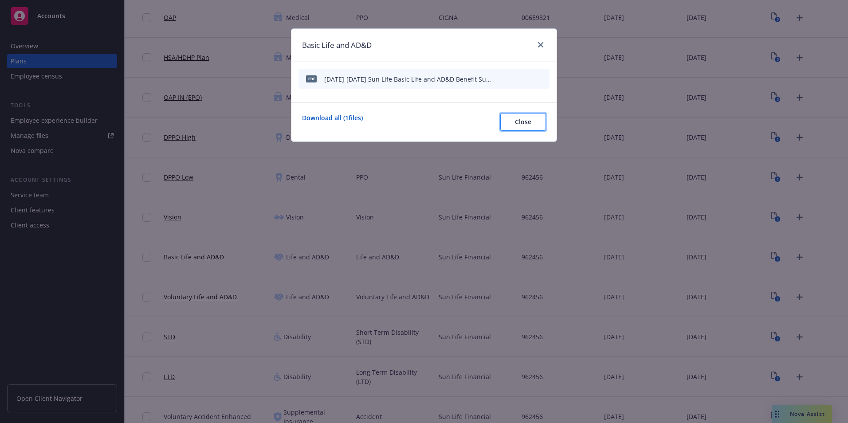
click at [533, 121] on button "Close" at bounding box center [523, 122] width 46 height 18
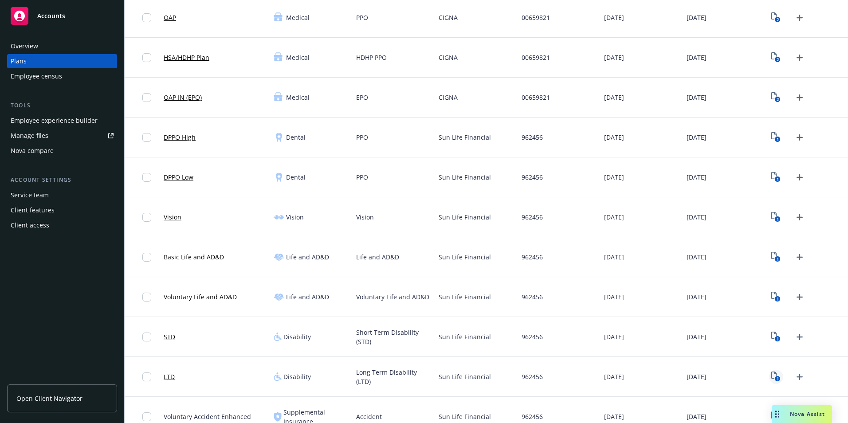
click at [771, 375] on icon "1" at bounding box center [775, 377] width 9 height 10
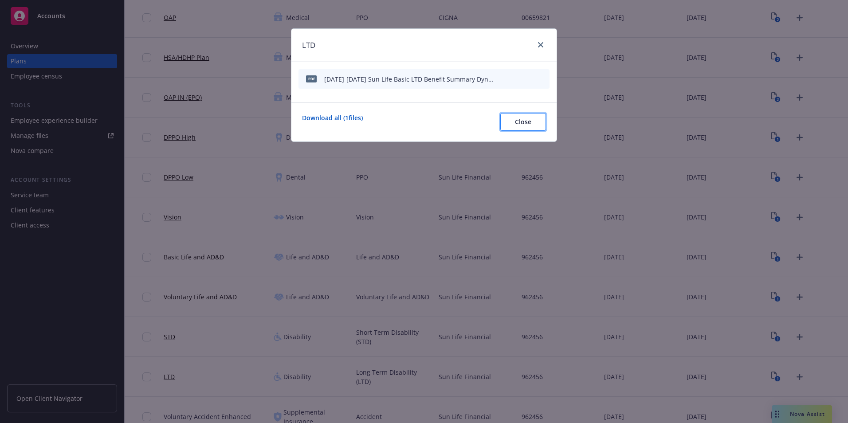
click at [516, 119] on span "Close" at bounding box center [523, 122] width 16 height 8
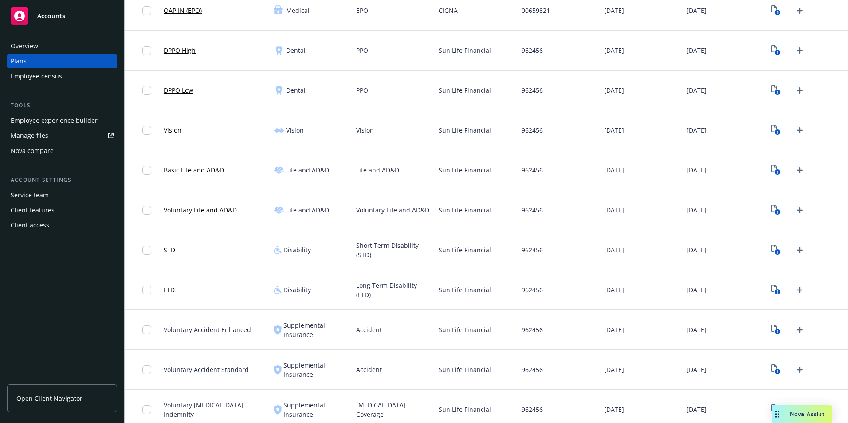
scroll to position [177, 0]
click at [770, 336] on div "1" at bounding box center [807, 328] width 82 height 40
click at [771, 329] on icon "1" at bounding box center [775, 328] width 9 height 10
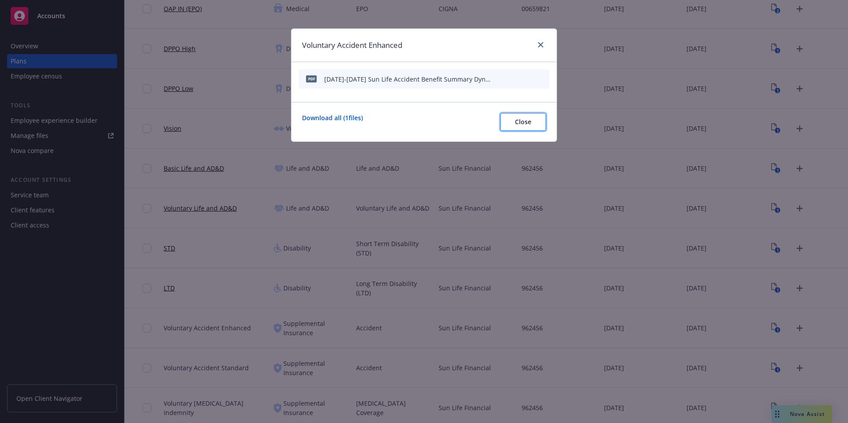
click at [518, 122] on span "Close" at bounding box center [523, 122] width 16 height 8
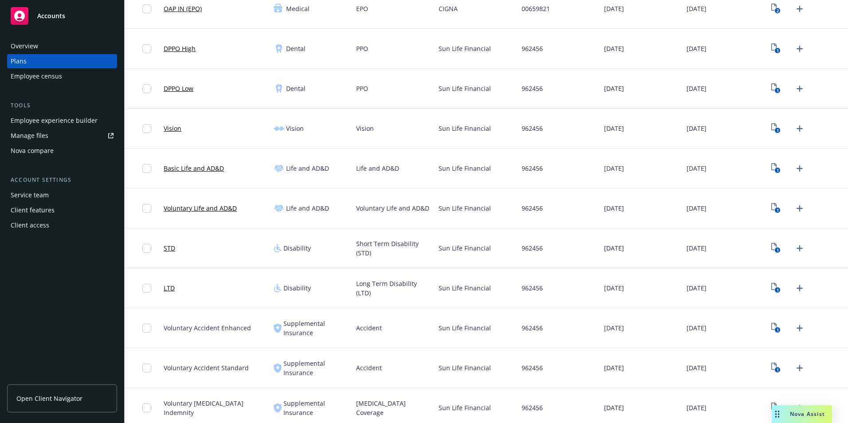
scroll to position [222, 0]
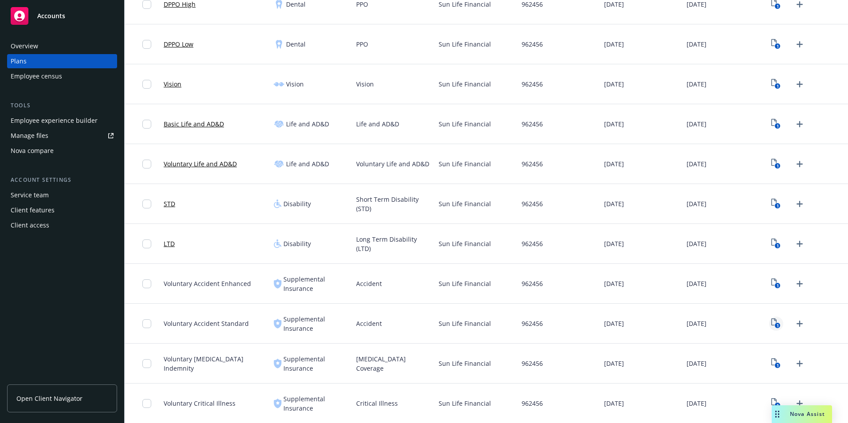
click at [771, 328] on icon "1" at bounding box center [775, 323] width 9 height 10
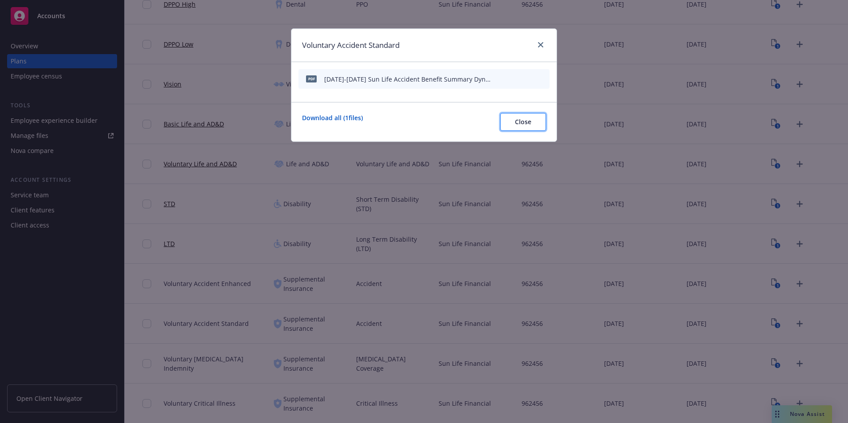
click at [540, 124] on button "Close" at bounding box center [523, 122] width 46 height 18
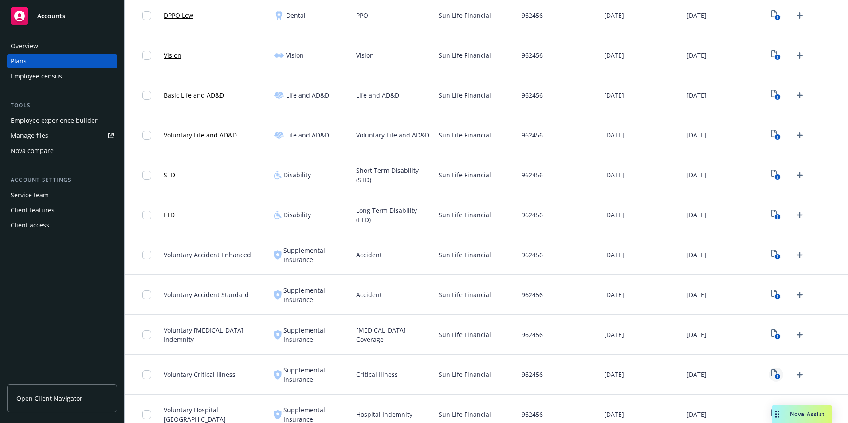
scroll to position [266, 0]
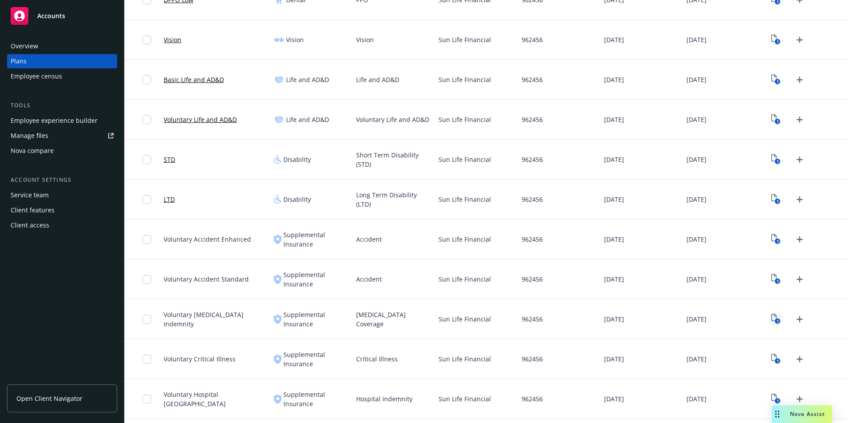
click at [769, 319] on link "1" at bounding box center [776, 319] width 14 height 14
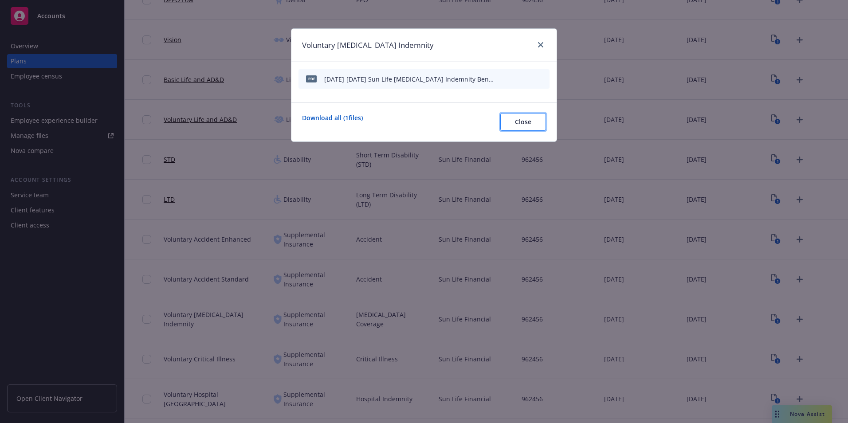
click at [530, 122] on span "Close" at bounding box center [523, 122] width 16 height 8
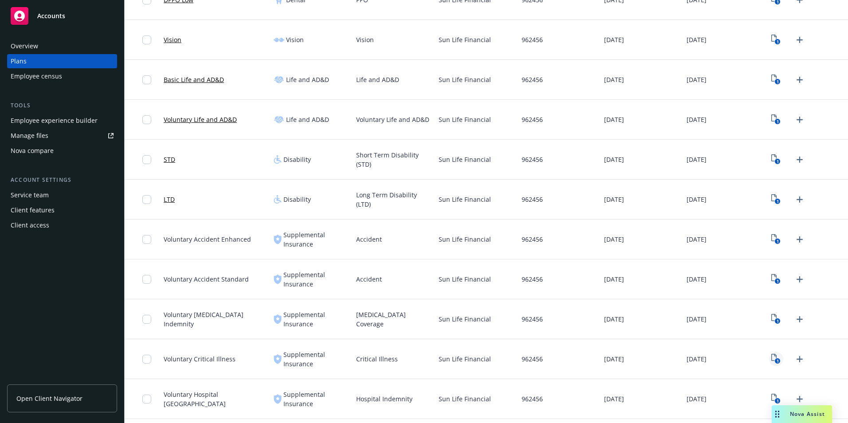
drag, startPoint x: 762, startPoint y: 359, endPoint x: 769, endPoint y: 358, distance: 6.8
click at [766, 359] on div "1" at bounding box center [807, 359] width 82 height 40
click at [771, 357] on icon "1" at bounding box center [775, 359] width 9 height 10
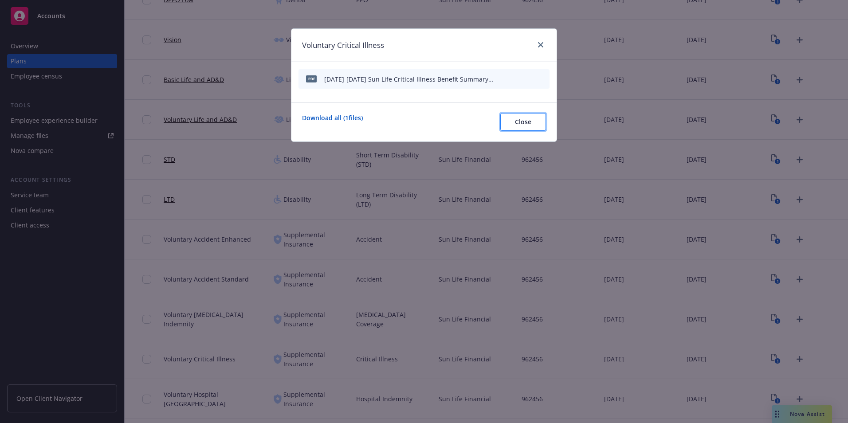
click at [519, 125] on span "Close" at bounding box center [523, 122] width 16 height 8
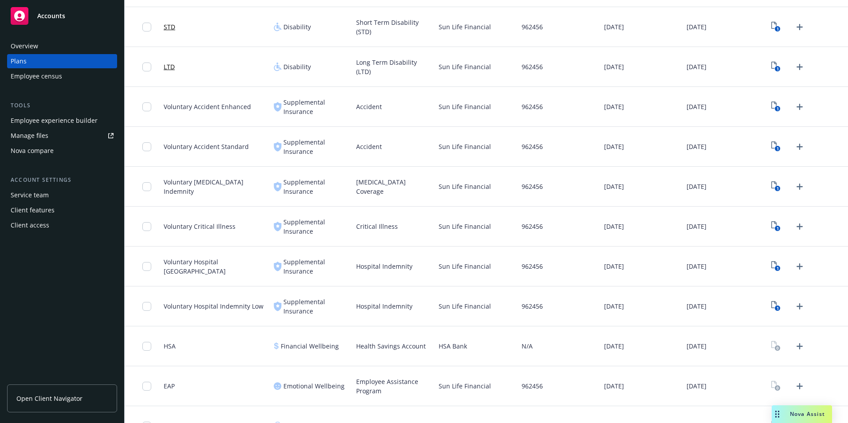
scroll to position [399, 0]
click at [775, 227] on rect "View Plan Documents" at bounding box center [778, 228] width 6 height 6
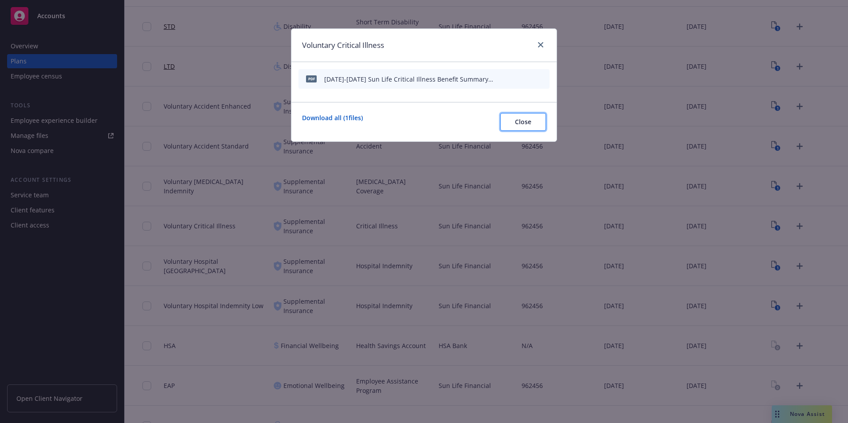
click at [531, 126] on button "Close" at bounding box center [523, 122] width 46 height 18
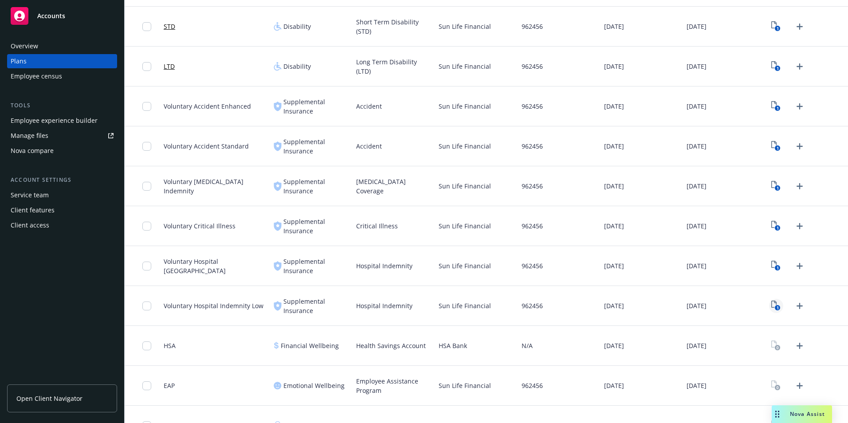
click at [771, 302] on icon "1" at bounding box center [775, 306] width 9 height 10
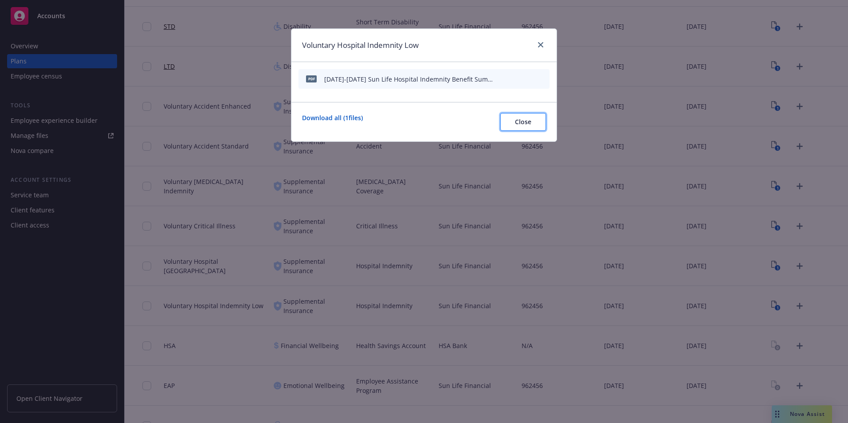
click at [507, 126] on button "Close" at bounding box center [523, 122] width 46 height 18
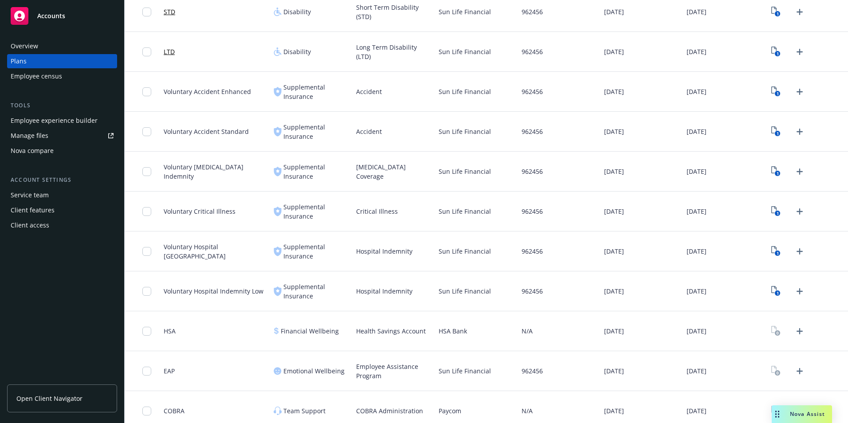
scroll to position [422, 0]
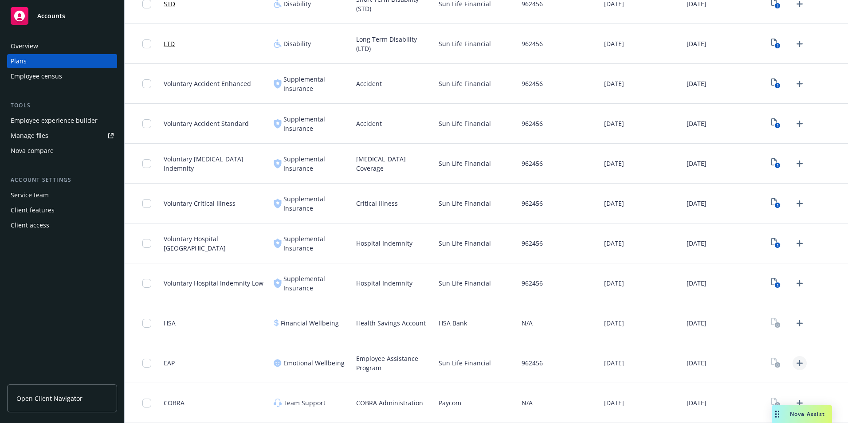
click at [794, 361] on icon "Upload Plan Documents" at bounding box center [799, 363] width 11 height 11
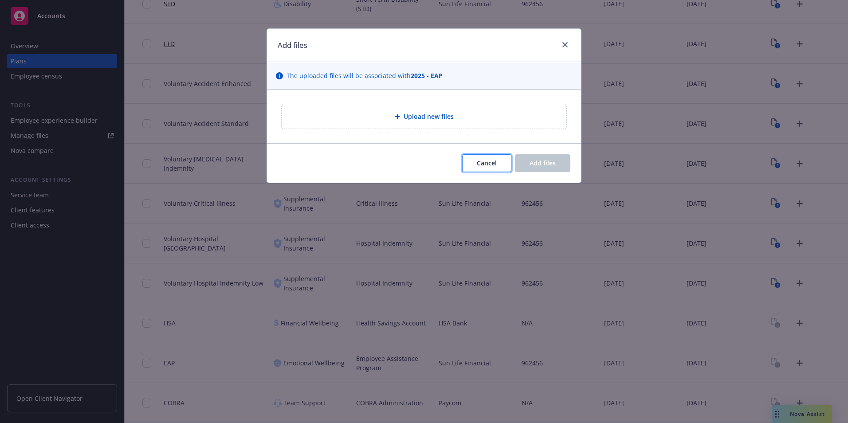
click at [493, 166] on span "Cancel" at bounding box center [487, 163] width 20 height 8
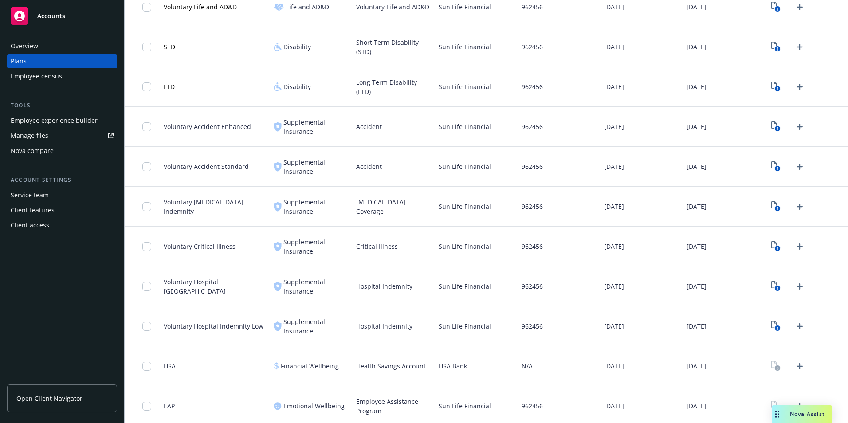
scroll to position [422, 0]
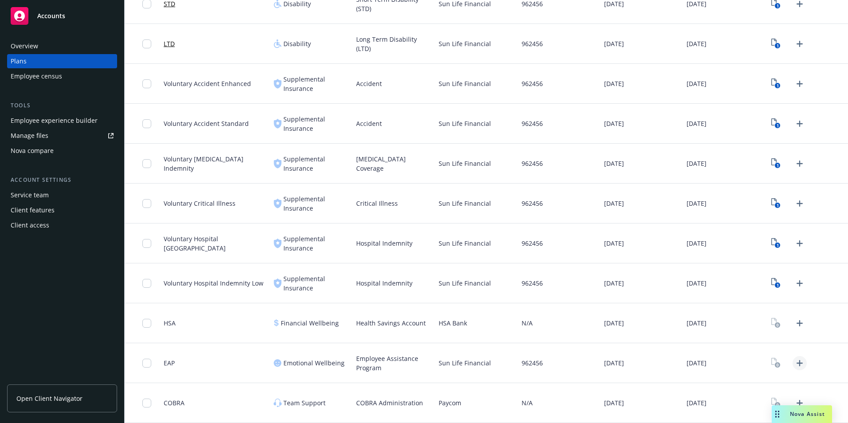
click at [794, 367] on icon "Upload Plan Documents" at bounding box center [799, 363] width 11 height 11
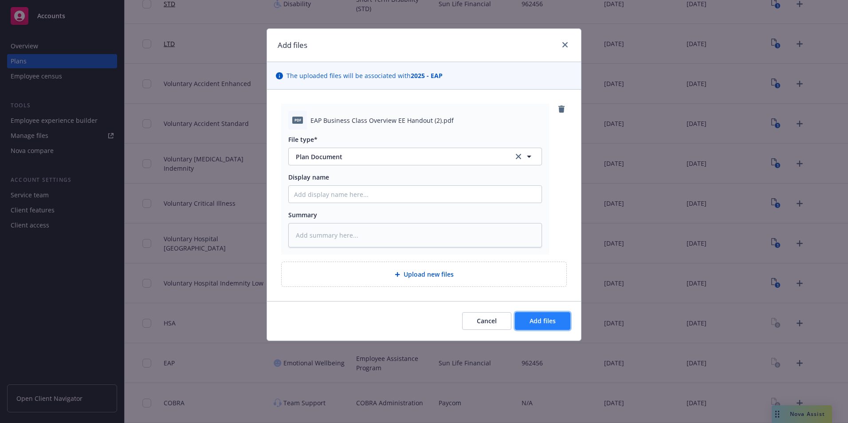
click at [550, 315] on button "Add files" at bounding box center [542, 321] width 55 height 18
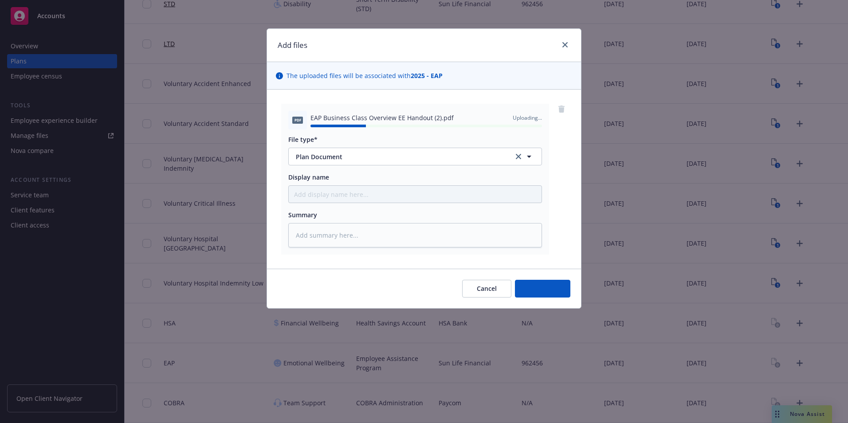
type textarea "x"
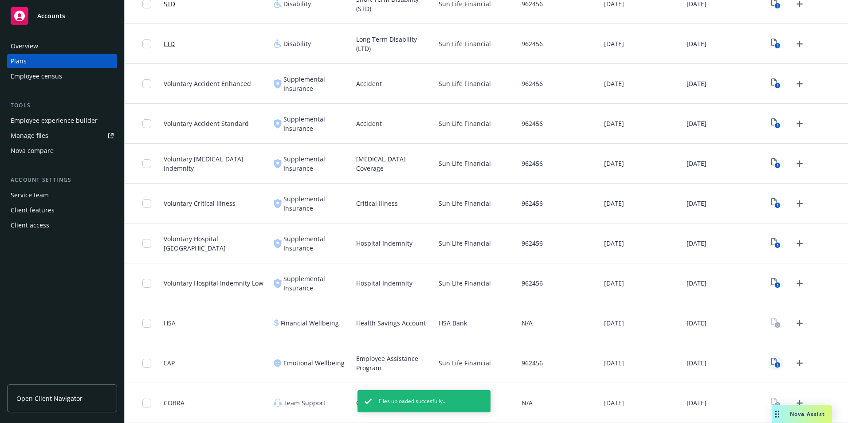
click at [770, 368] on link "1" at bounding box center [776, 363] width 14 height 14
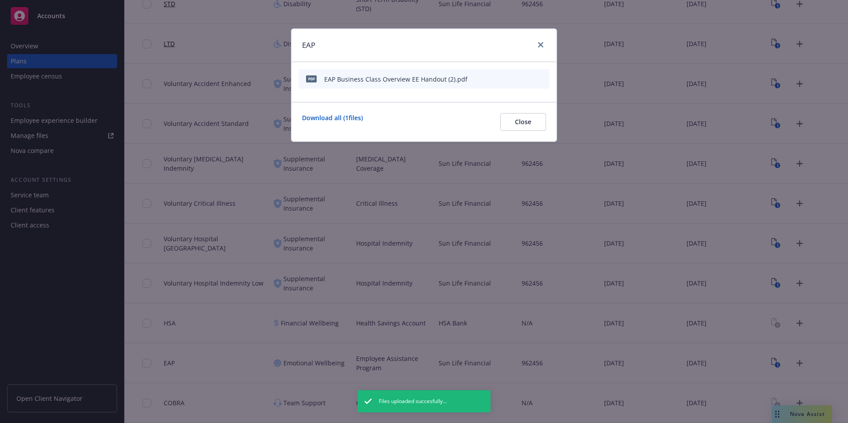
click at [507, 77] on div at bounding box center [521, 79] width 49 height 9
click at [496, 81] on div "pdf EAP Business Class Overview EE Handout (2).pdf" at bounding box center [423, 79] width 251 height 20
click at [499, 77] on icon "button" at bounding box center [498, 78] width 5 height 5
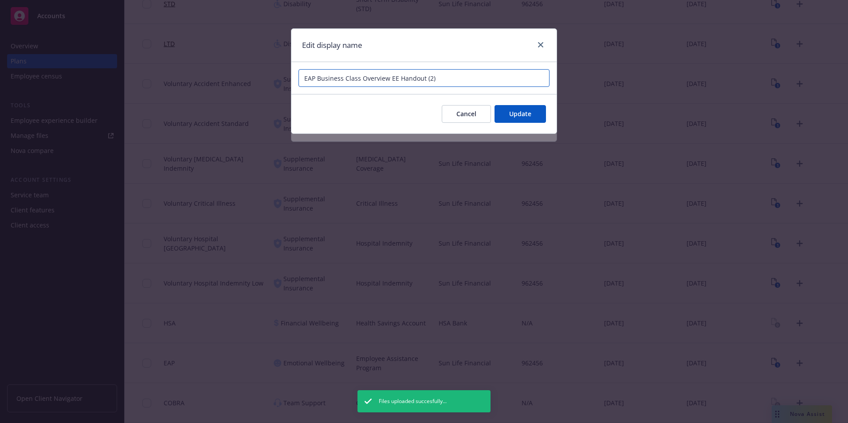
drag, startPoint x: 451, startPoint y: 80, endPoint x: 424, endPoint y: 79, distance: 26.2
click at [424, 79] on input "EAP Business Class Overview EE Handout (2)" at bounding box center [423, 78] width 251 height 18
type input "EAP Business Class Overview EE Handout"
click at [526, 119] on button "Update" at bounding box center [520, 114] width 51 height 18
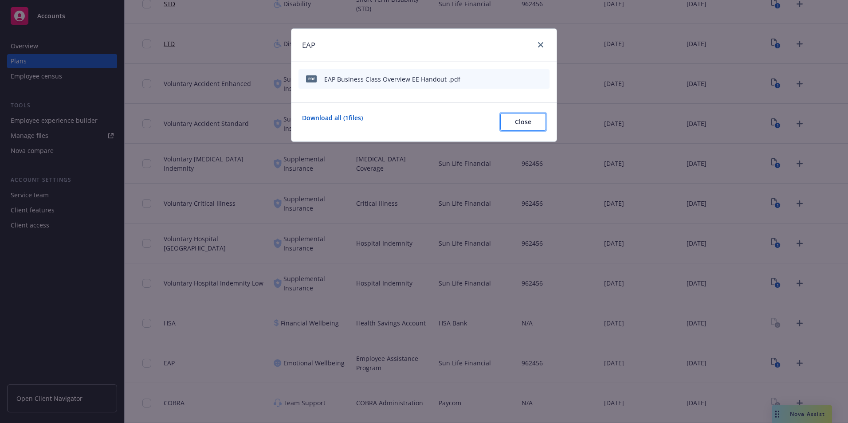
click at [522, 118] on span "Close" at bounding box center [523, 122] width 16 height 8
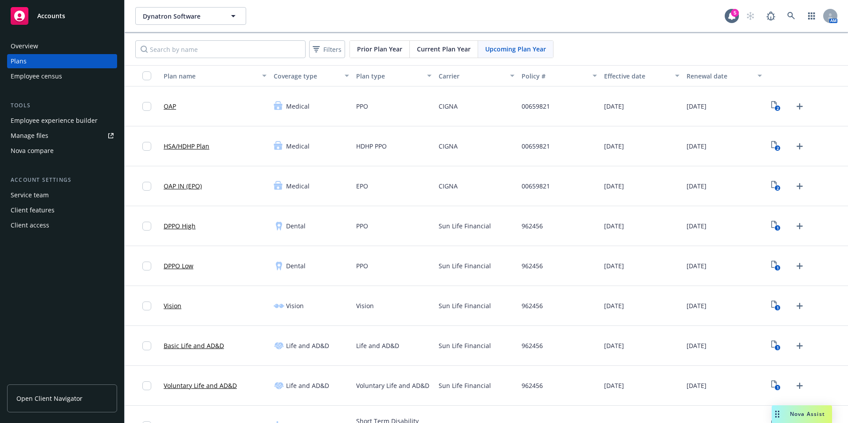
drag, startPoint x: 223, startPoint y: 1, endPoint x: 83, endPoint y: 283, distance: 314.2
click at [82, 285] on div "Overview Plans Employee census Tools Employee experience builder Manage files N…" at bounding box center [62, 225] width 124 height 395
click at [71, 399] on span "Open Client Navigator" at bounding box center [49, 398] width 66 height 9
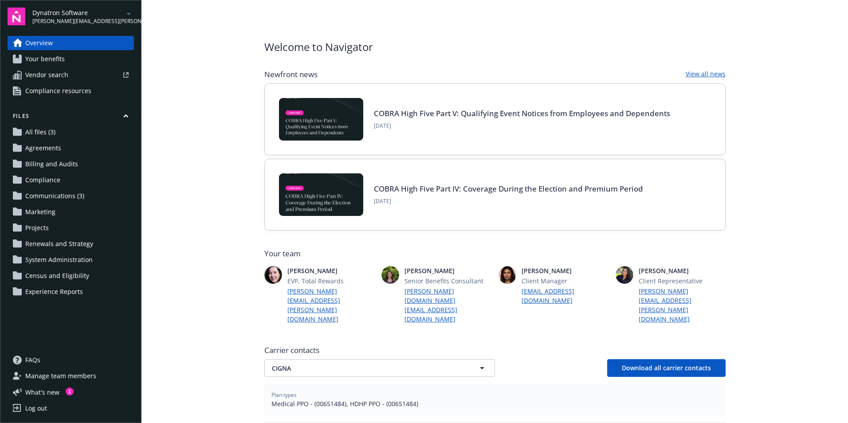
click at [62, 200] on span "Communications (3)" at bounding box center [54, 196] width 59 height 14
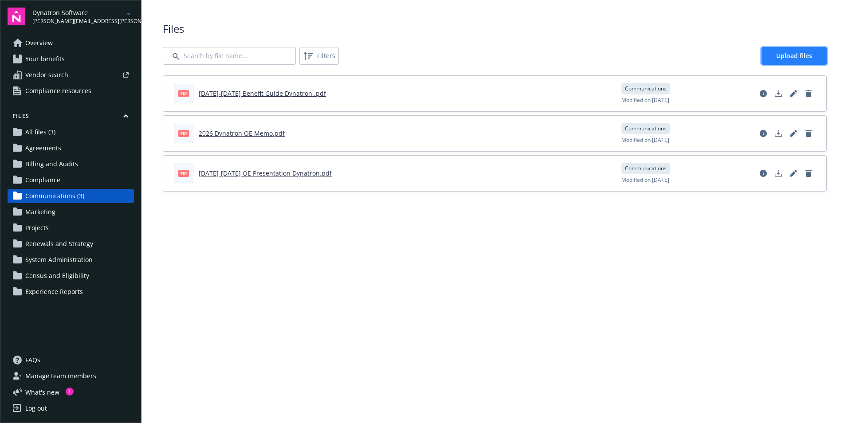
click at [824, 50] on link "Upload files" at bounding box center [794, 56] width 65 height 18
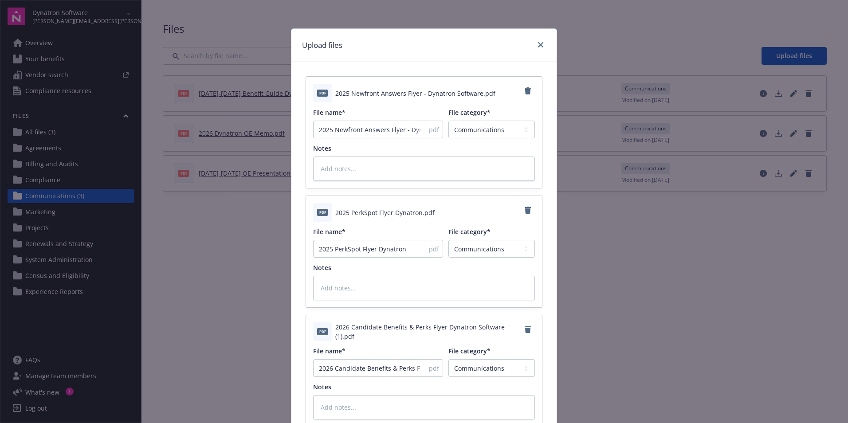
click at [425, 370] on div "pdf" at bounding box center [434, 368] width 18 height 17
click at [403, 369] on input "2026 Candidate Benefits & Perks Flyer Dynatron Software (1)" at bounding box center [378, 368] width 130 height 18
type textarea "x"
type input "2026 Candidate Benefits & Perks Flyer Dynatron Software (1"
type textarea "x"
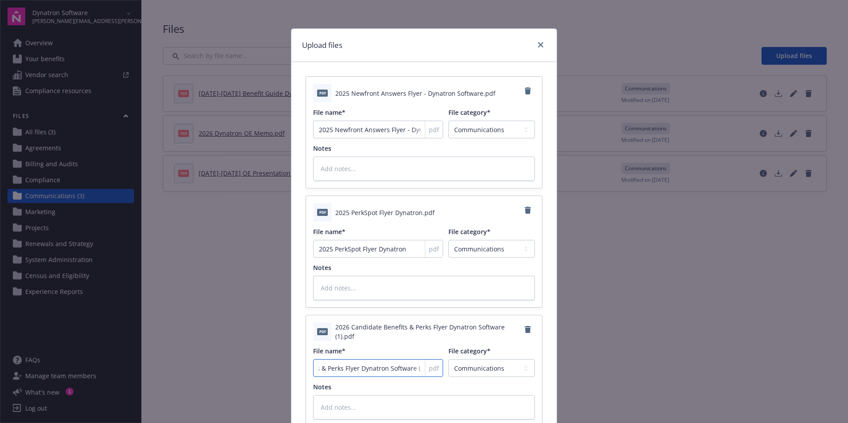
type input "2026 Candidate Benefits & Perks Flyer Dynatron Software ("
type textarea "x"
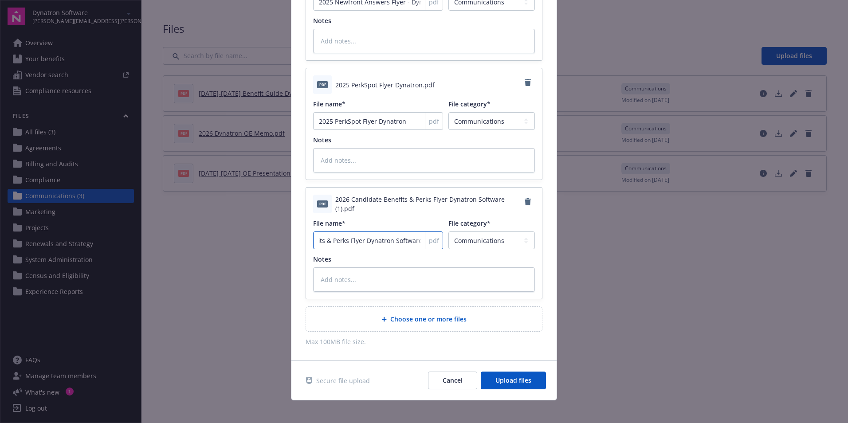
scroll to position [133, 0]
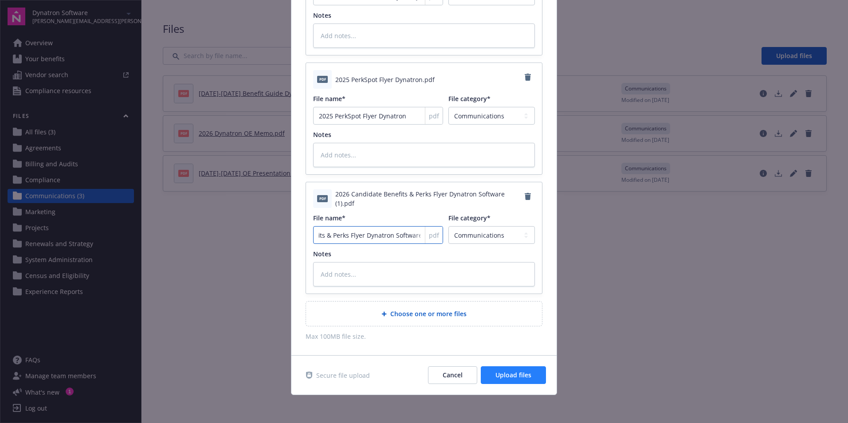
type input "2026 Candidate Benefits & Perks Flyer Dynatron Software"
click at [514, 380] on button "Upload files" at bounding box center [513, 375] width 65 height 18
type textarea "x"
